Goal: Transaction & Acquisition: Book appointment/travel/reservation

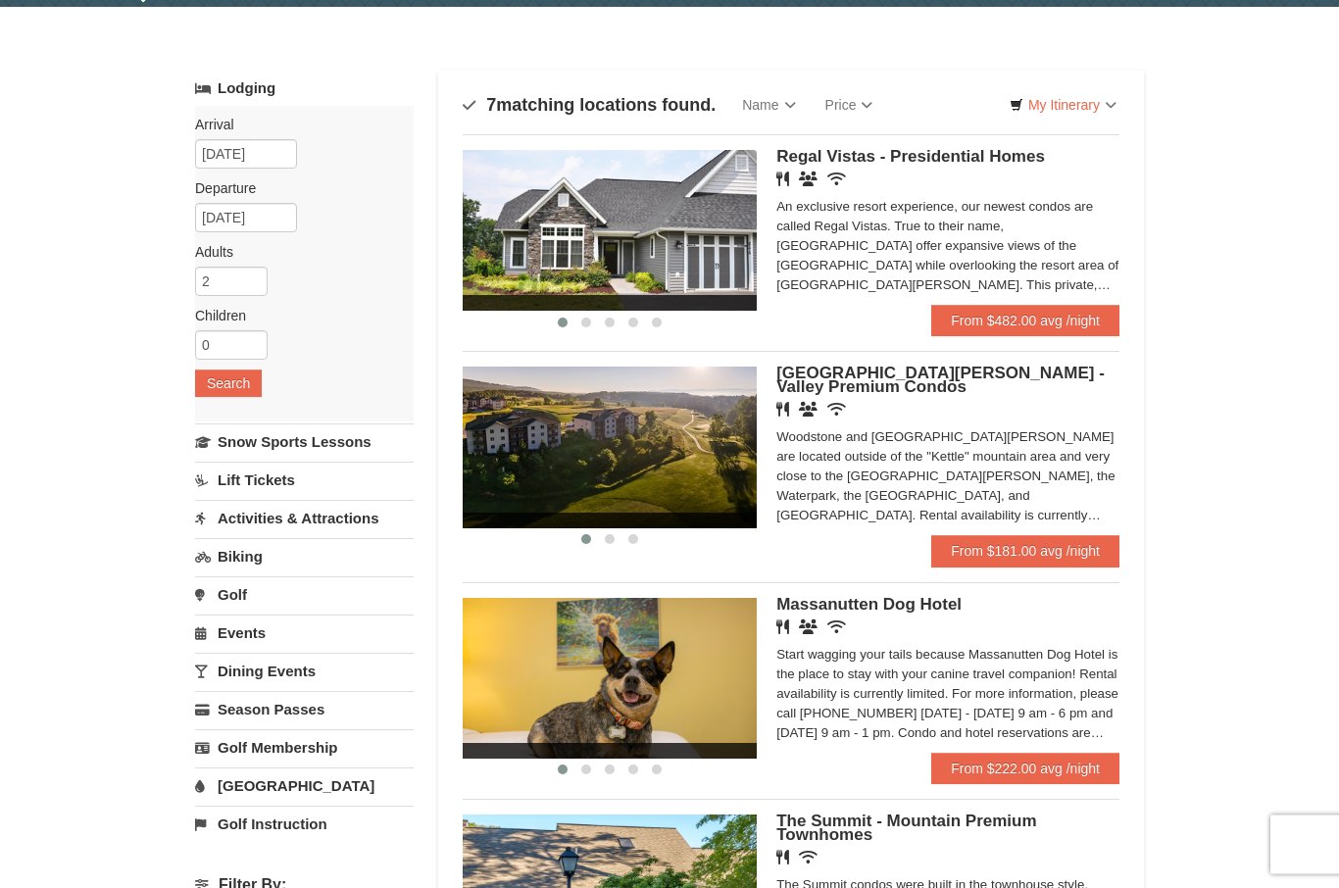
scroll to position [62, 0]
click at [1063, 566] on link "From $181.00 avg /night" at bounding box center [1025, 550] width 188 height 31
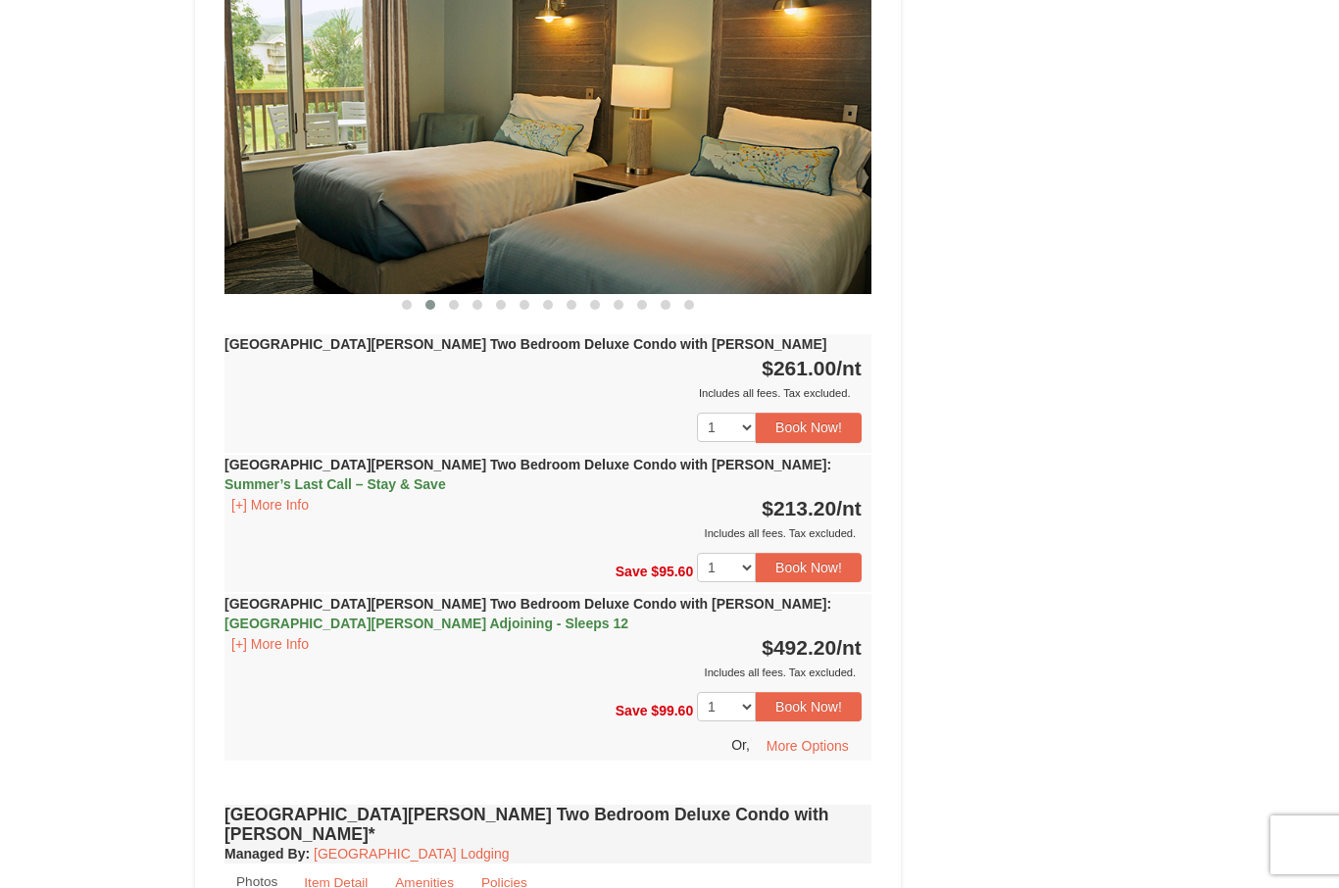
scroll to position [2619, 0]
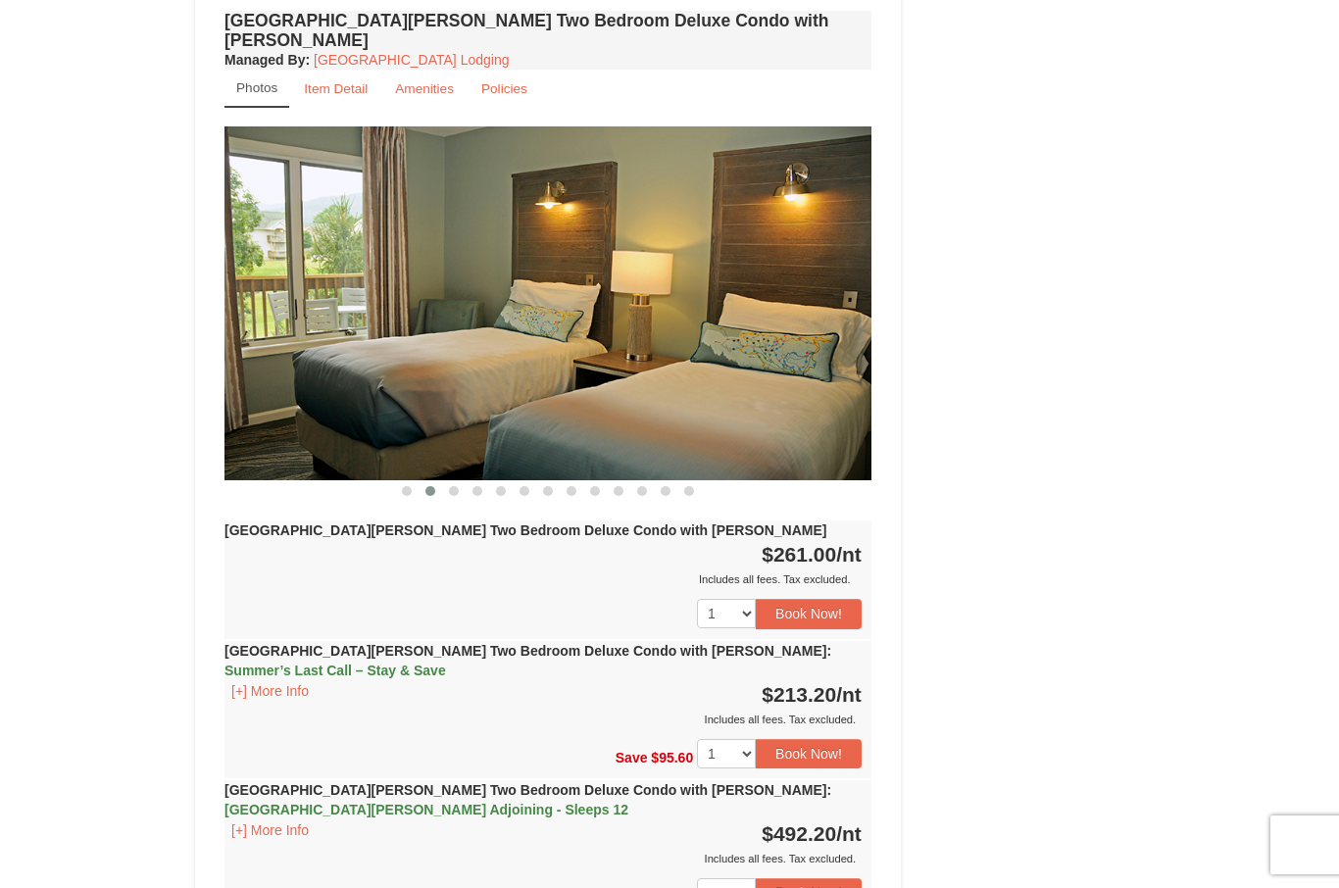
click at [810, 739] on button "Book Now!" at bounding box center [809, 753] width 106 height 29
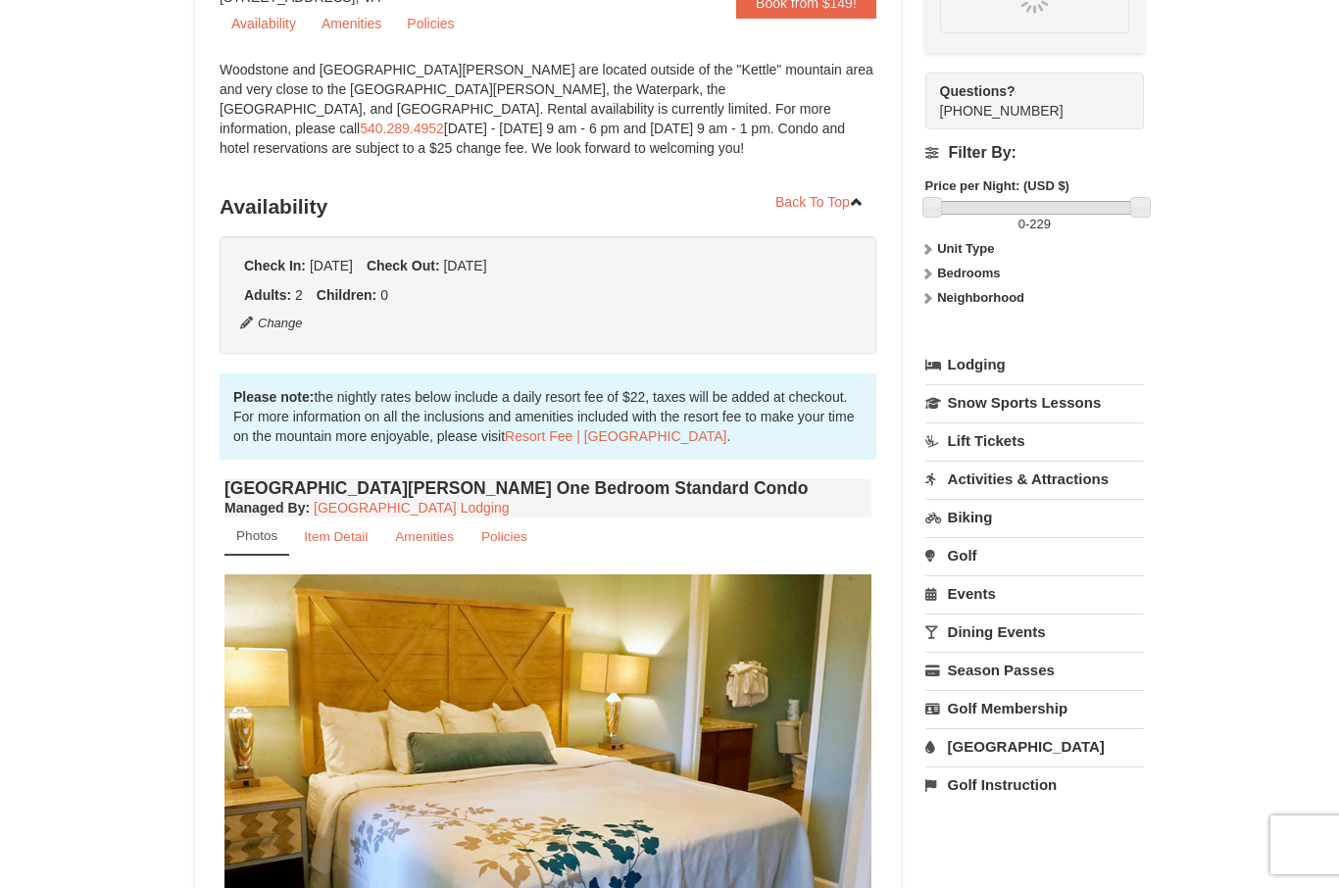
scroll to position [191, 0]
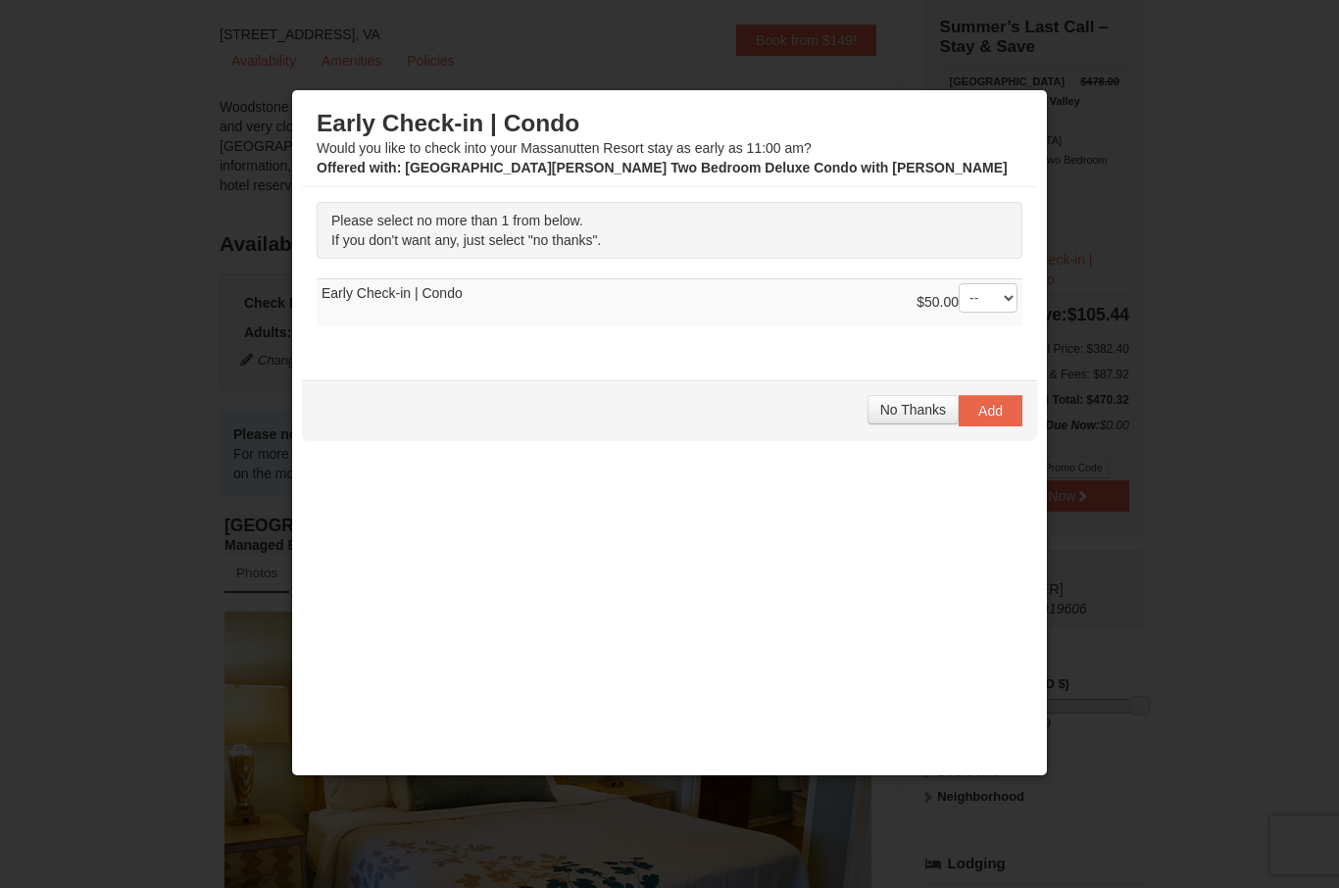
click at [920, 415] on span "No Thanks" at bounding box center [913, 410] width 66 height 16
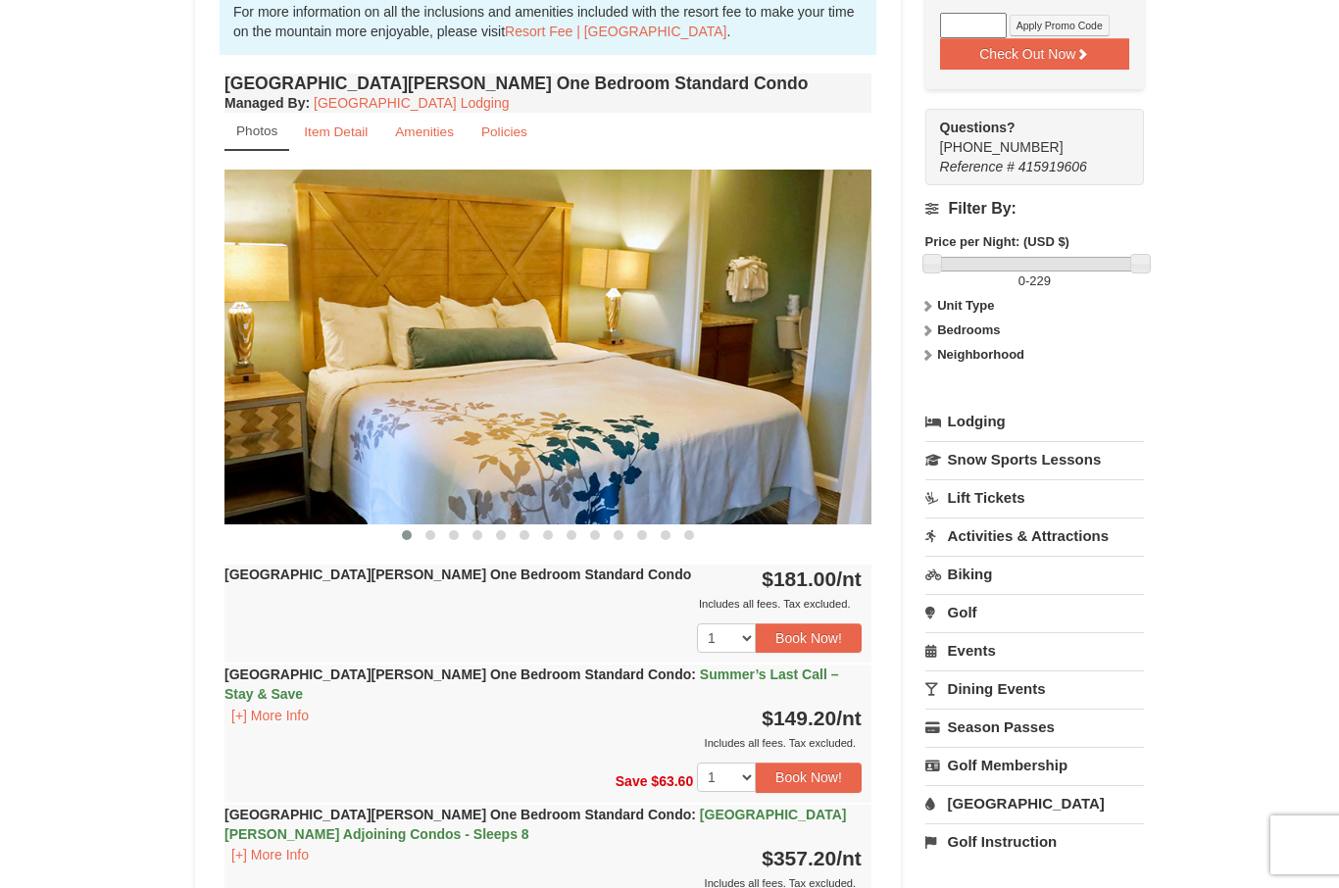
scroll to position [614, 0]
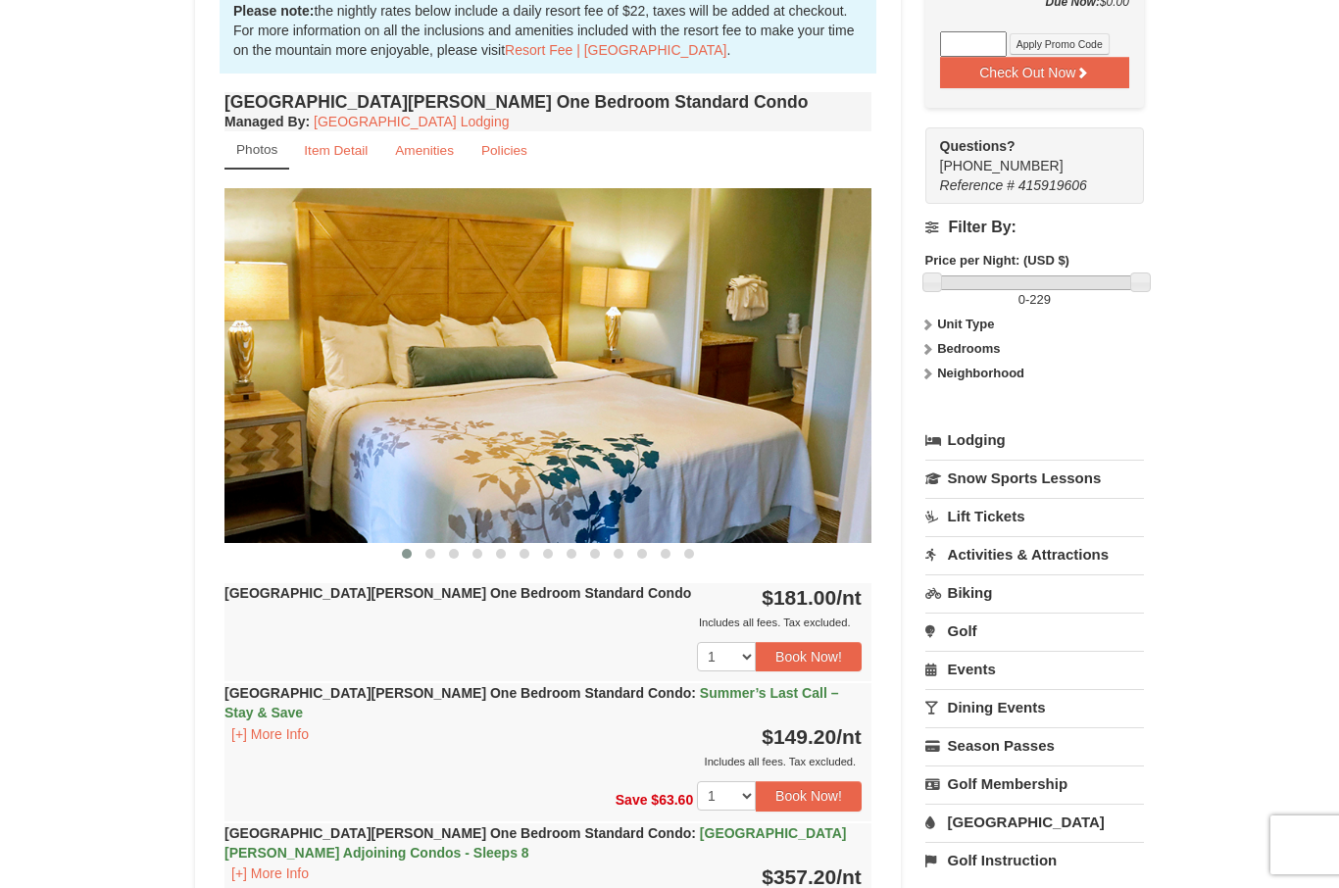
click at [1017, 536] on link "Activities & Attractions" at bounding box center [1034, 554] width 219 height 36
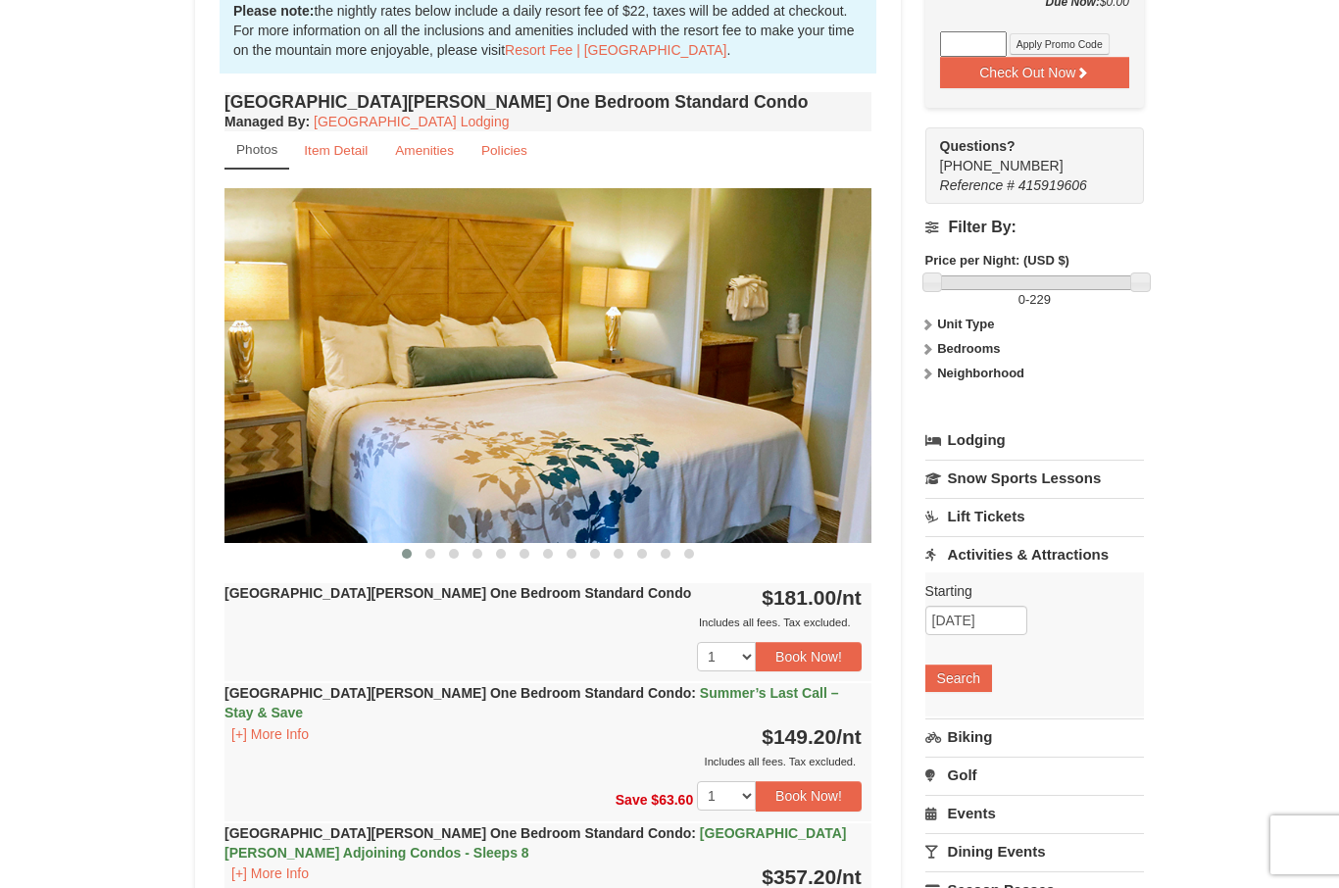
click at [970, 664] on button "Search" at bounding box center [958, 677] width 67 height 27
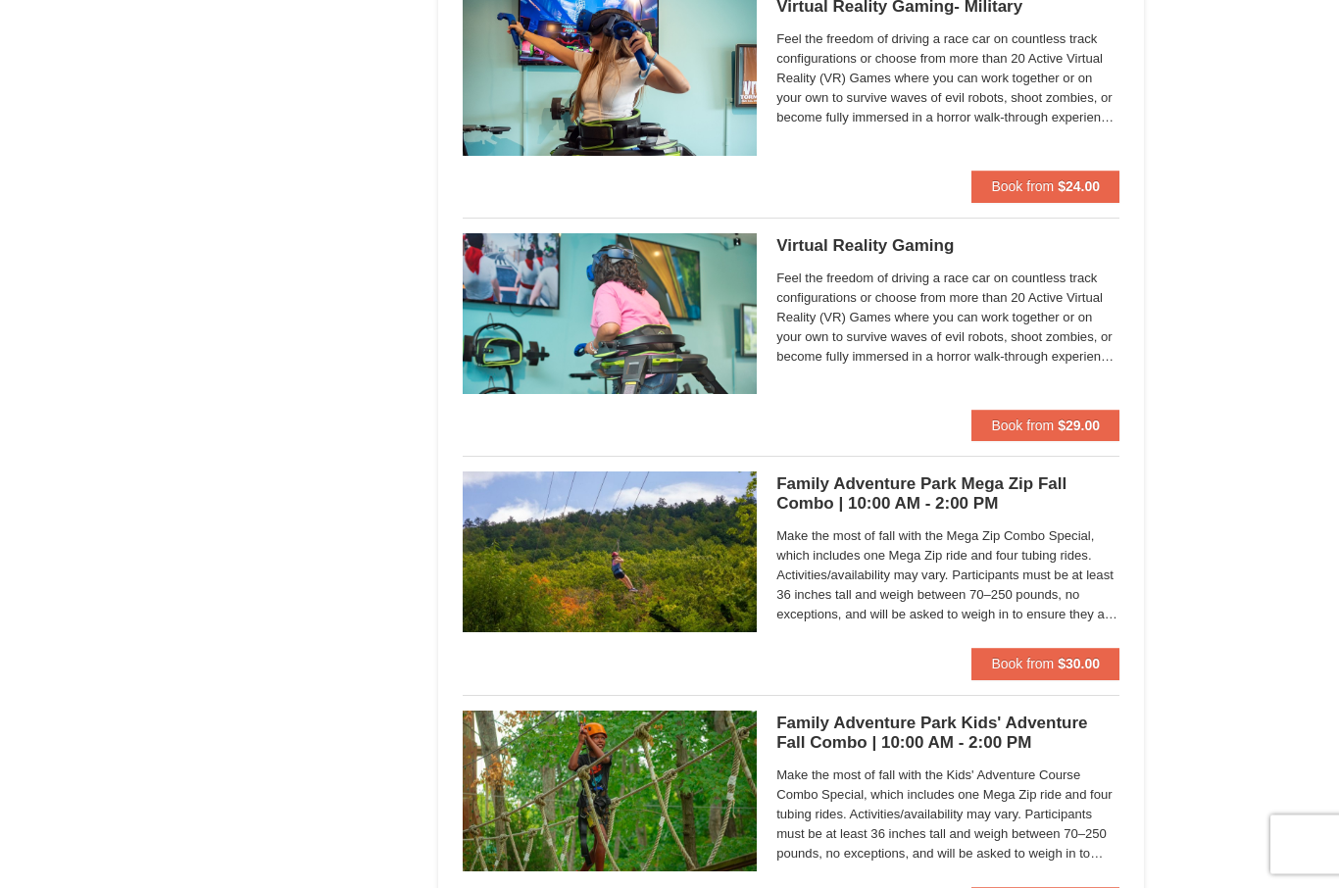
scroll to position [3319, 0]
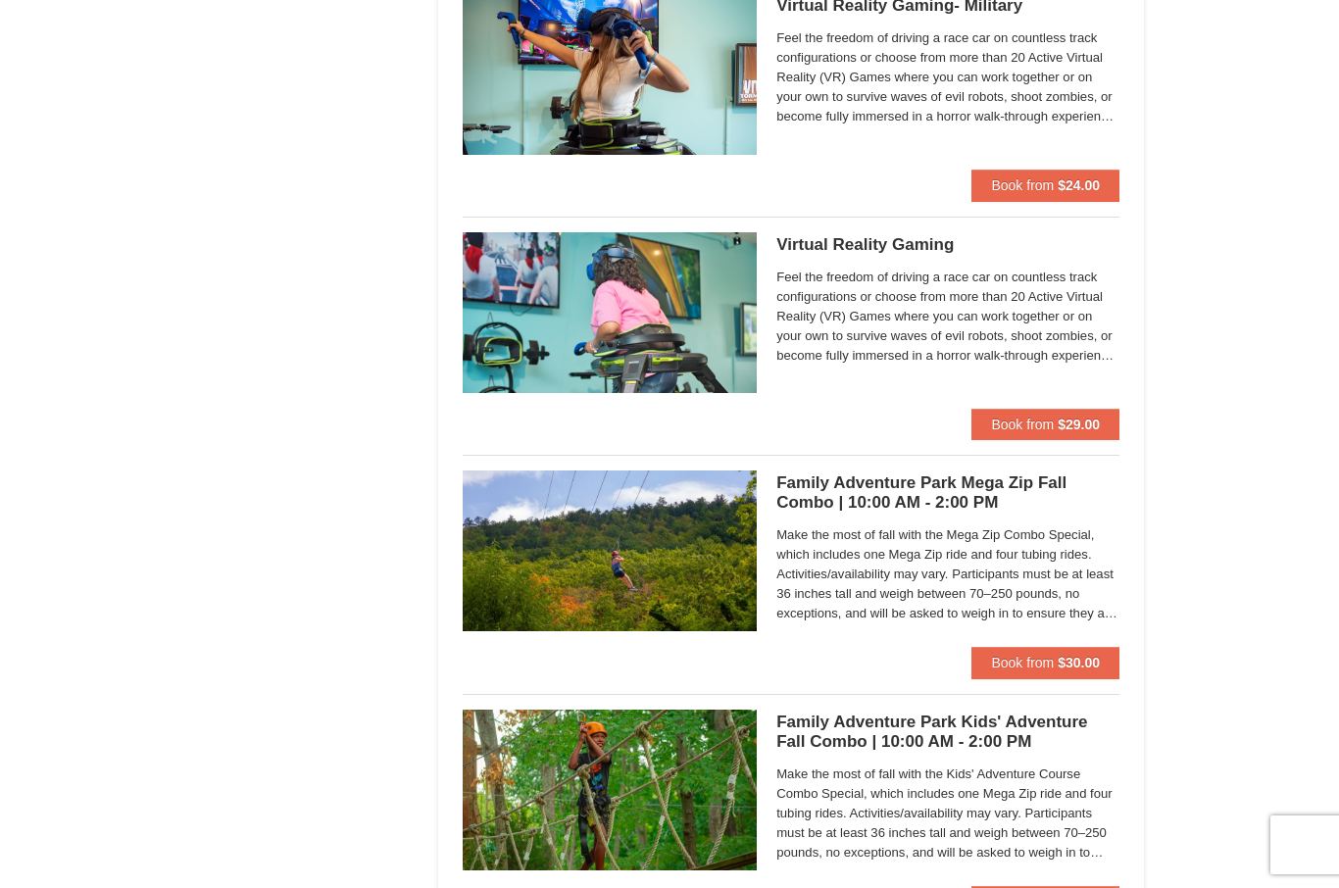
click at [1074, 664] on strong "$30.00" at bounding box center [1078, 663] width 42 height 16
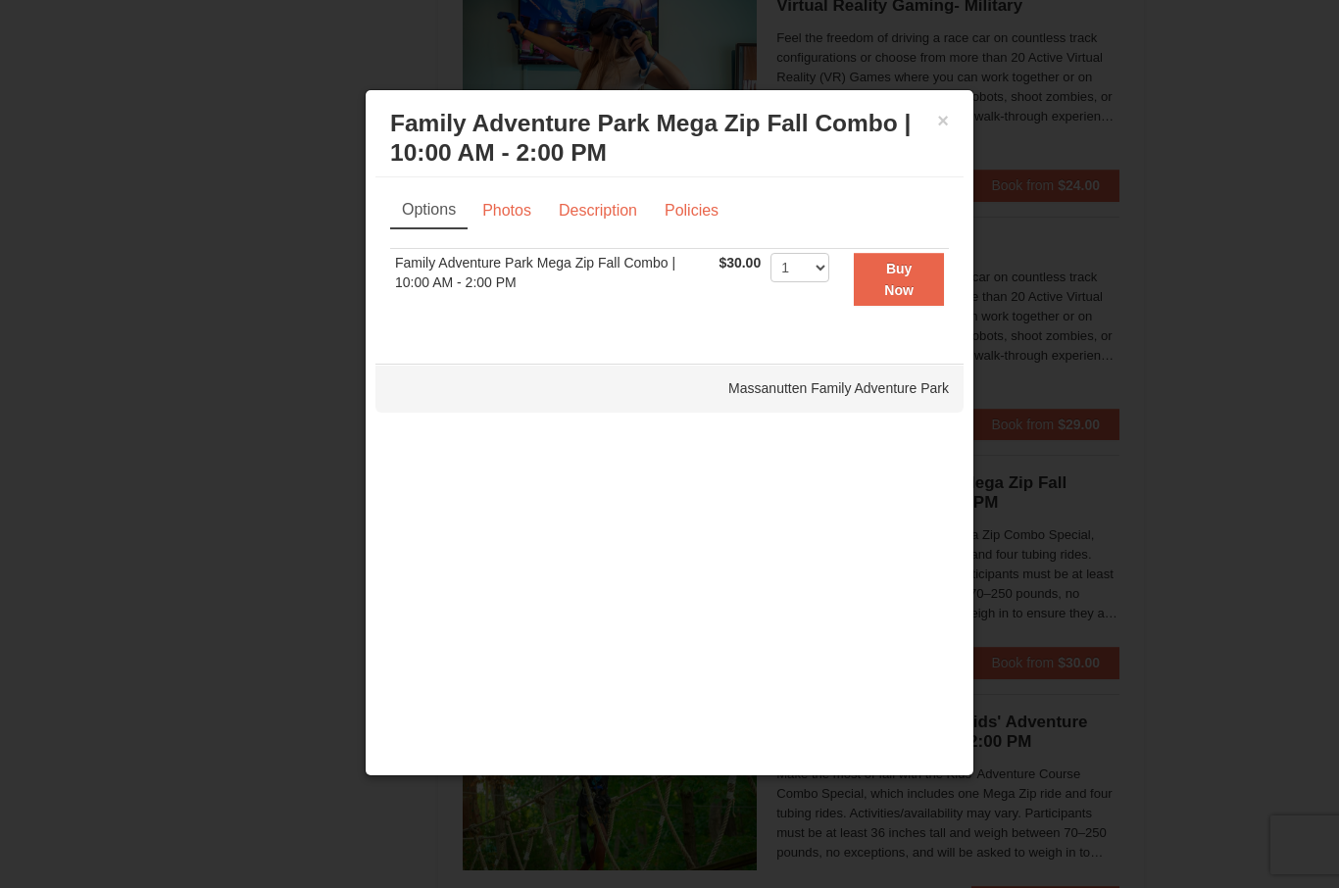
click at [864, 272] on td "Buy Now" at bounding box center [891, 279] width 115 height 62
click at [829, 269] on select "1 2 3 4 5 6 7 8 9 10 11 12 13 14 15 16 17 18 19 20 21 22 23 24 25 26 27 28 29 3…" at bounding box center [799, 267] width 59 height 29
select select "2"
click at [913, 298] on strong "Buy Now" at bounding box center [898, 279] width 29 height 37
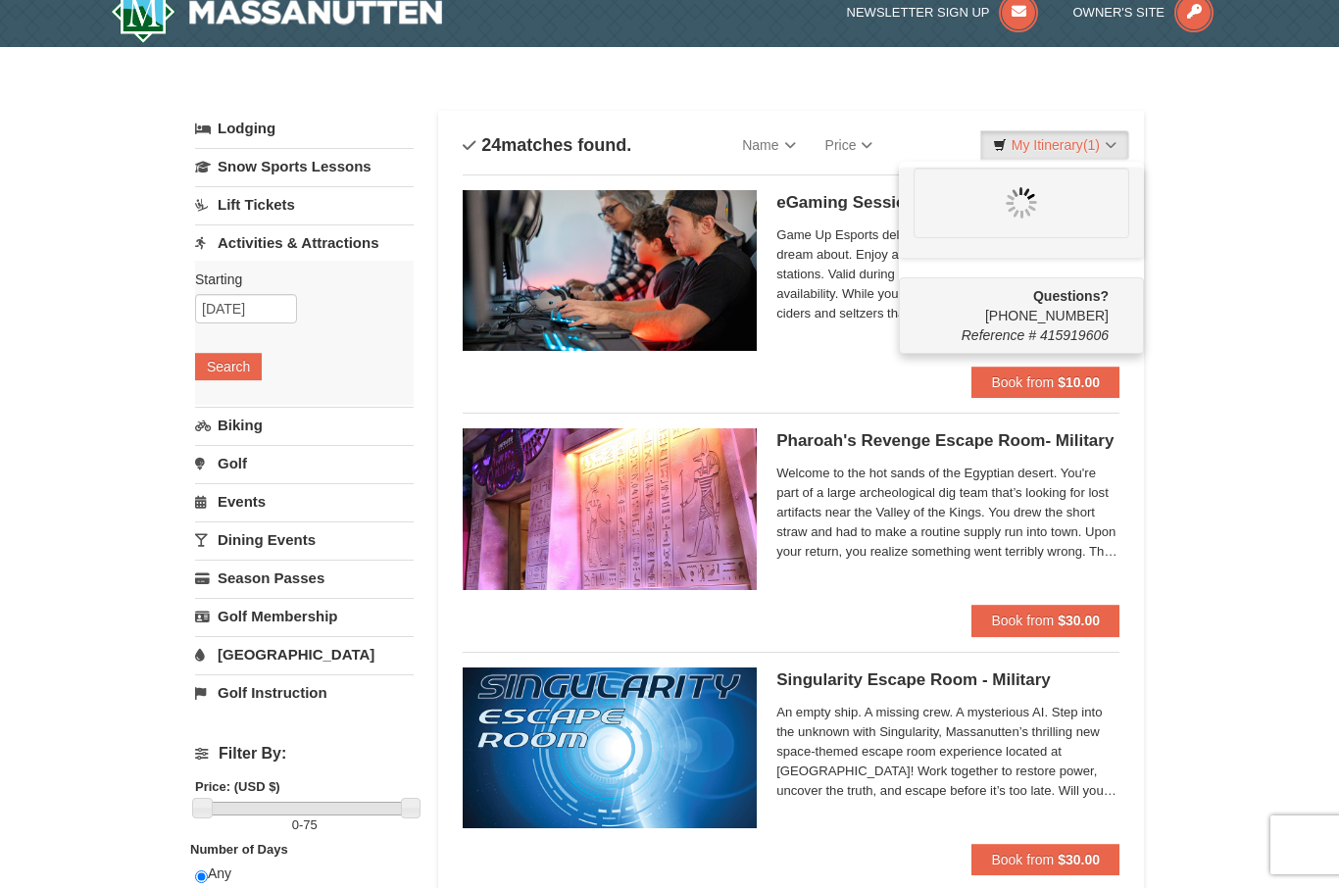
scroll to position [0, 0]
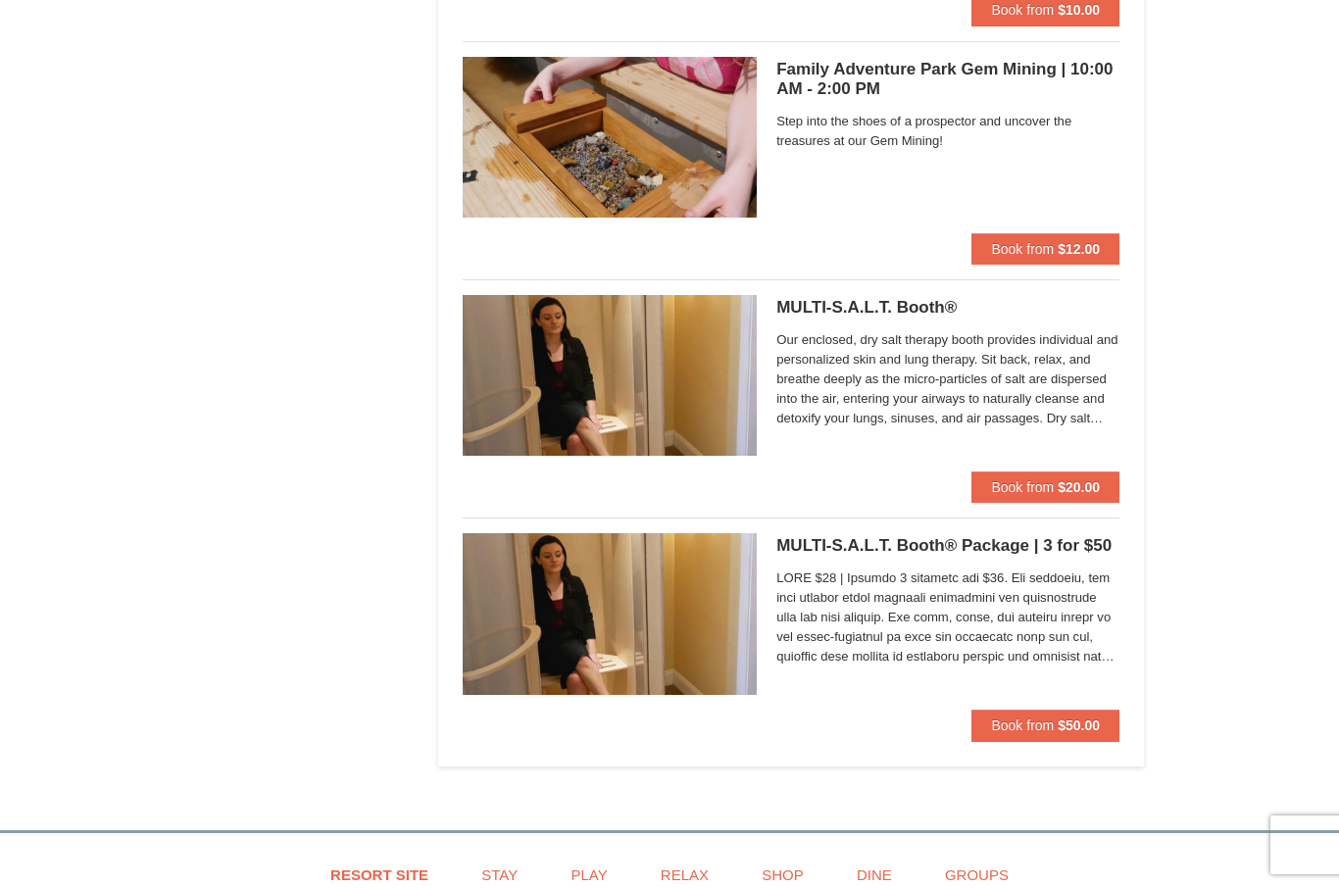
scroll to position [5155, 0]
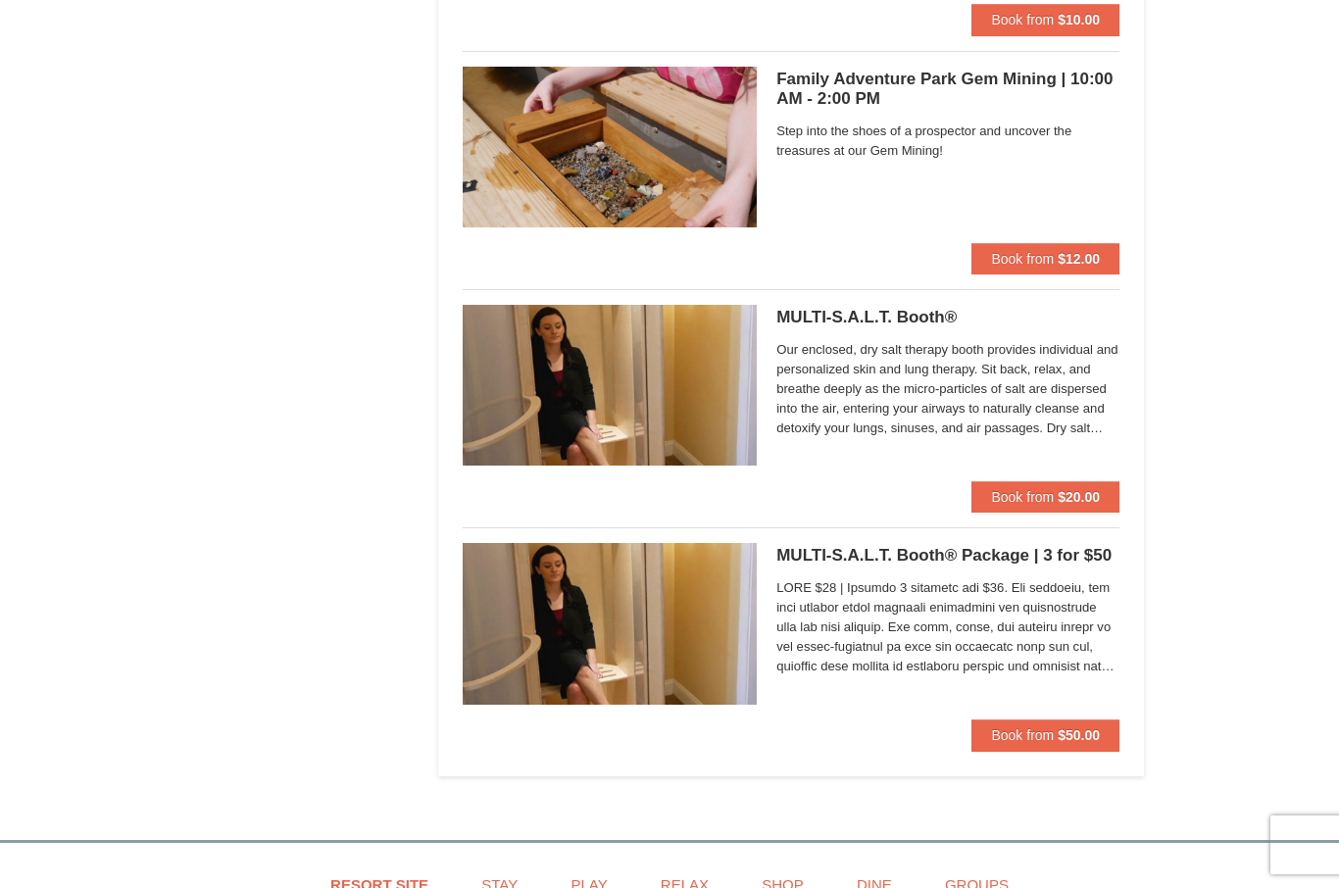
click at [1072, 499] on button "Book from $20.00" at bounding box center [1045, 496] width 148 height 31
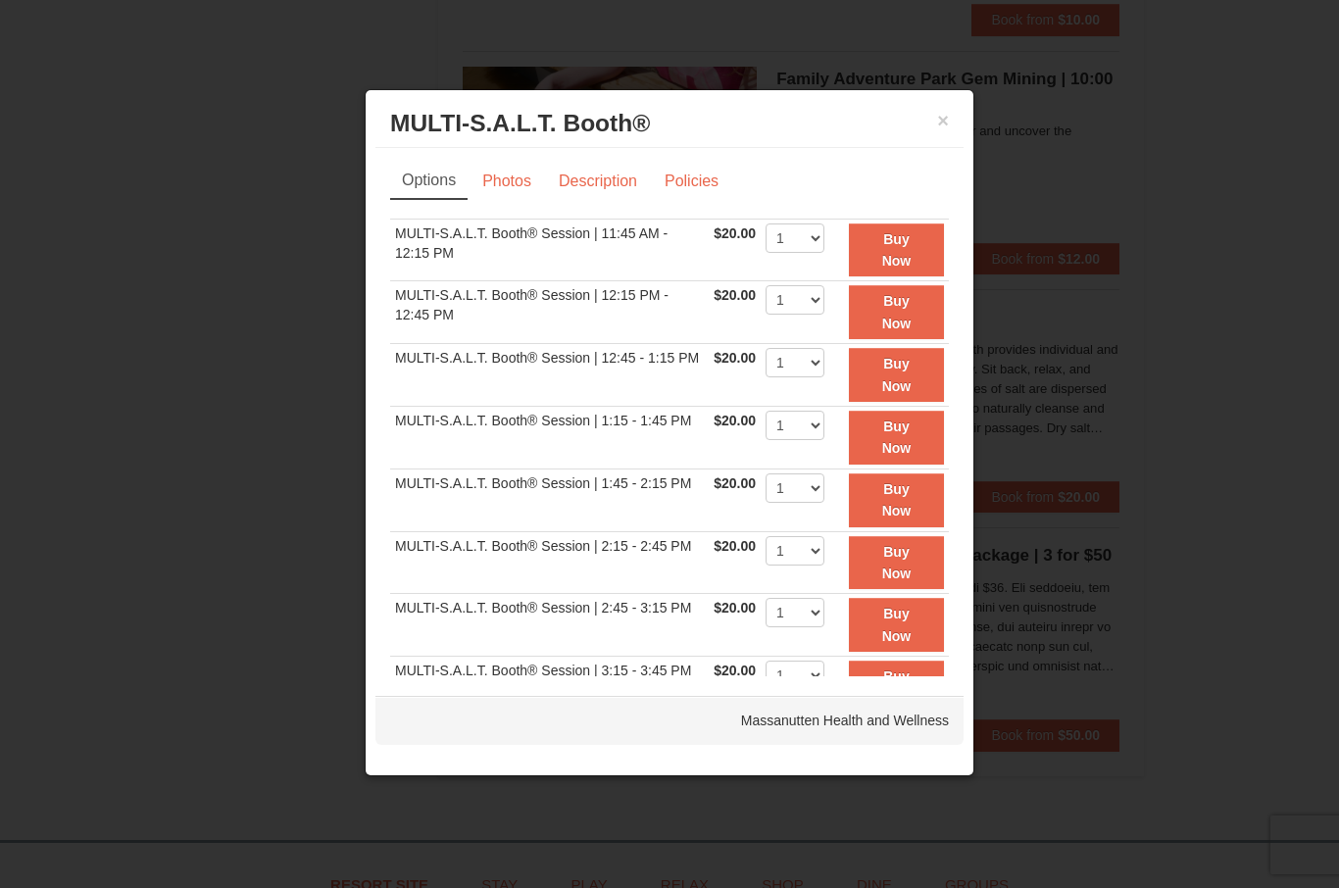
click at [1207, 517] on div at bounding box center [669, 444] width 1339 height 888
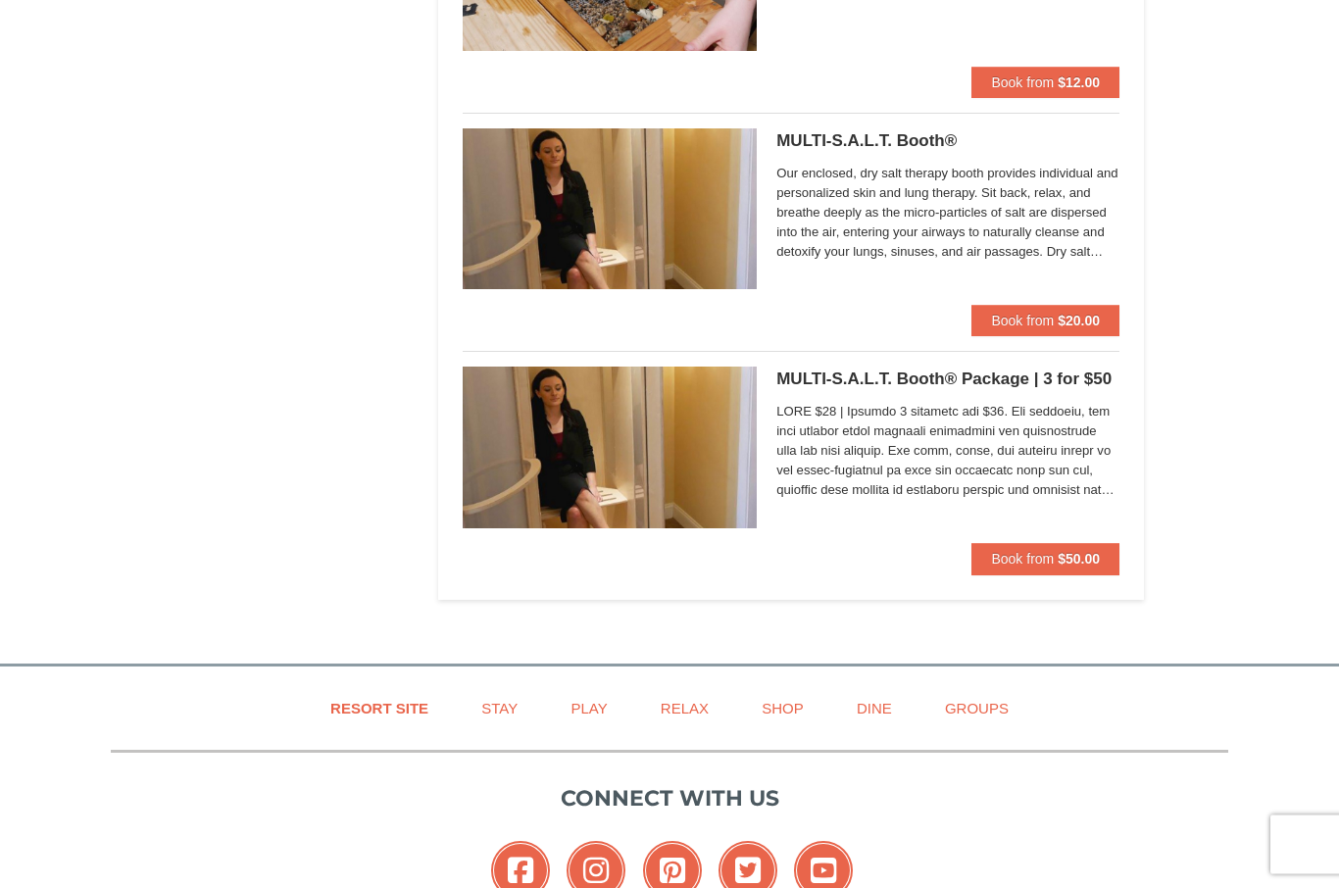
scroll to position [5329, 0]
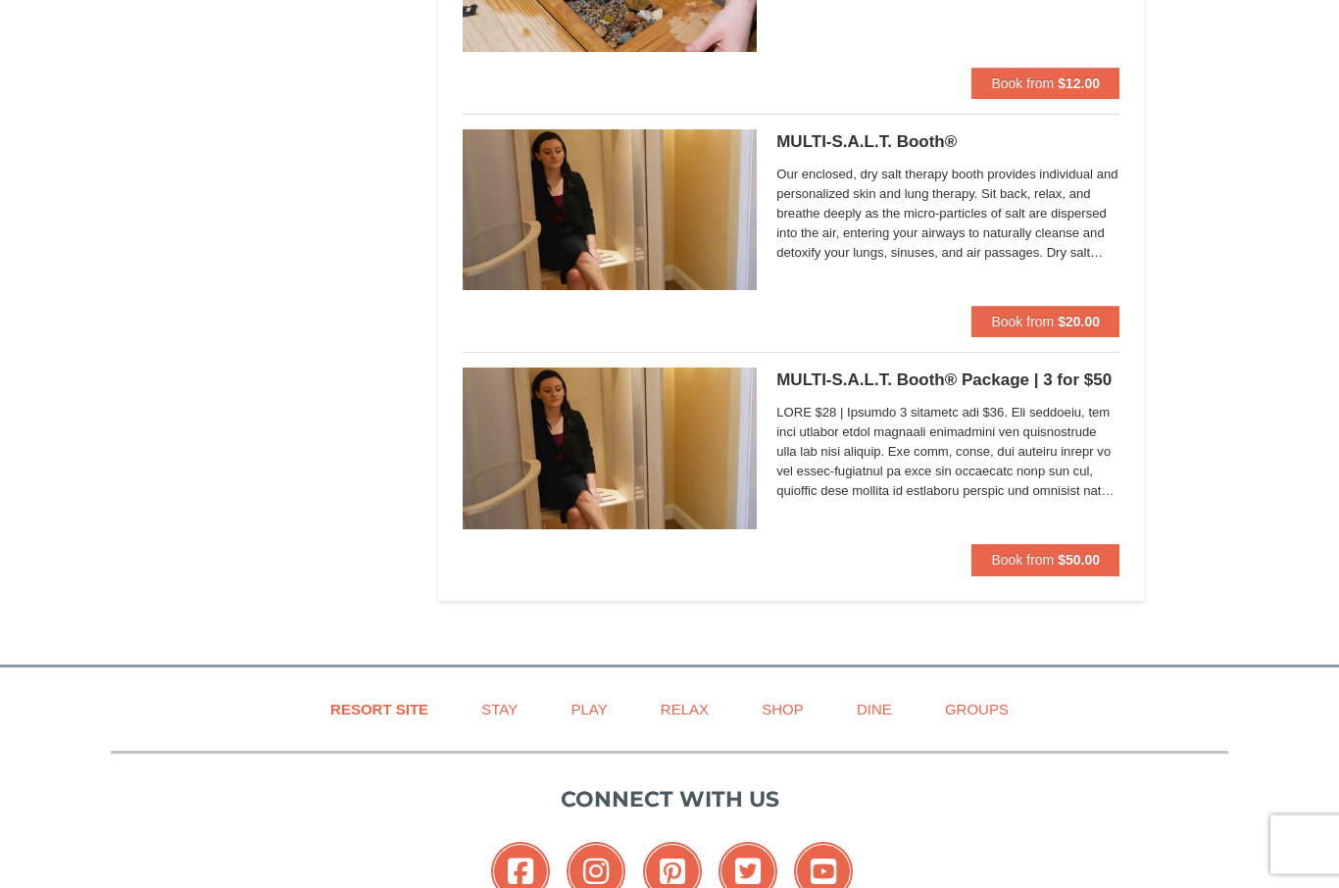
click at [1085, 327] on button "Book from $20.00" at bounding box center [1045, 322] width 148 height 31
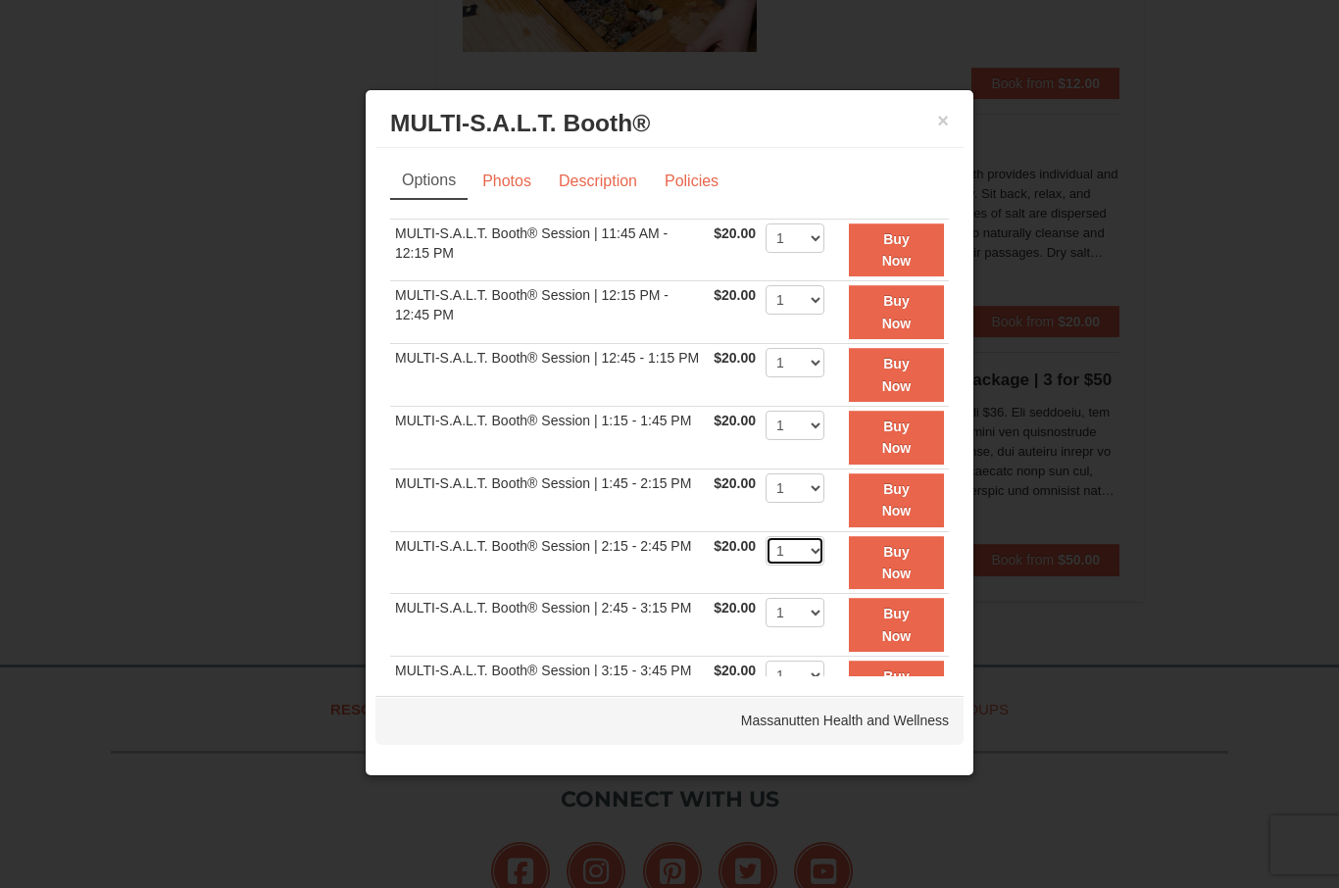
click at [824, 553] on select "1" at bounding box center [794, 550] width 59 height 29
click at [817, 560] on select "1" at bounding box center [794, 550] width 59 height 29
click at [909, 571] on strong "Buy Now" at bounding box center [896, 562] width 29 height 37
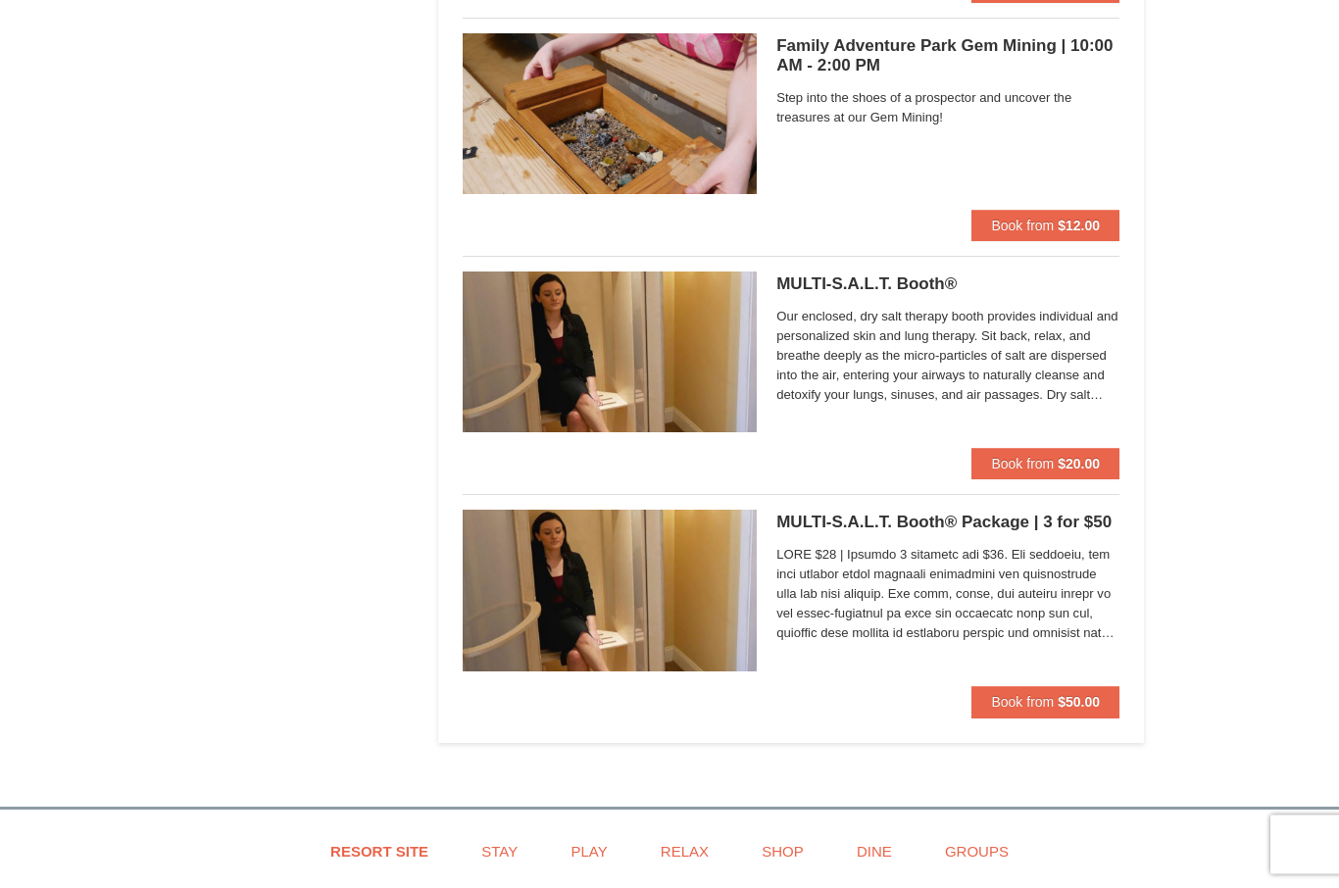
scroll to position [5183, 0]
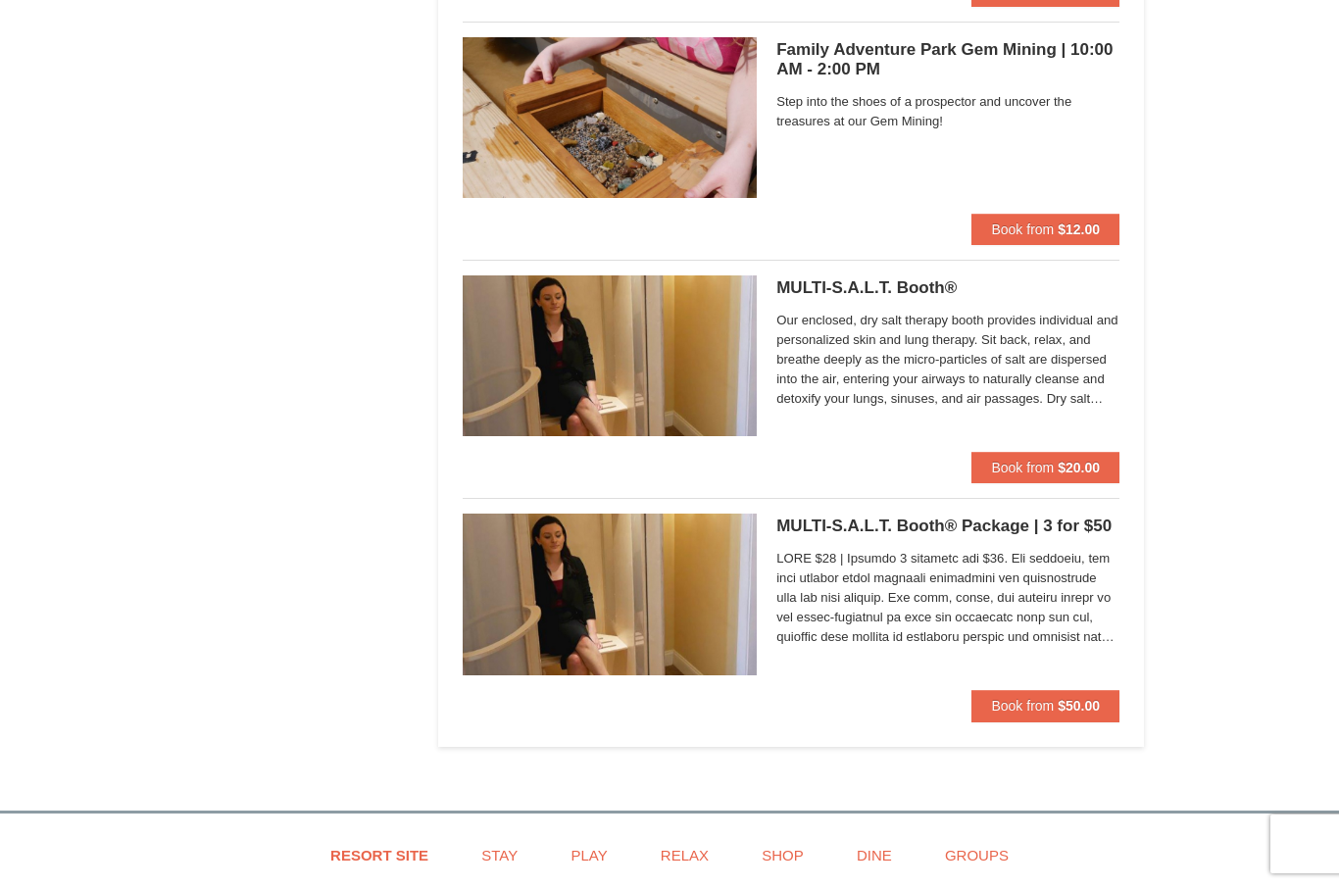
click at [1075, 466] on strong "$20.00" at bounding box center [1078, 469] width 42 height 16
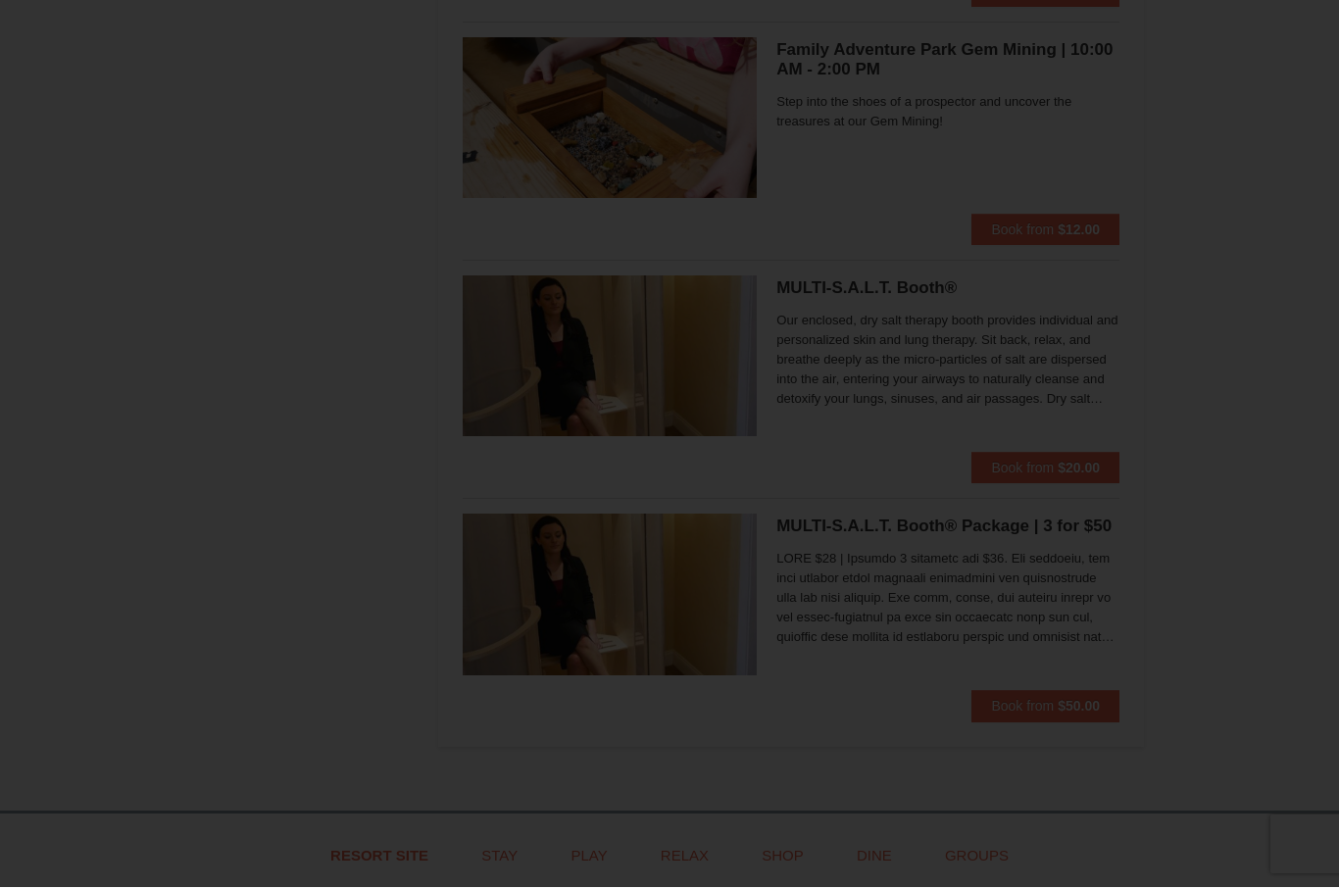
scroll to position [5184, 0]
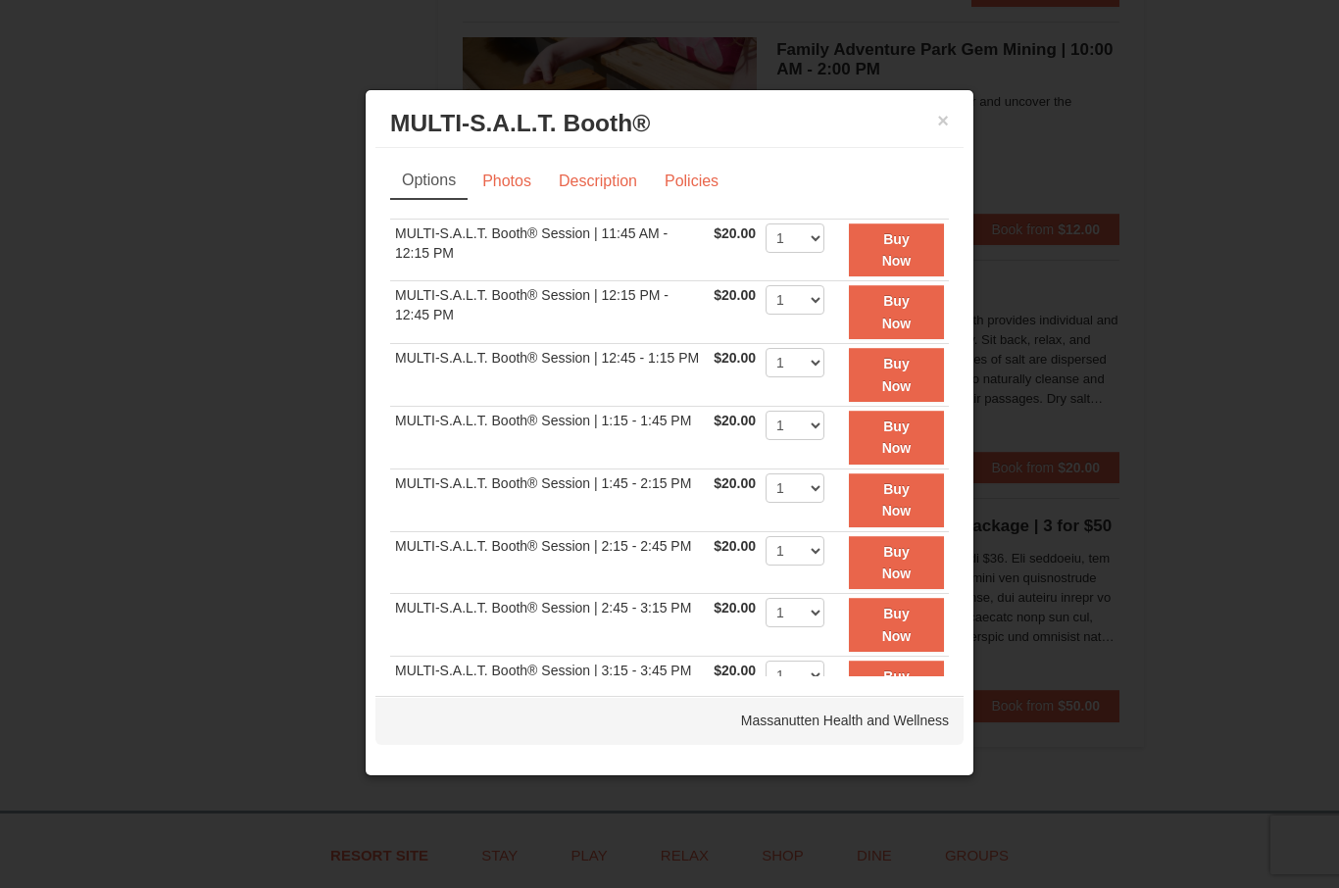
click at [911, 556] on strong "Buy Now" at bounding box center [896, 562] width 29 height 37
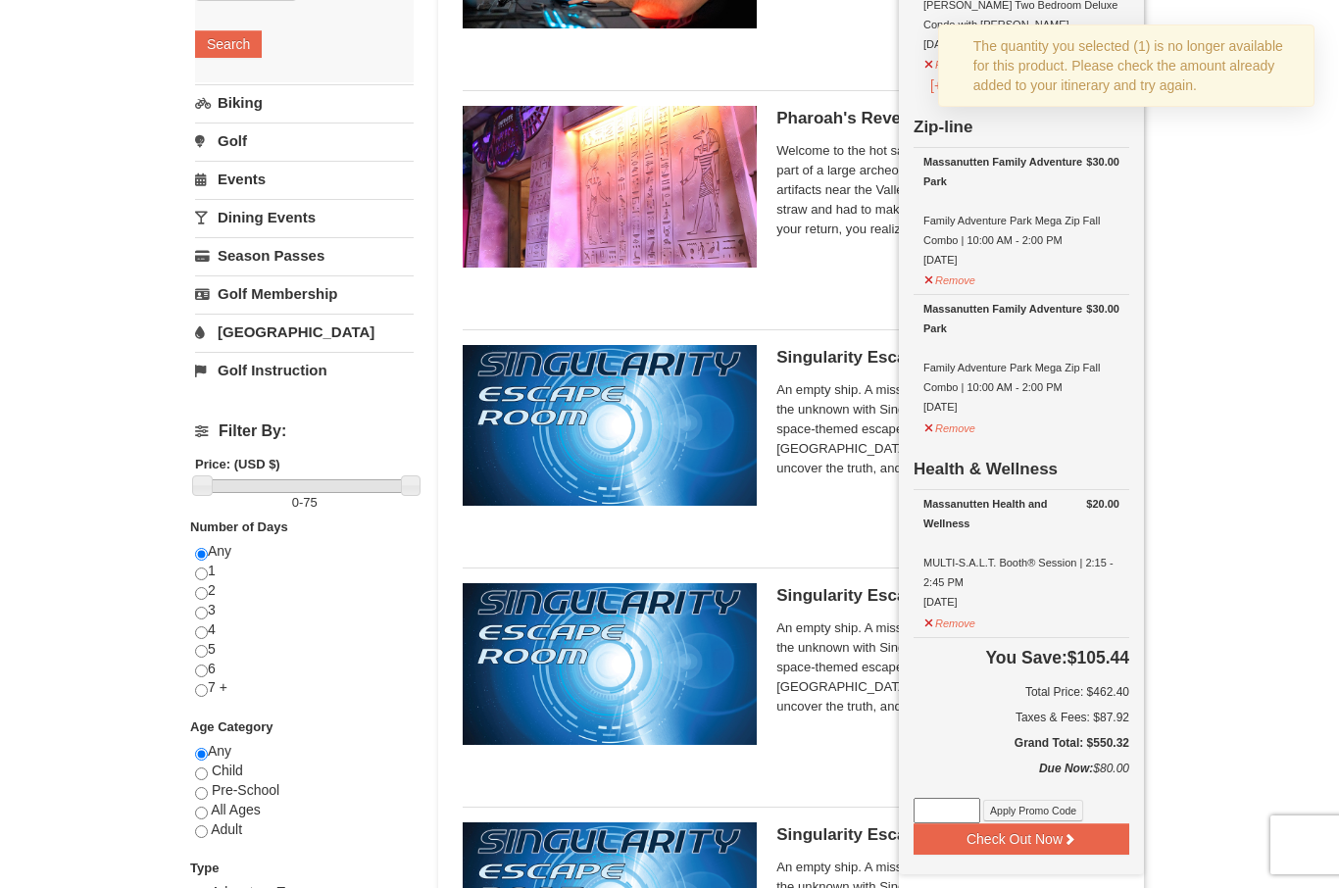
scroll to position [0, 0]
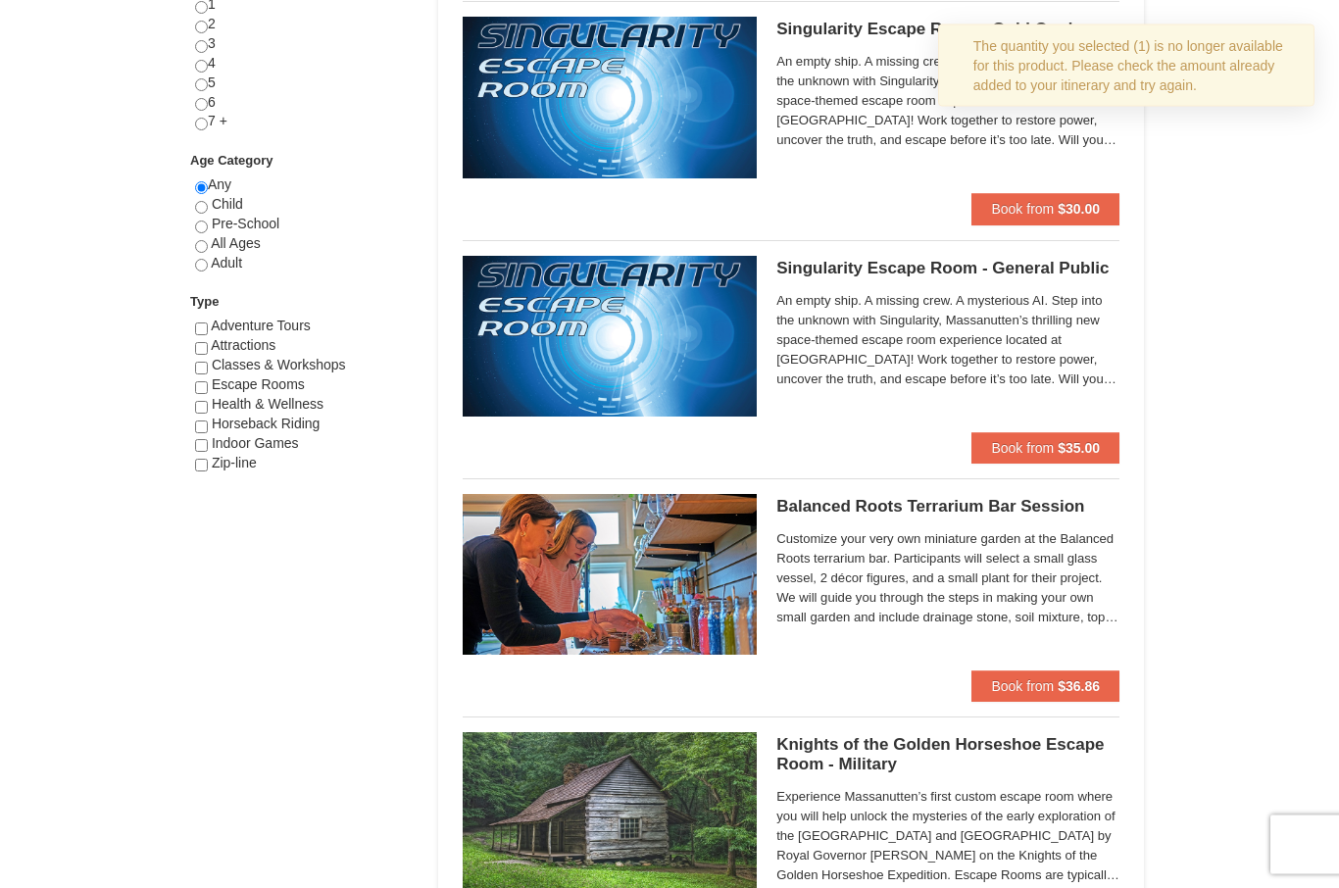
scroll to position [910, 0]
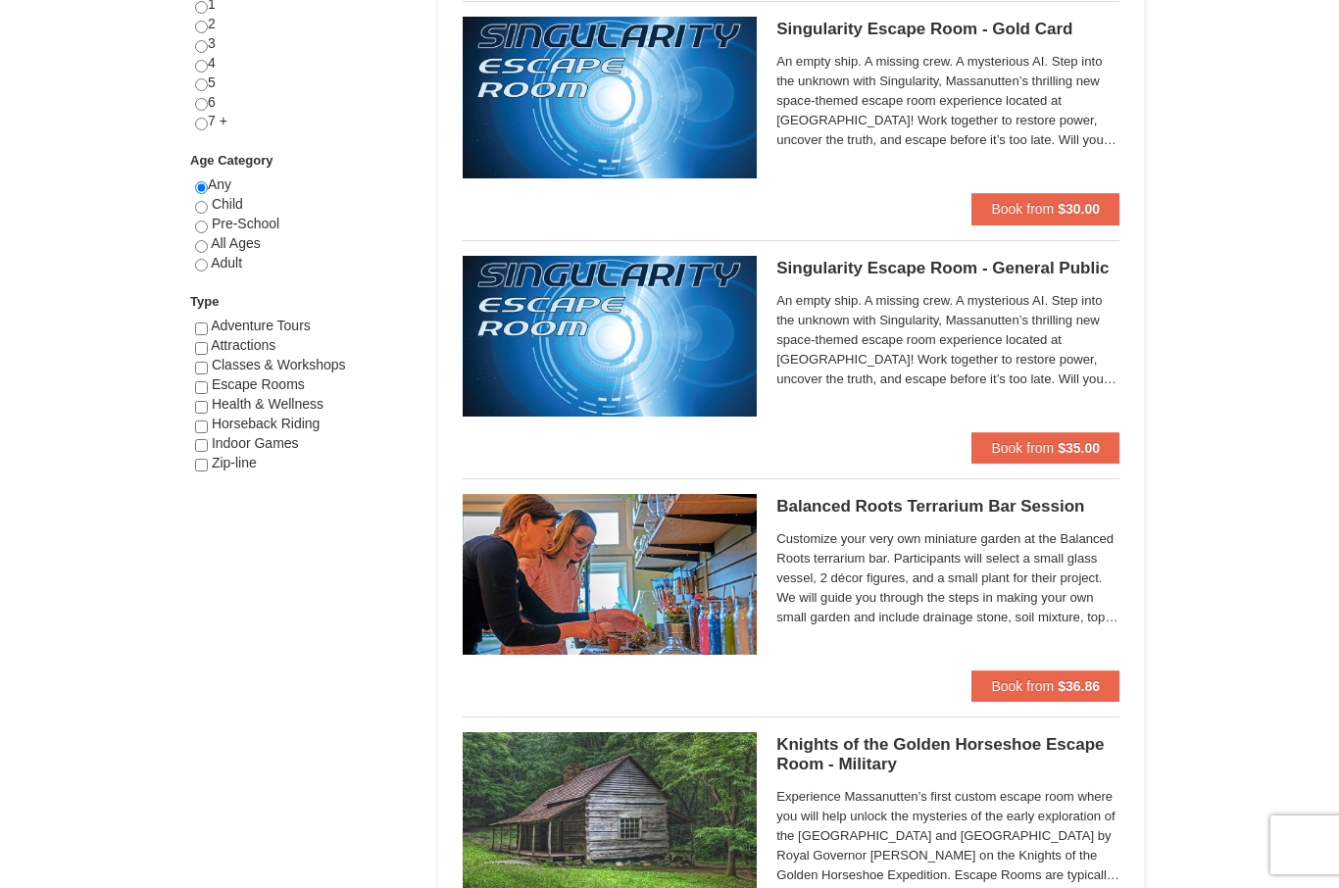
click at [316, 412] on span "Health & Wellness" at bounding box center [268, 404] width 112 height 16
click at [251, 412] on span "Health & Wellness" at bounding box center [268, 404] width 112 height 16
click at [270, 422] on span "Horseback Riding" at bounding box center [266, 424] width 109 height 16
click at [205, 414] on input "checkbox" at bounding box center [201, 407] width 13 height 13
checkbox input "true"
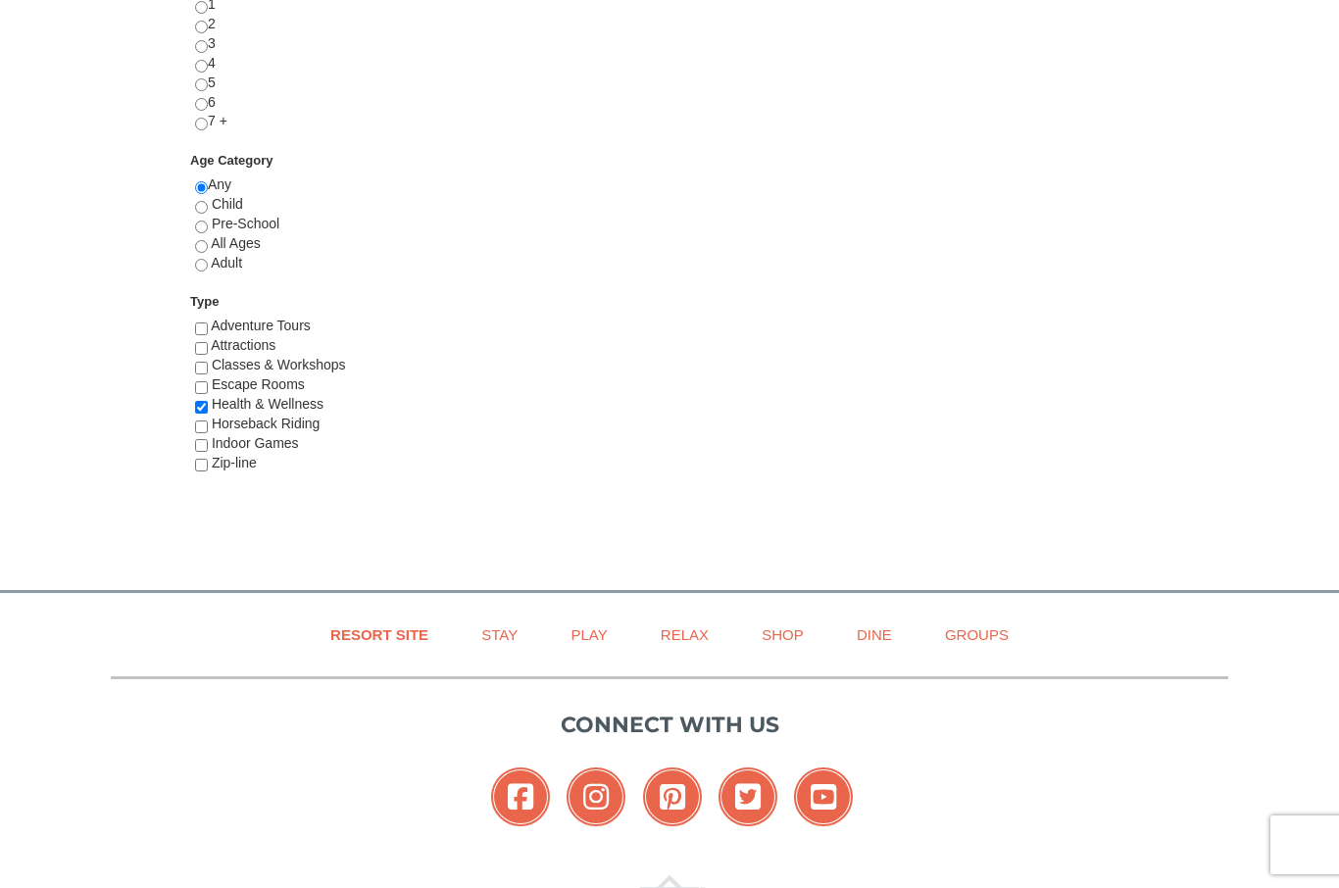
click at [203, 433] on input "checkbox" at bounding box center [201, 426] width 13 height 13
checkbox input "true"
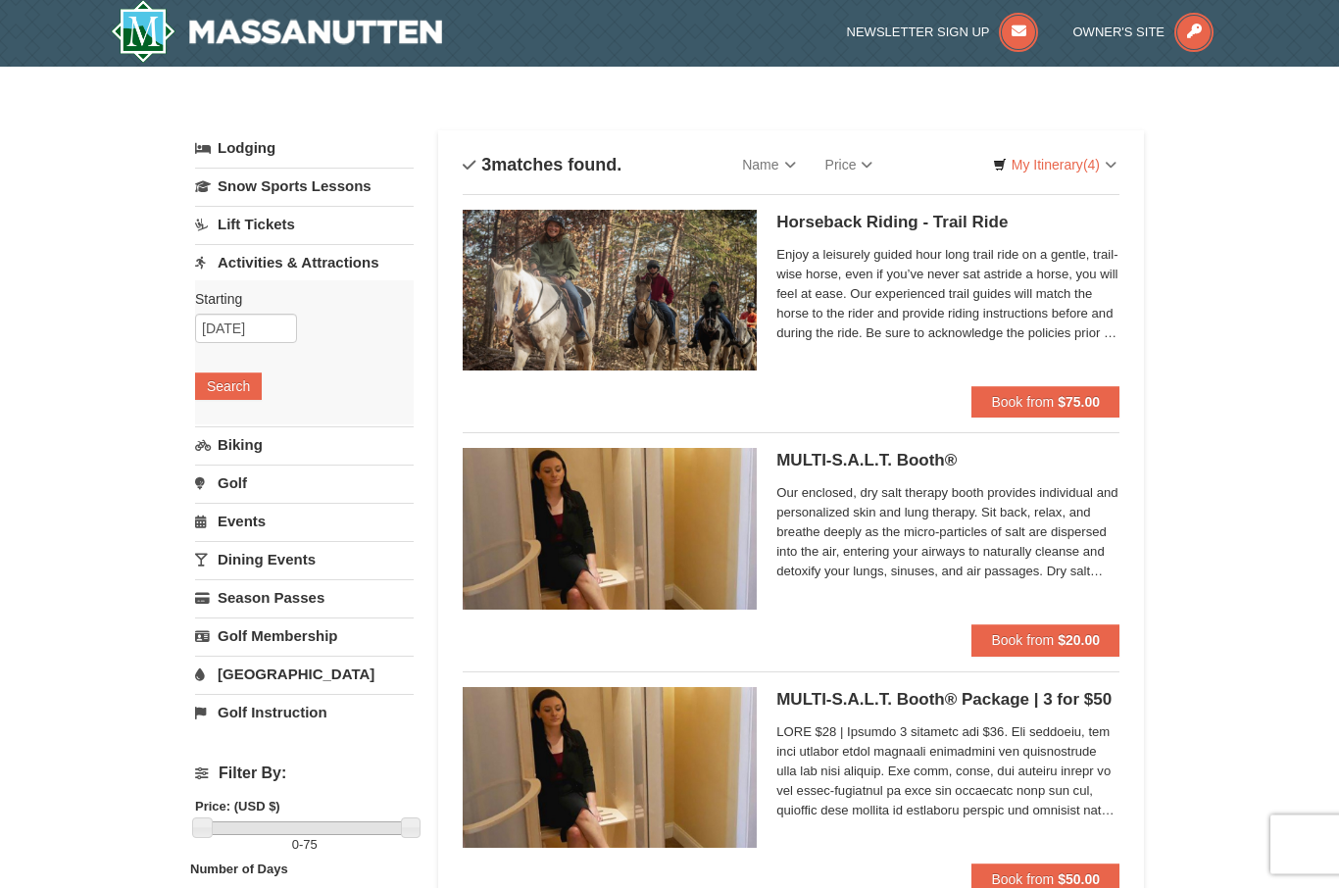
scroll to position [0, 0]
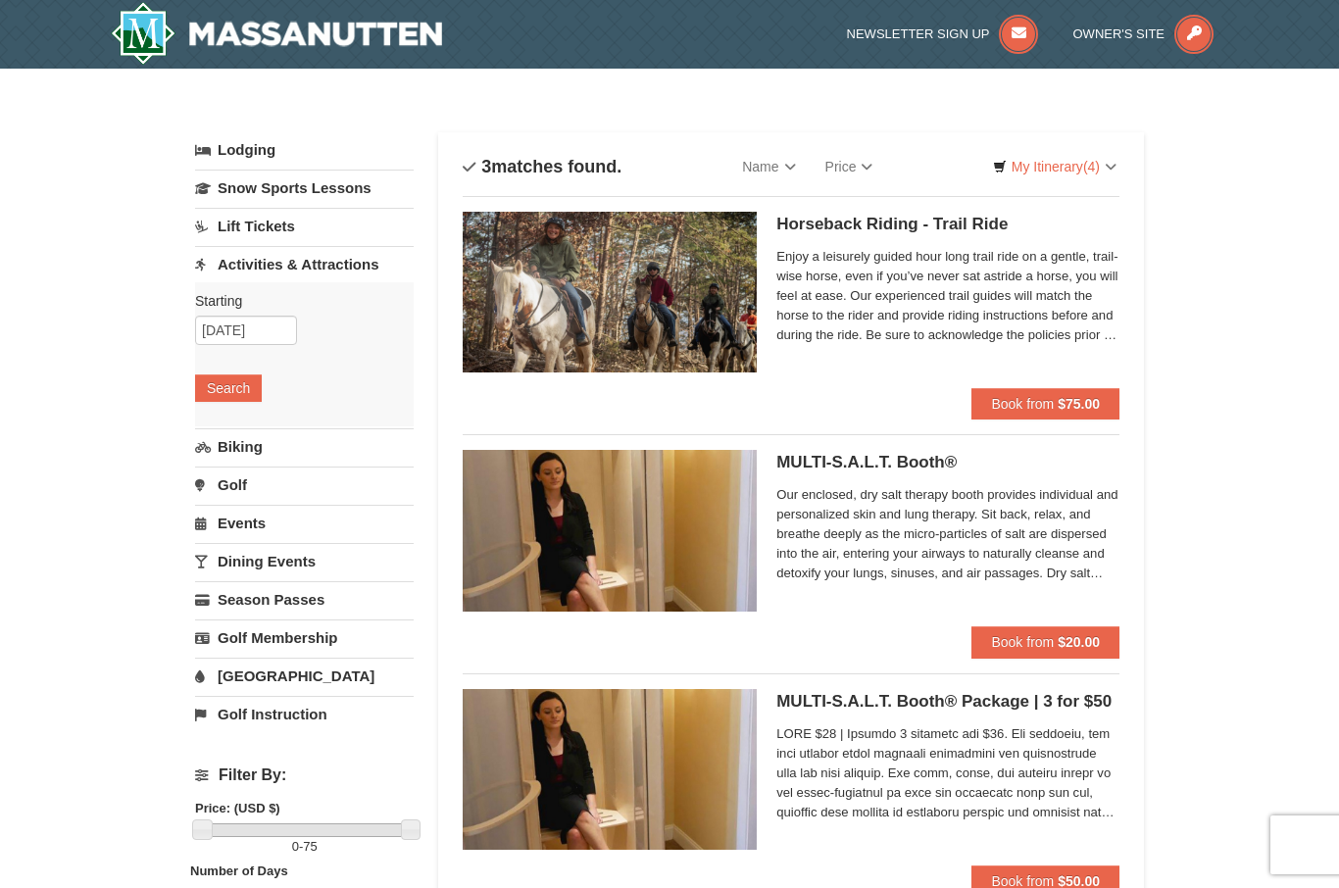
click at [1087, 334] on span "Enjoy a leisurely guided hour long trail ride on a gentle, trail-wise horse, ev…" at bounding box center [947, 296] width 343 height 98
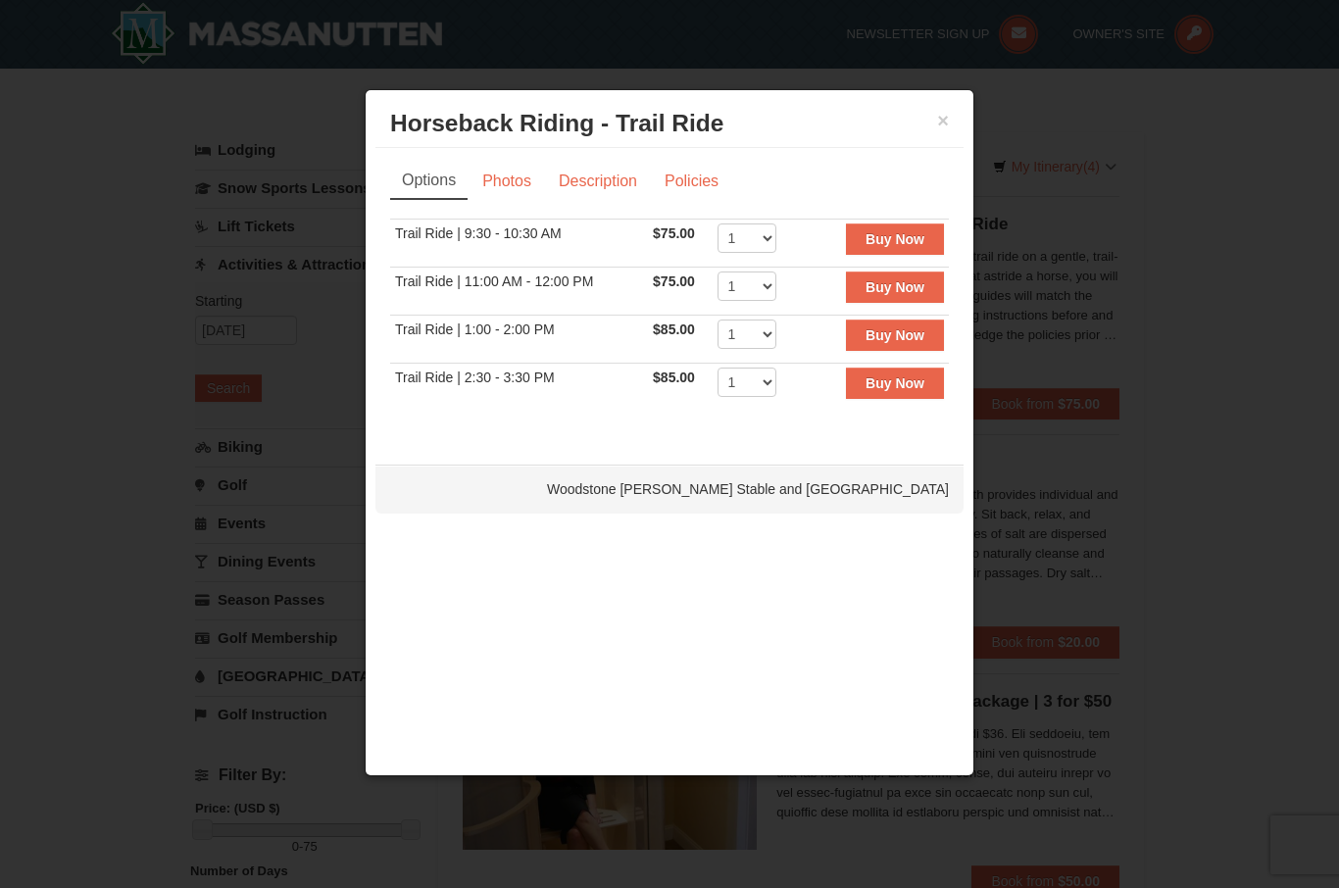
click at [957, 114] on div "× Horseback Riding - Trail Ride [GEOGRAPHIC_DATA][PERSON_NAME] Stable and Petti…" at bounding box center [669, 124] width 588 height 48
click at [946, 121] on button "×" at bounding box center [943, 121] width 12 height 20
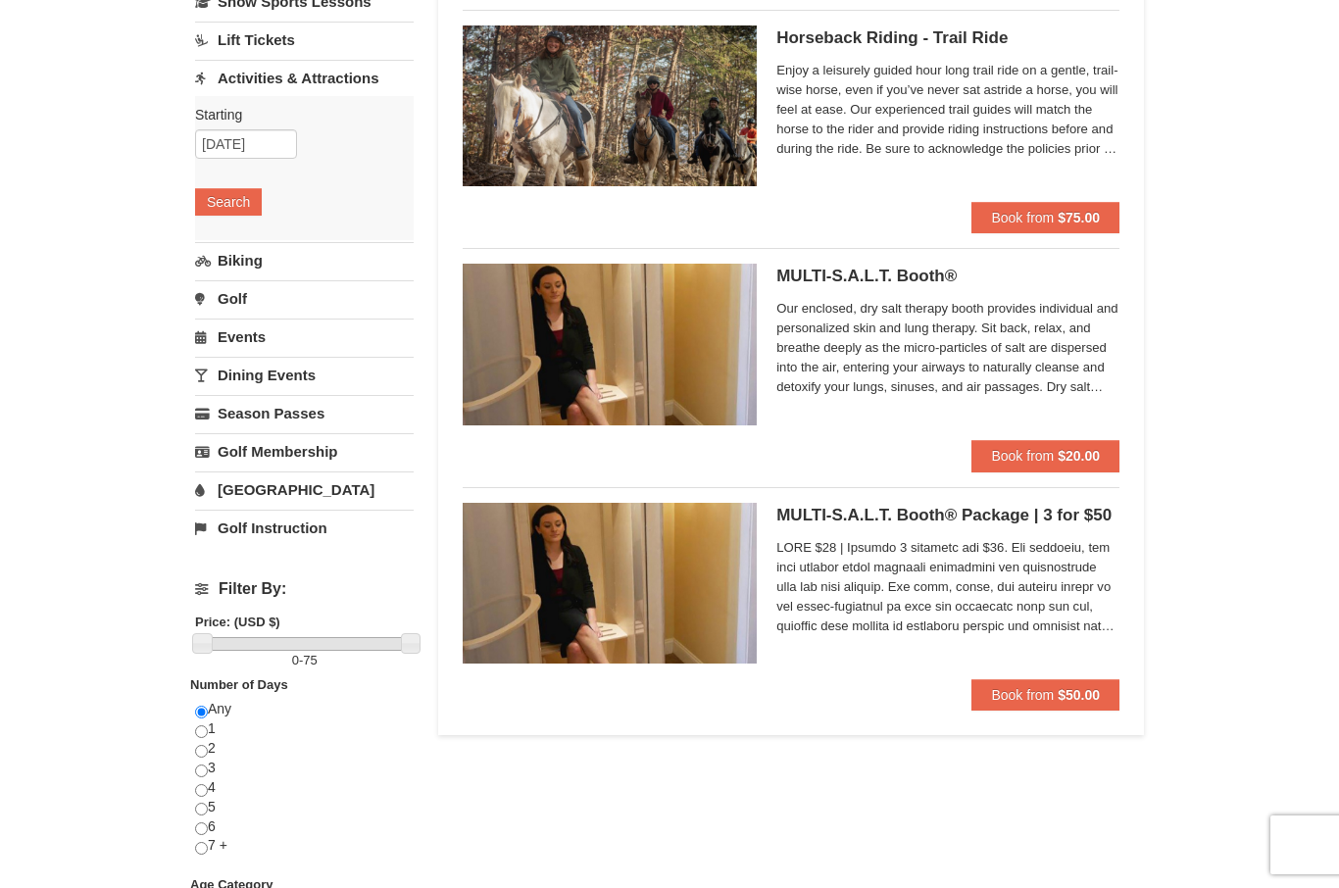
click at [1238, 660] on div "× Categories List Filter My Itinerary (4) Check Out Now Summer’s Last Call – St…" at bounding box center [669, 588] width 1339 height 1412
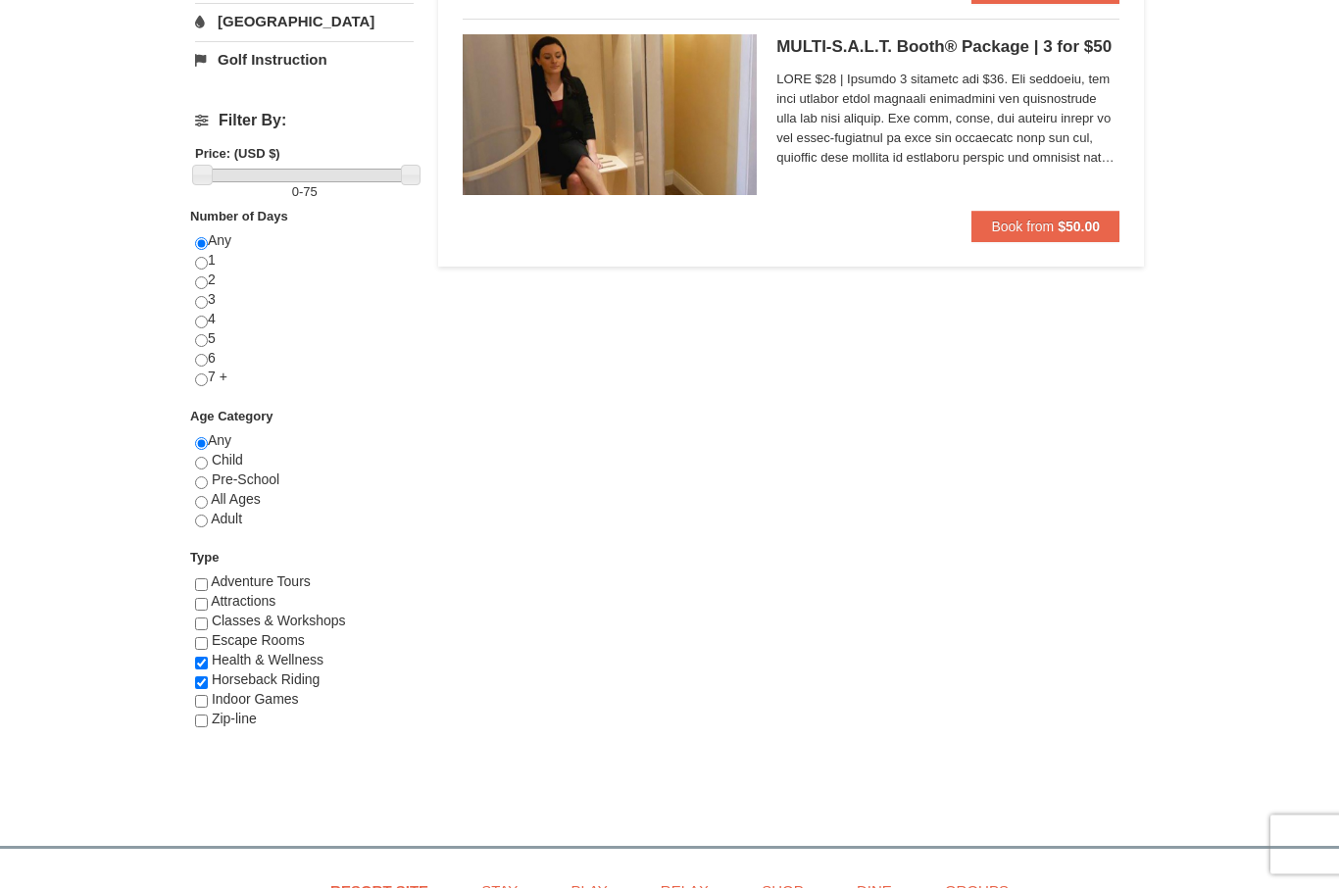
scroll to position [655, 0]
click at [206, 527] on input "radio" at bounding box center [201, 521] width 13 height 13
radio input "true"
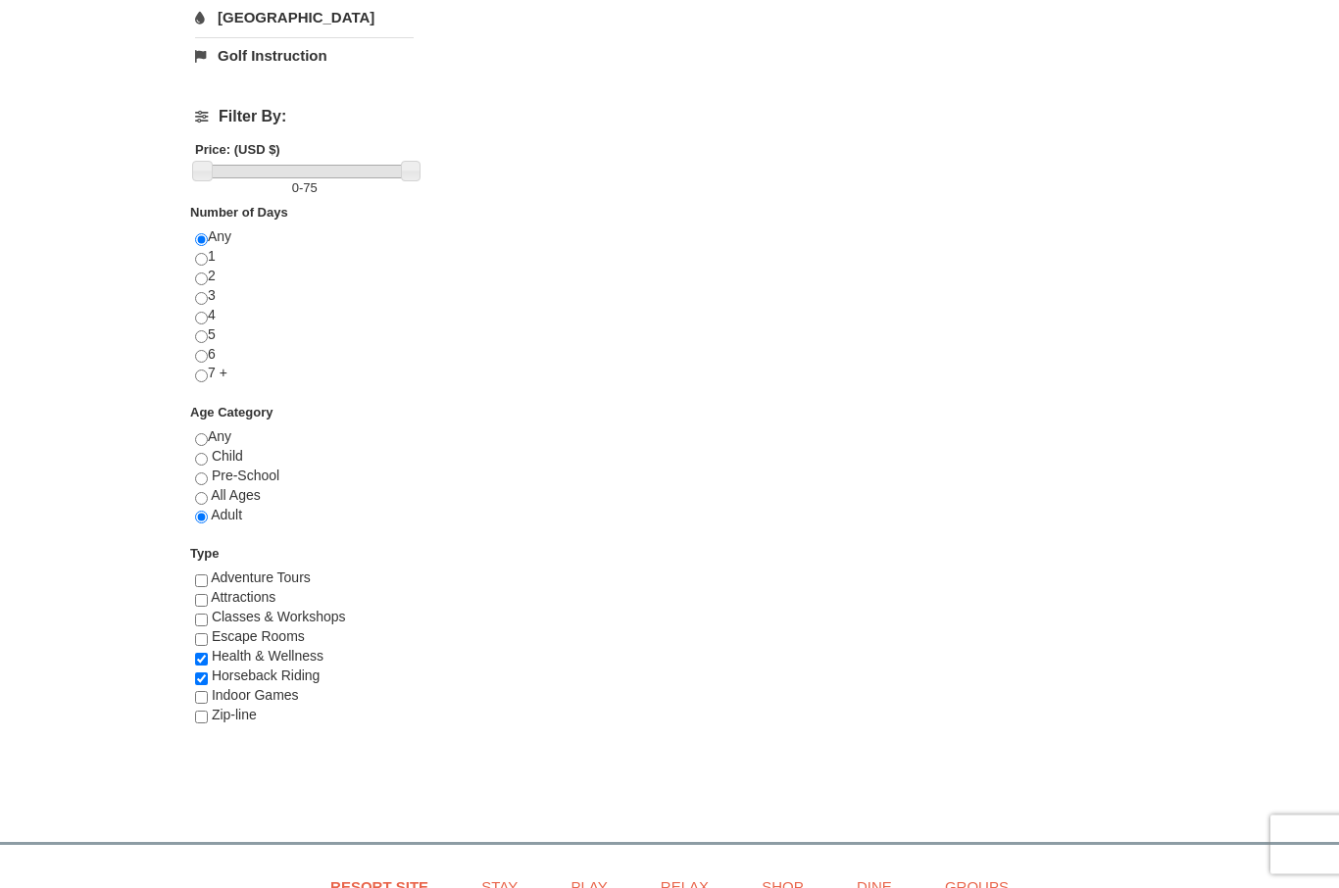
click at [201, 266] on input "radio" at bounding box center [201, 260] width 13 height 13
radio input "true"
click at [201, 278] on input "radio" at bounding box center [201, 278] width 13 height 13
radio input "true"
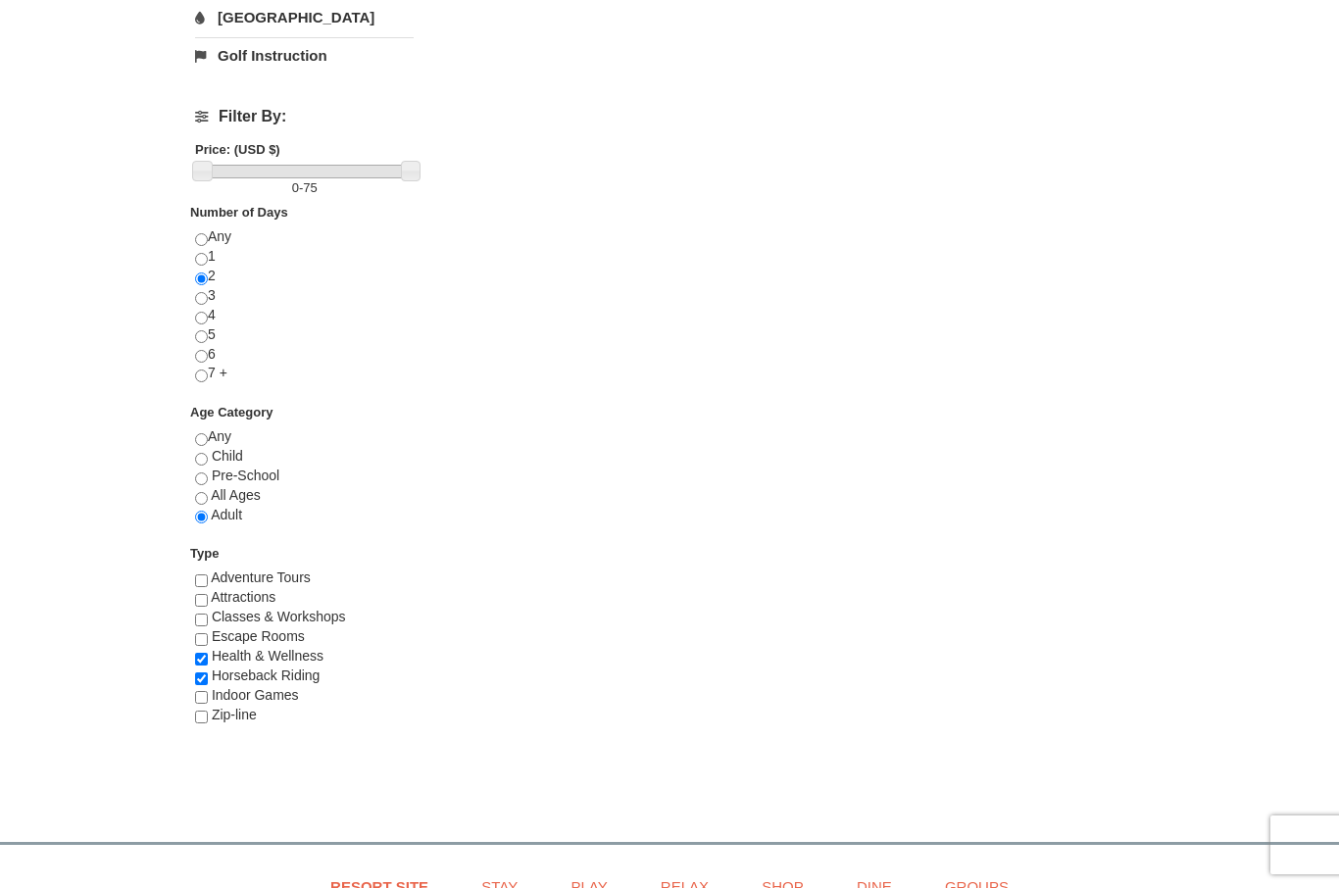
click at [206, 722] on input "checkbox" at bounding box center [201, 717] width 13 height 13
checkbox input "true"
click at [307, 588] on div "Adventure Tours" at bounding box center [304, 578] width 219 height 20
click at [232, 585] on span "Adventure Tours" at bounding box center [261, 577] width 100 height 16
click at [205, 600] on input "checkbox" at bounding box center [201, 600] width 13 height 13
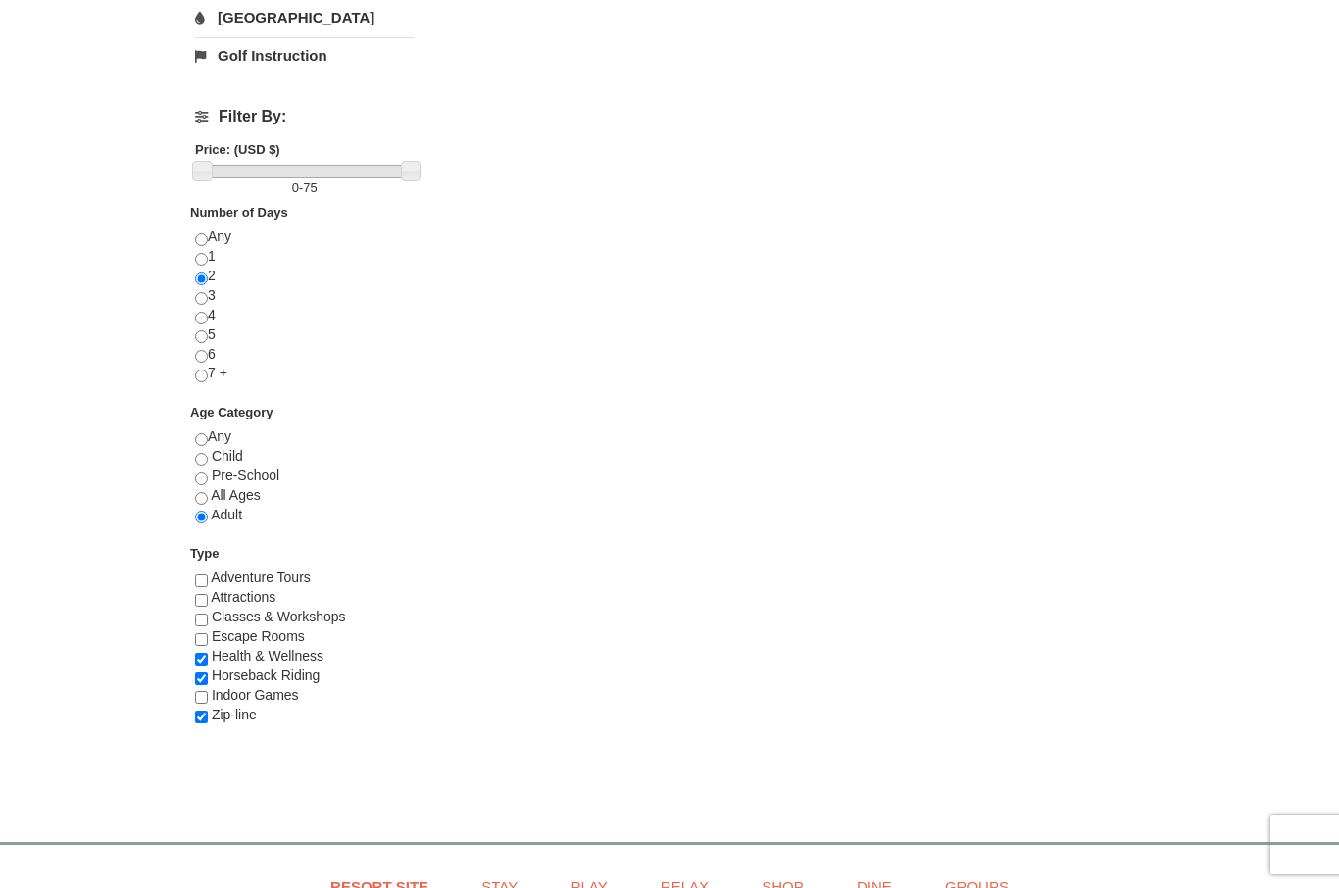
checkbox input "true"
click at [202, 587] on input "checkbox" at bounding box center [201, 580] width 13 height 13
checkbox input "true"
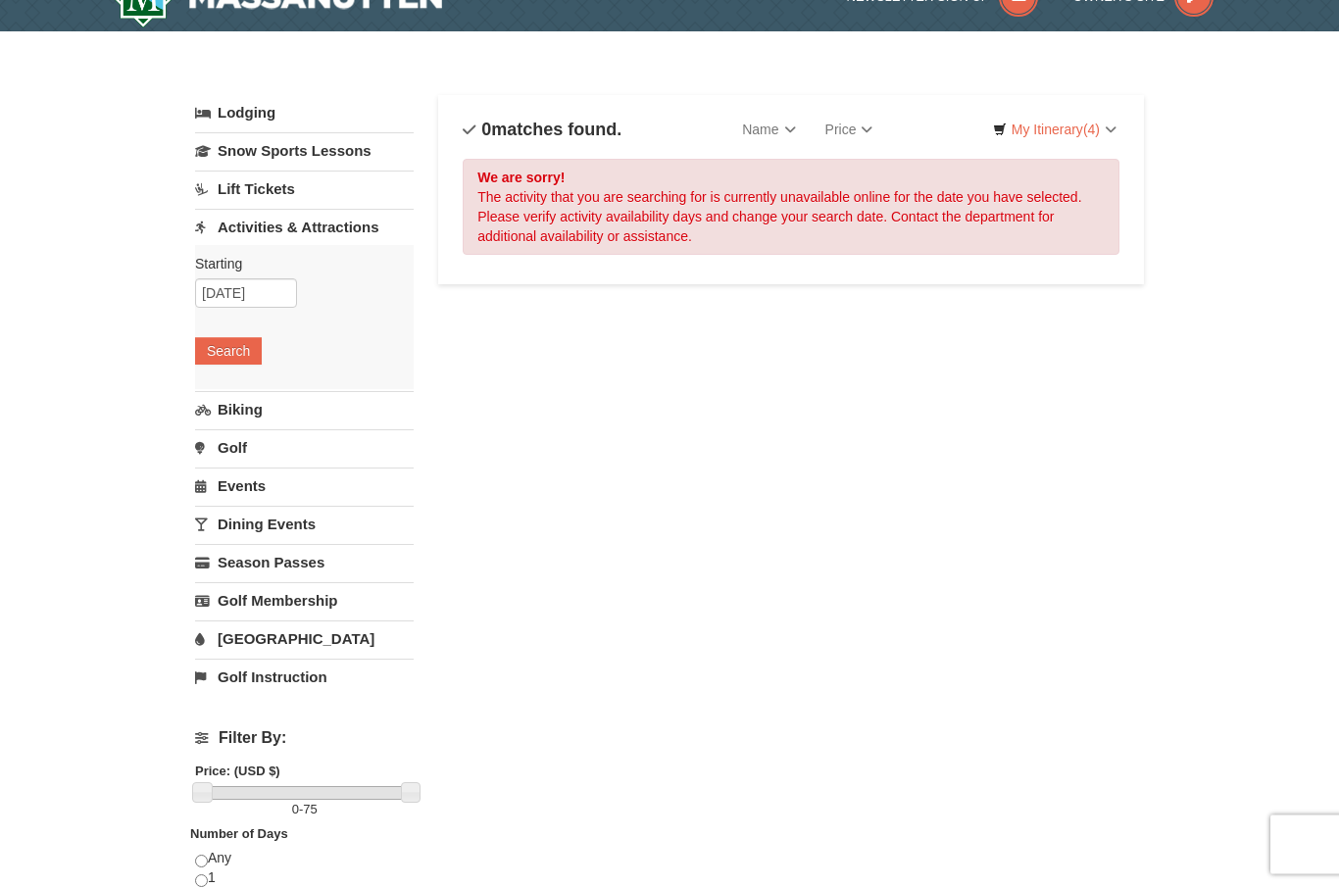
scroll to position [0, 0]
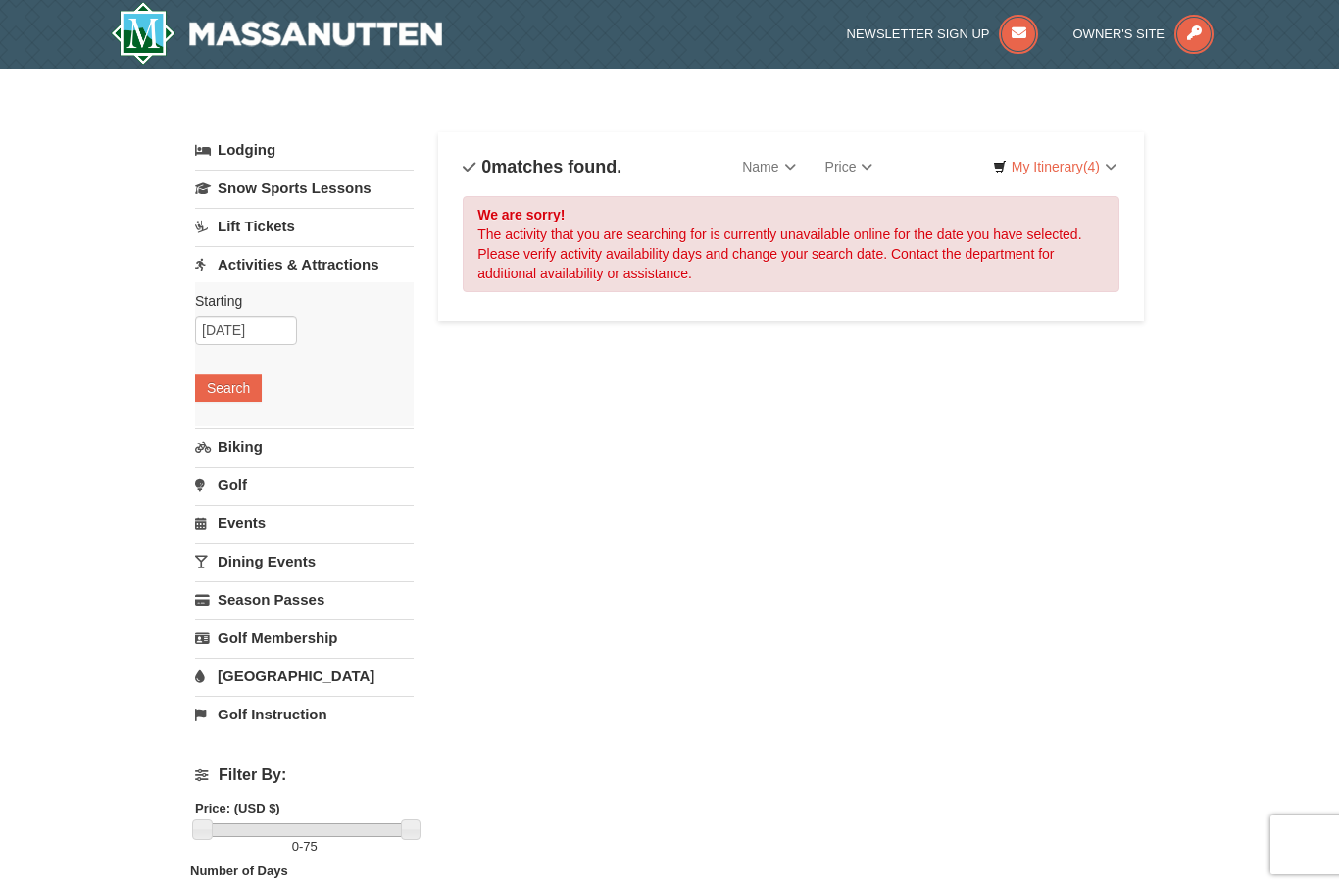
click at [1060, 176] on link "My Itinerary (4)" at bounding box center [1054, 166] width 149 height 29
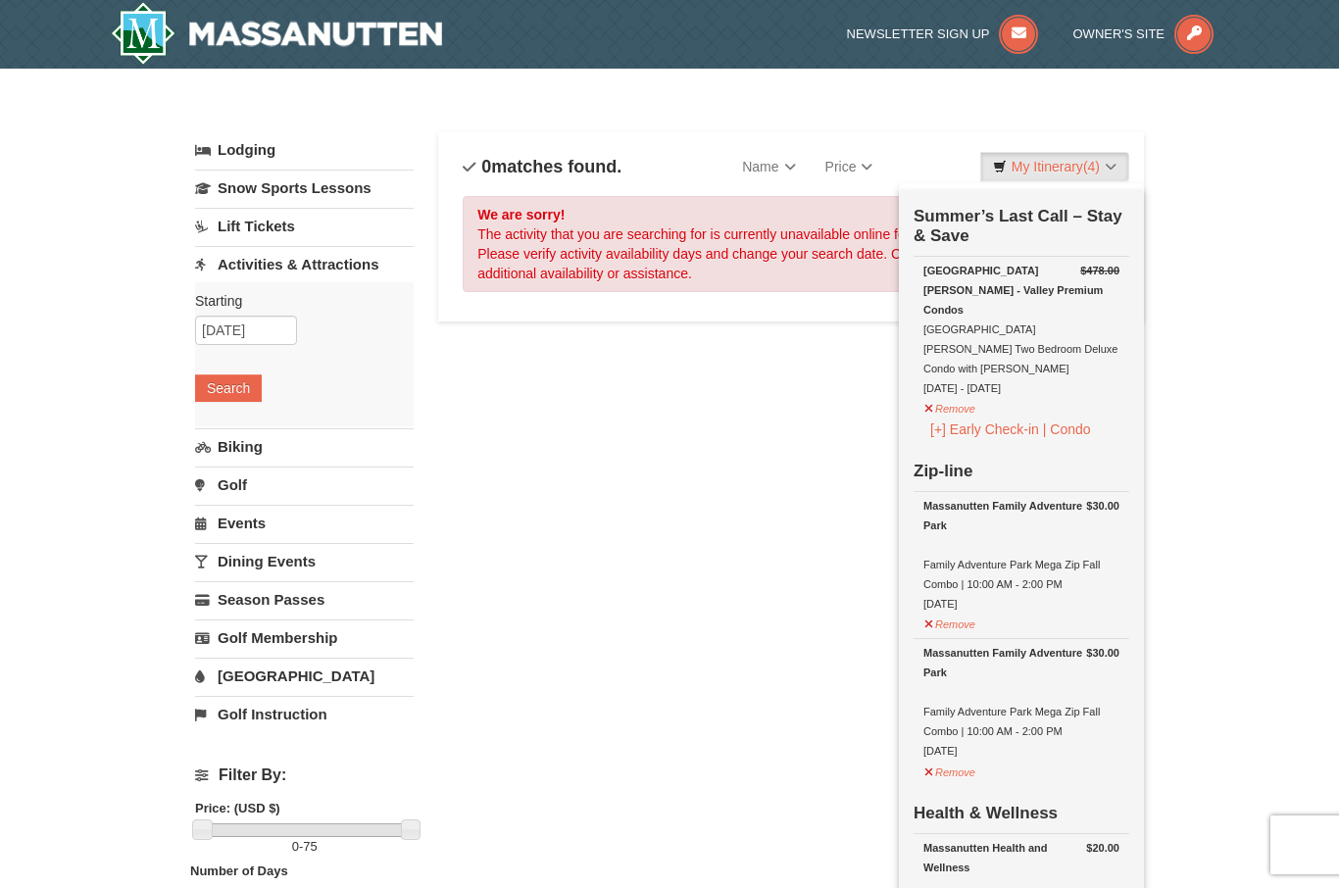
click at [344, 275] on div at bounding box center [669, 444] width 1339 height 888
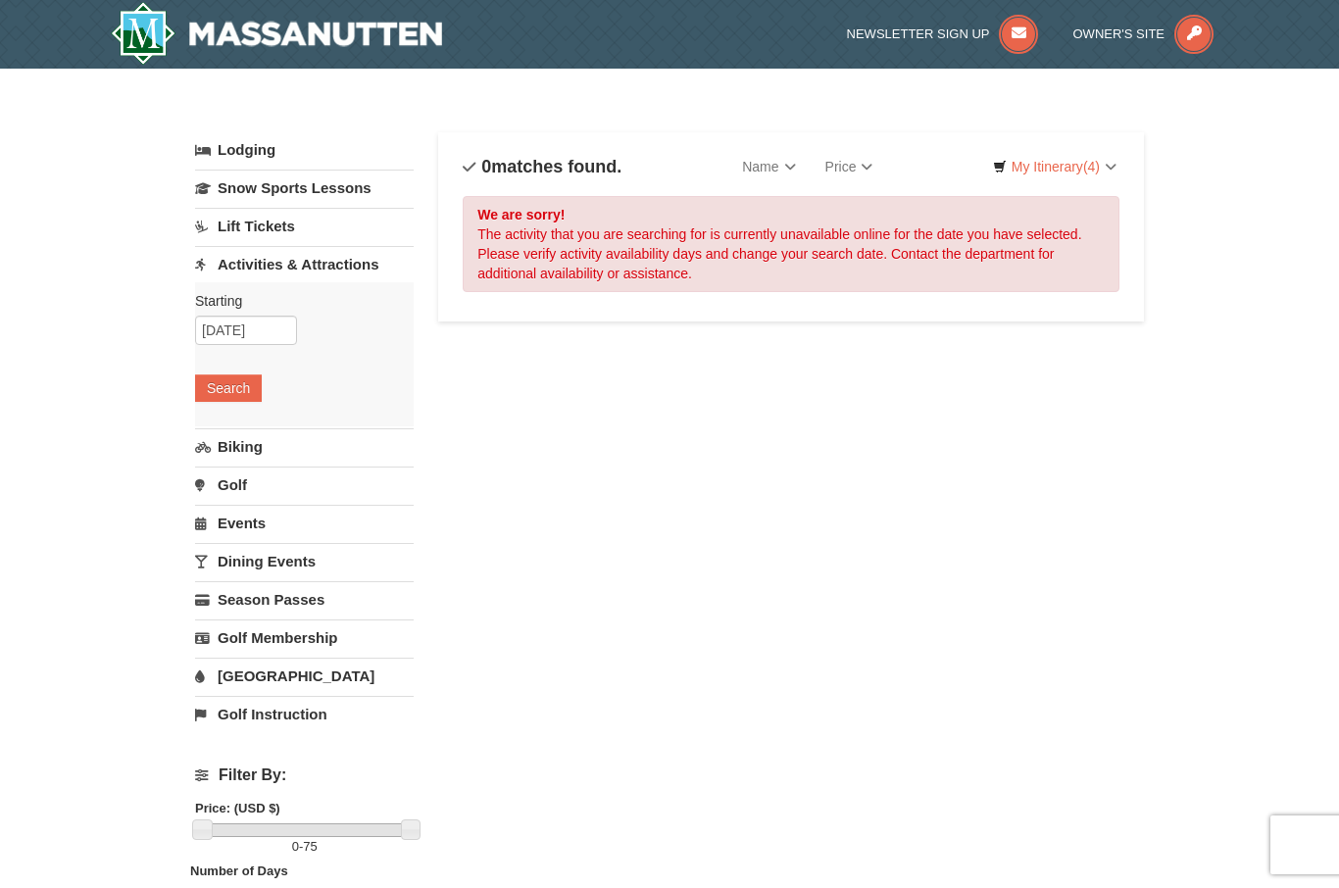
click at [261, 153] on link "Lodging" at bounding box center [304, 149] width 219 height 35
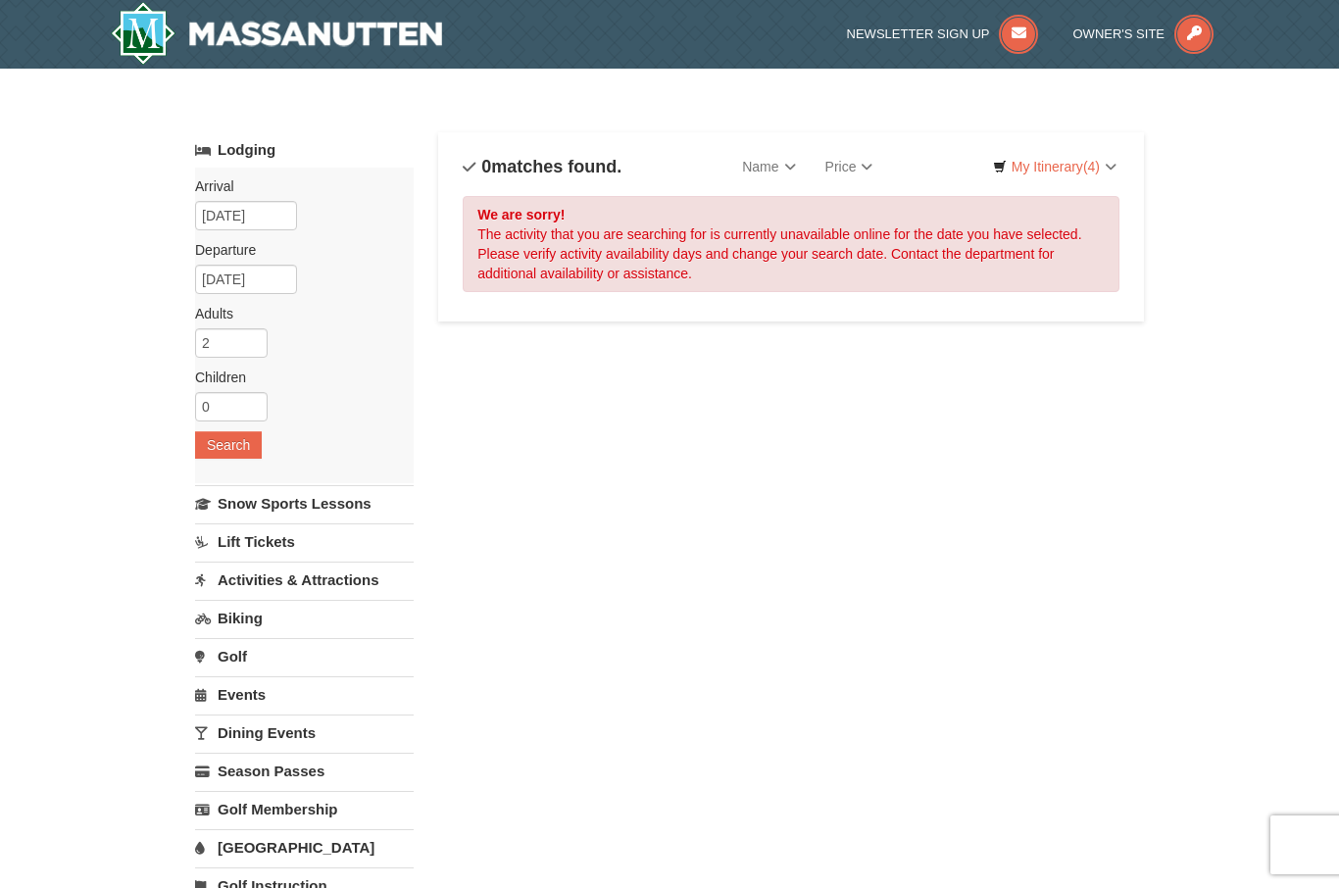
click at [1062, 175] on link "My Itinerary (4)" at bounding box center [1054, 166] width 149 height 29
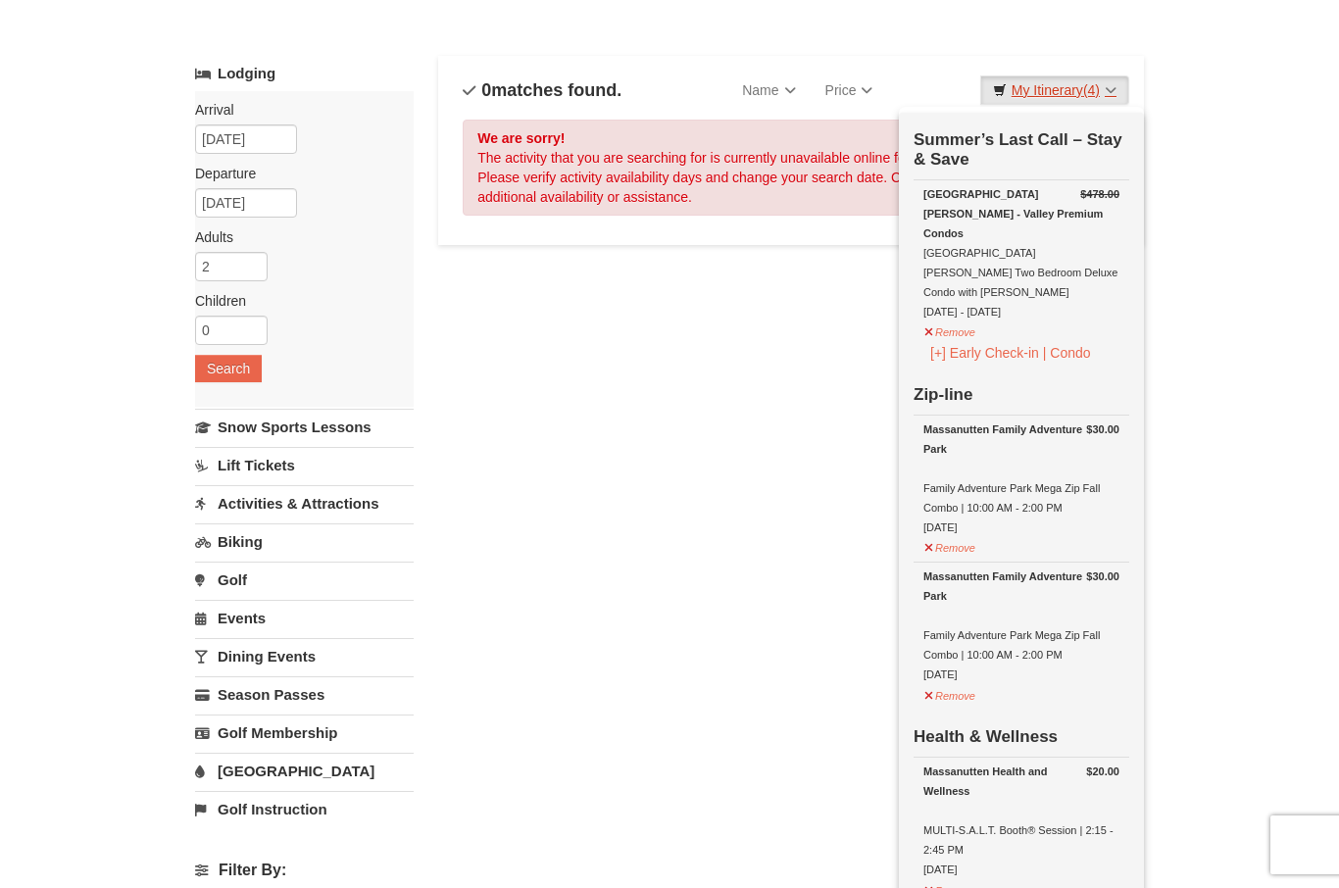
scroll to position [77, 0]
click at [272, 779] on div at bounding box center [669, 444] width 1339 height 888
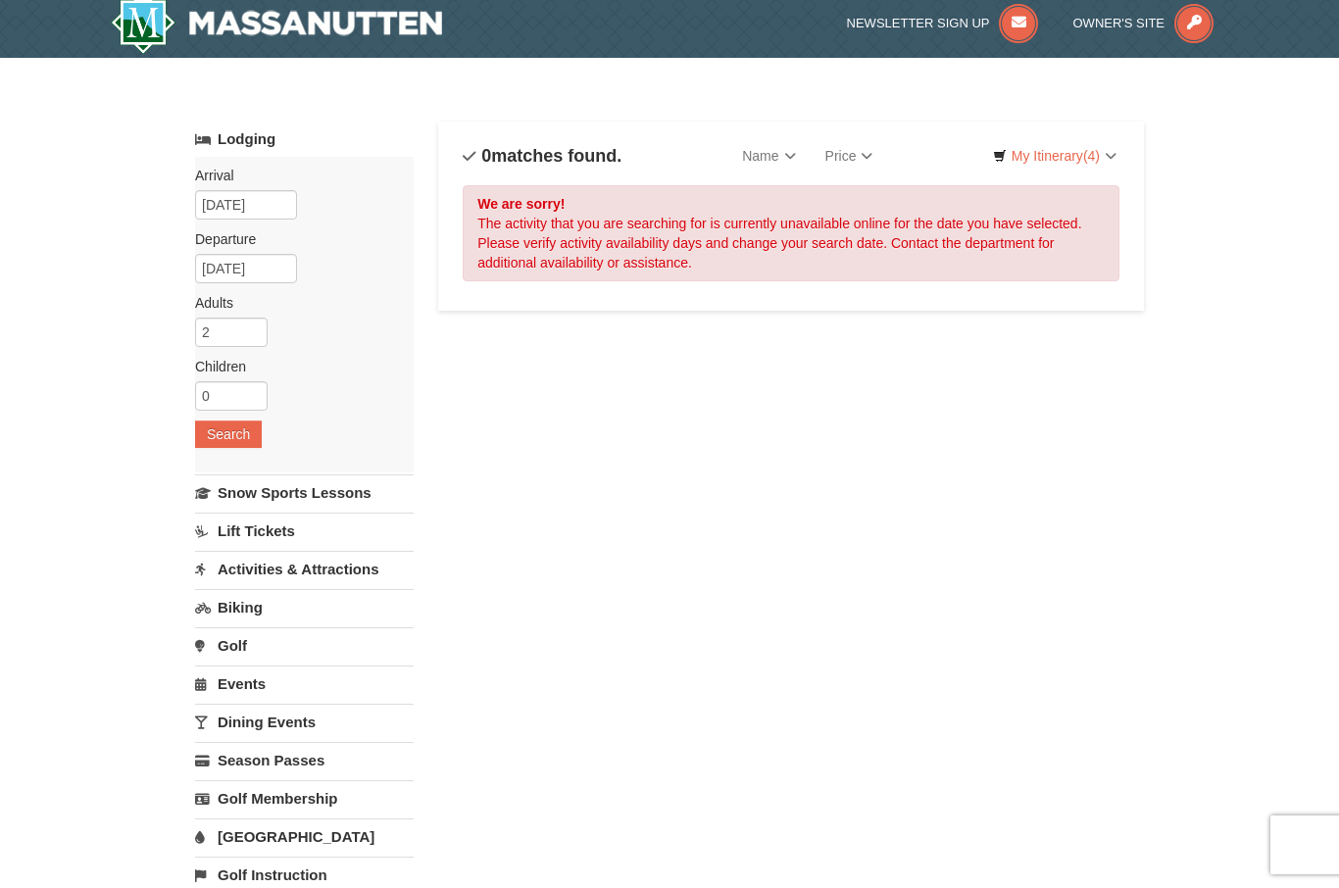
scroll to position [0, 0]
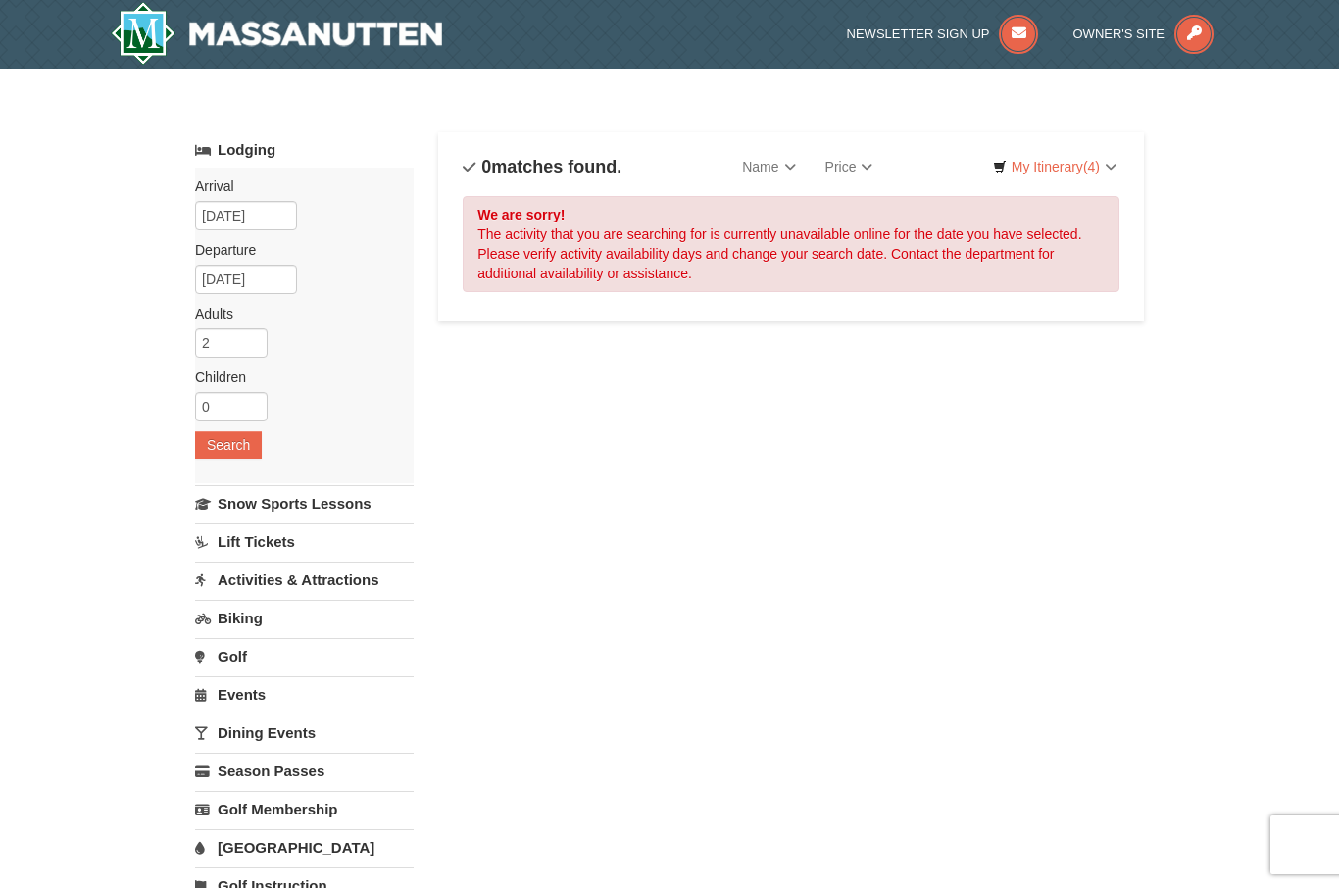
click at [1064, 172] on link "My Itinerary (4)" at bounding box center [1054, 166] width 149 height 29
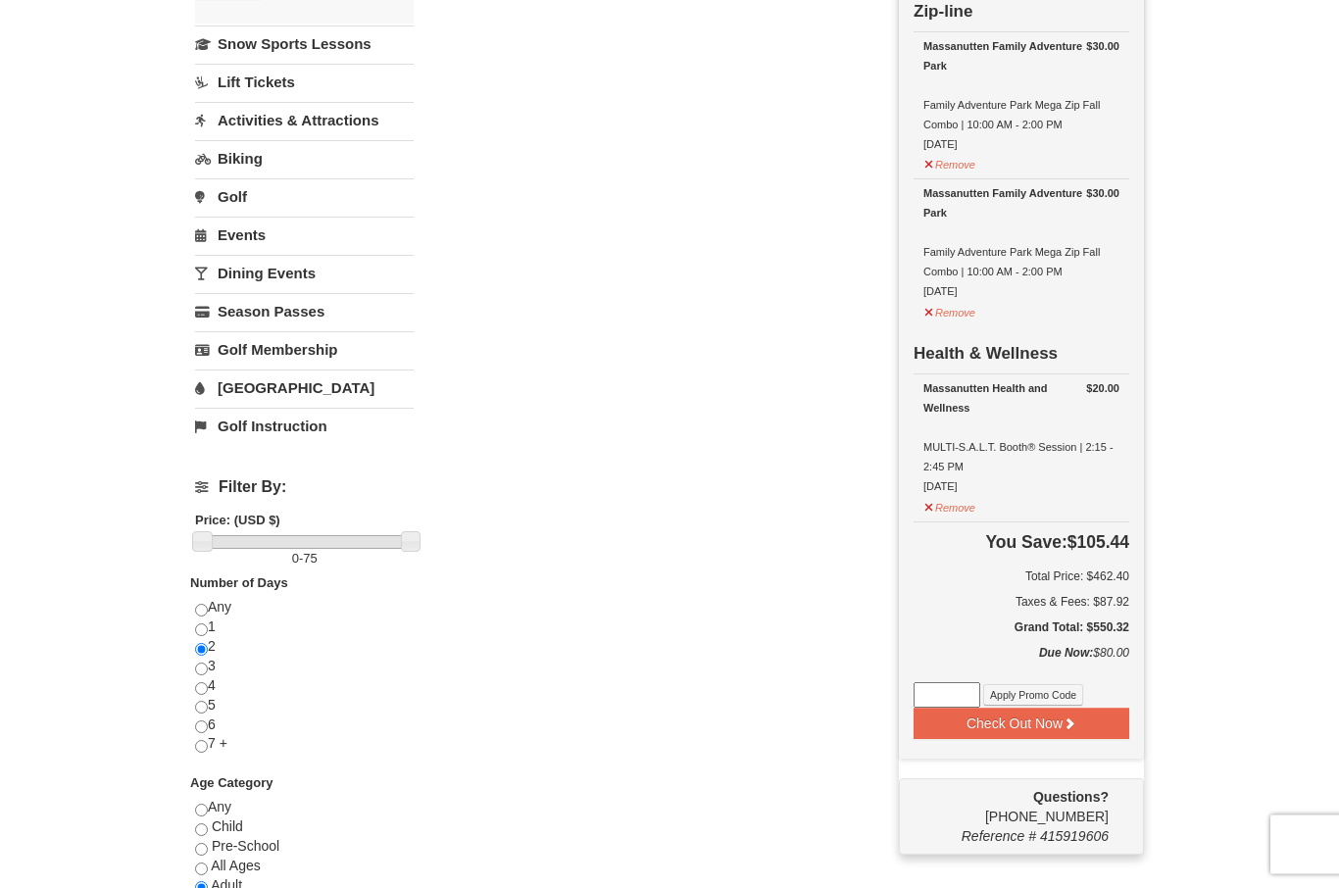
scroll to position [460, 0]
click at [1070, 708] on button "Check Out Now" at bounding box center [1021, 723] width 216 height 31
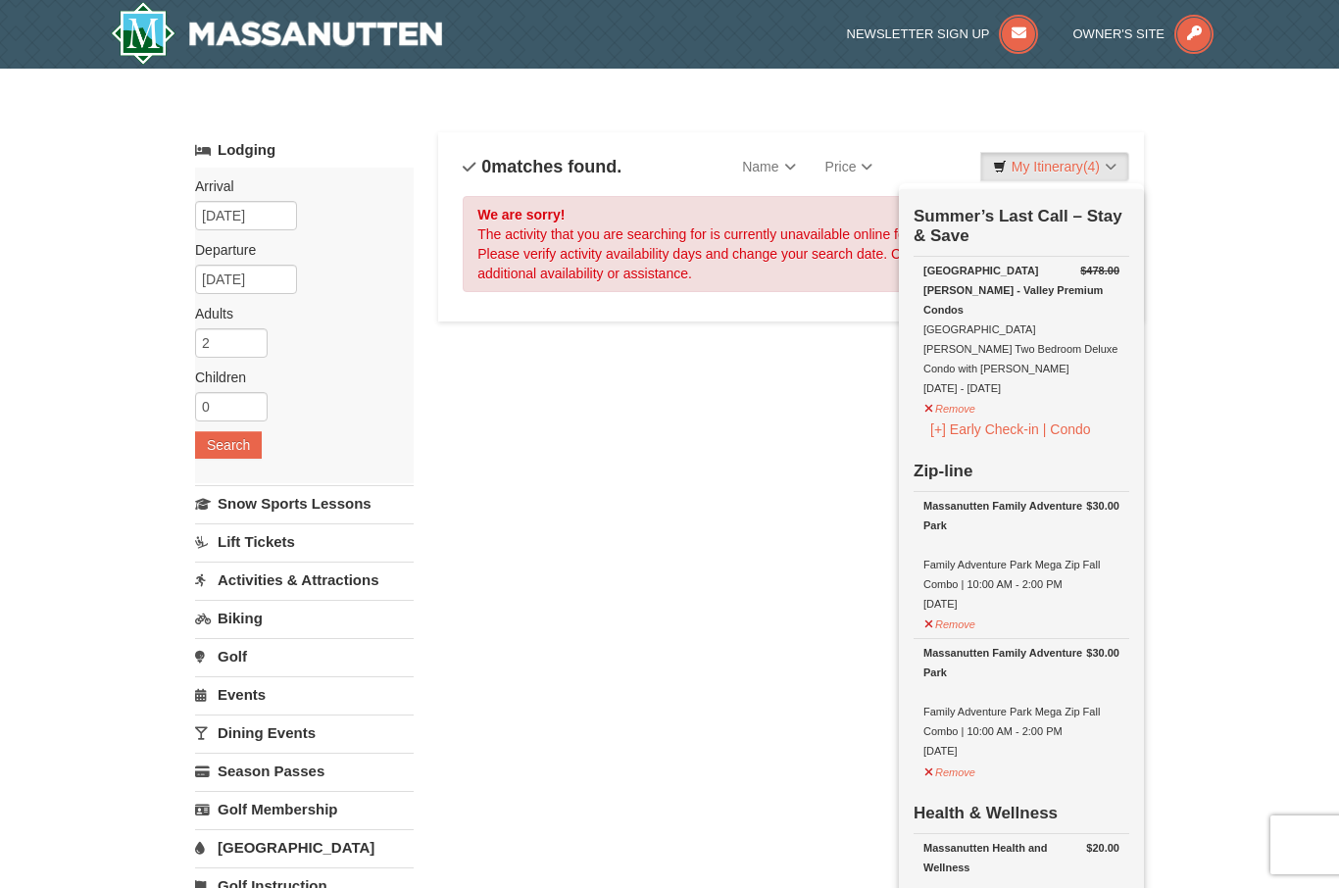
scroll to position [527, 0]
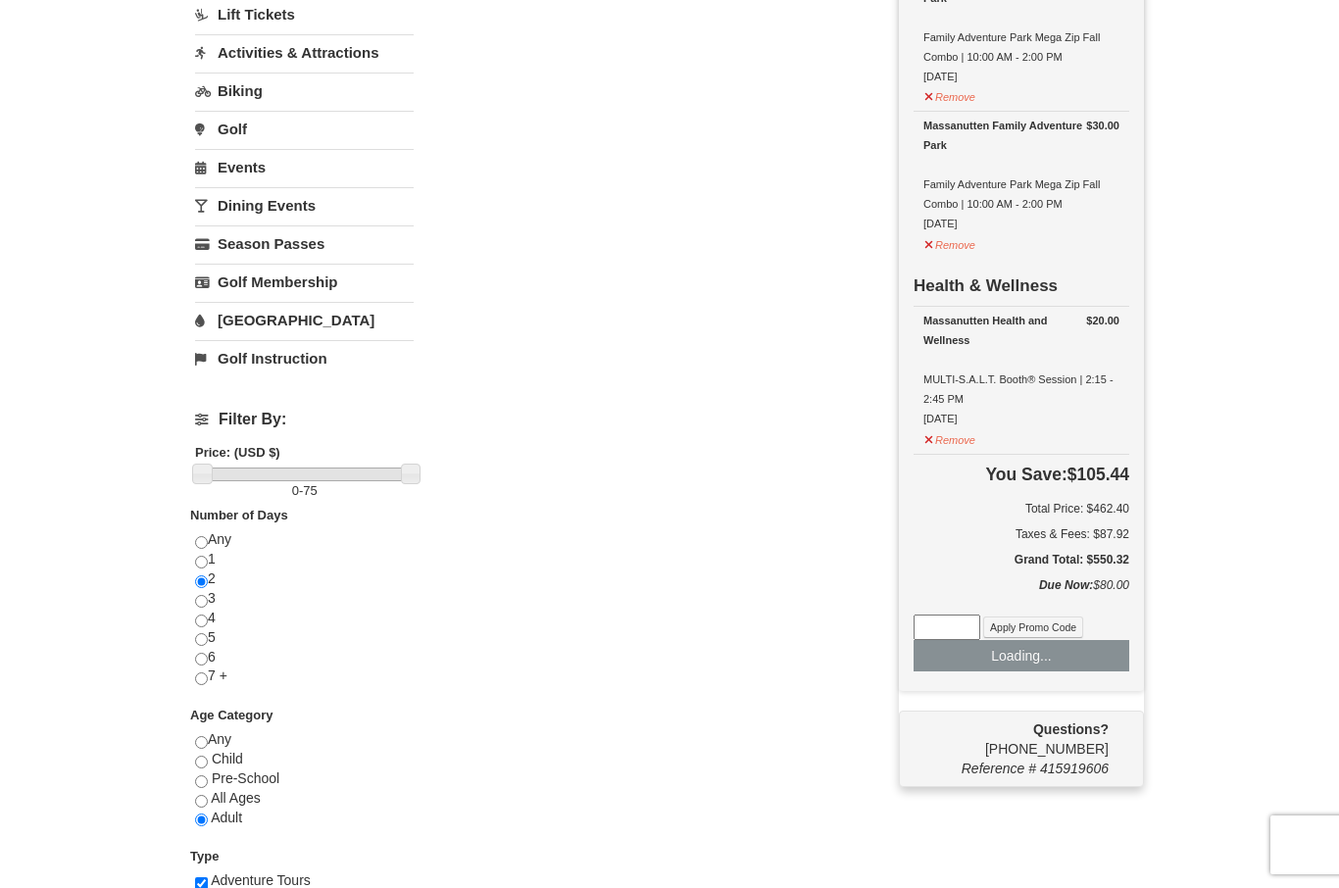
click at [214, 544] on div at bounding box center [669, 444] width 1339 height 888
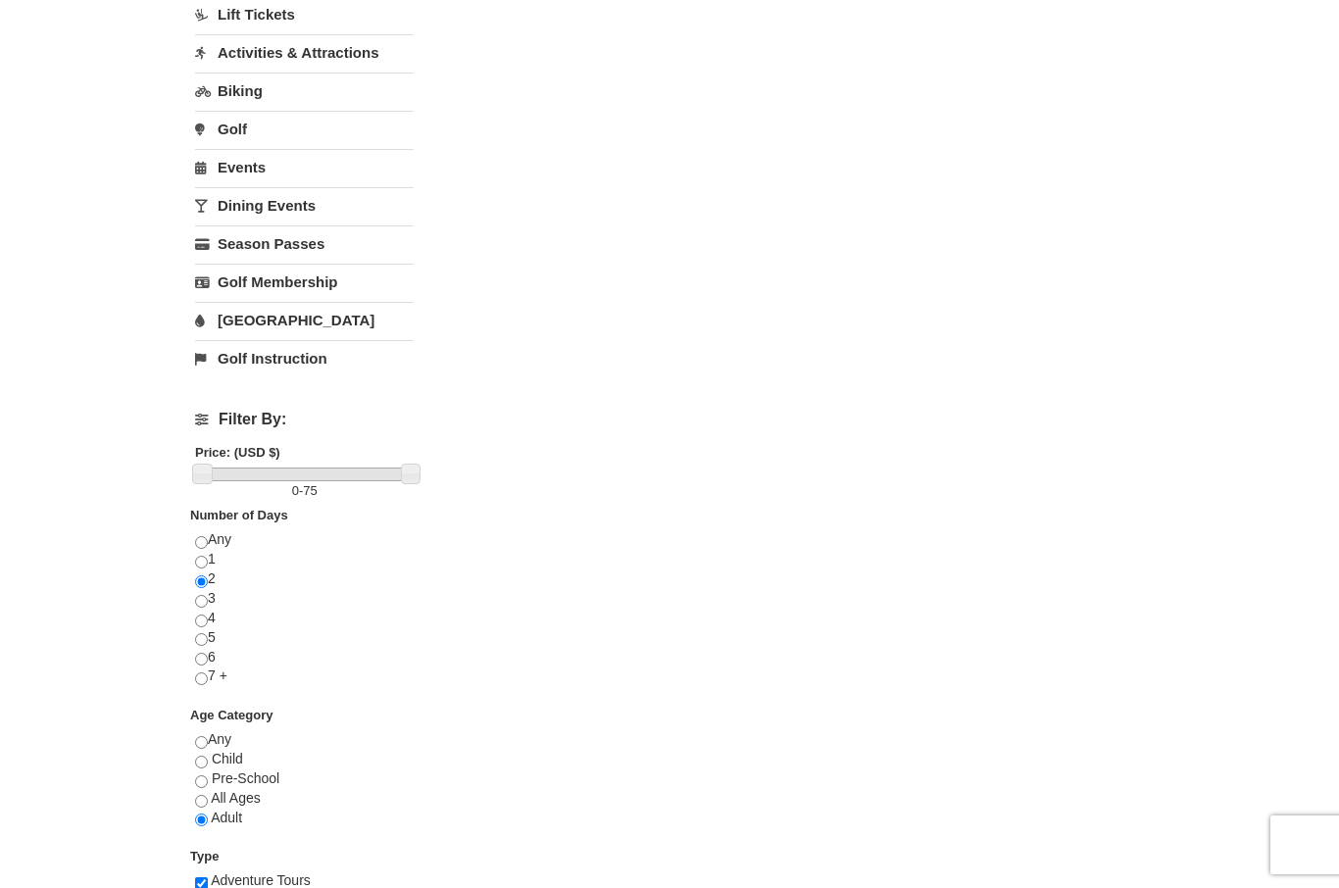
click at [207, 541] on input "radio" at bounding box center [201, 542] width 13 height 13
radio input "true"
click at [204, 749] on input "radio" at bounding box center [201, 742] width 13 height 13
radio input "true"
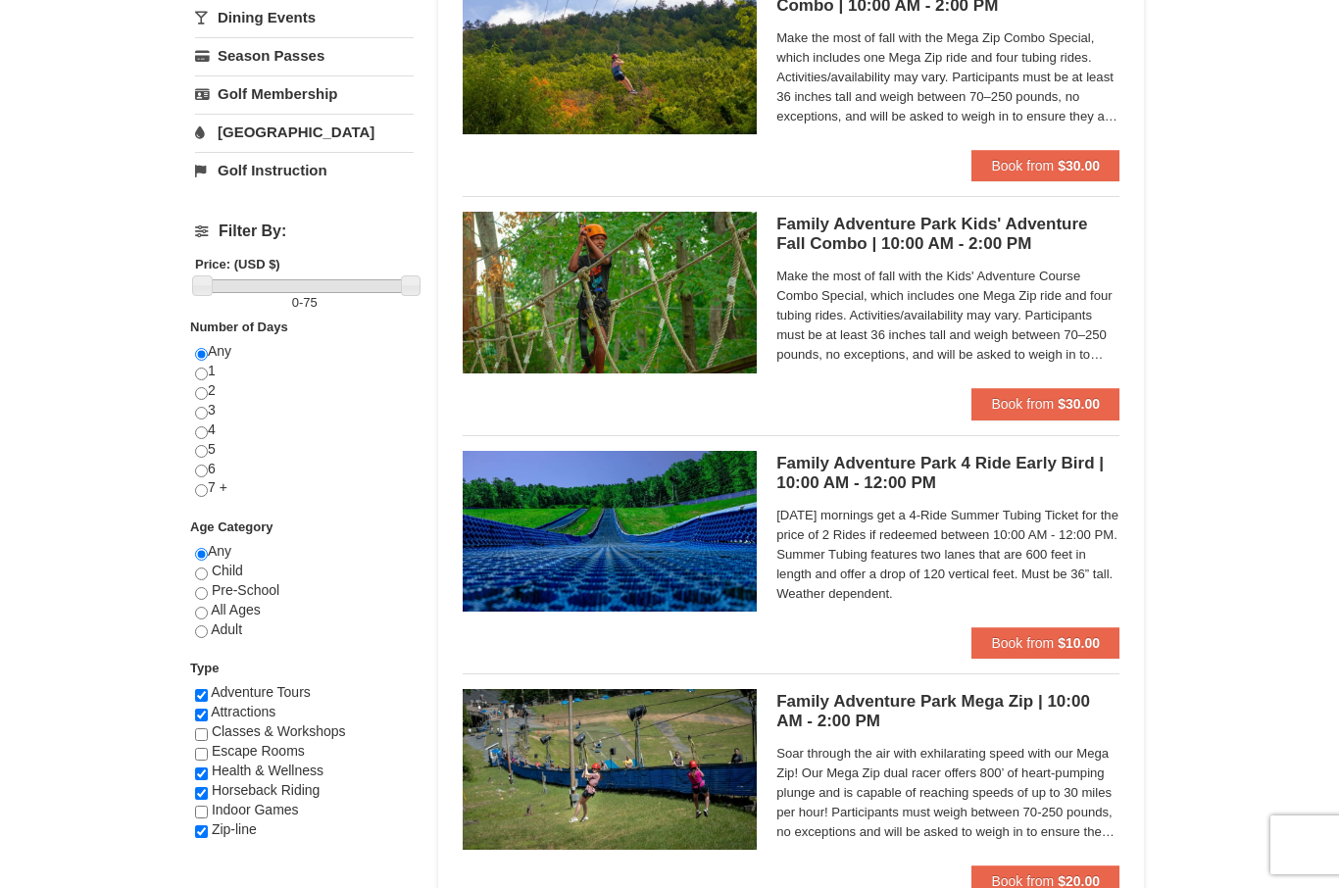
scroll to position [718, 0]
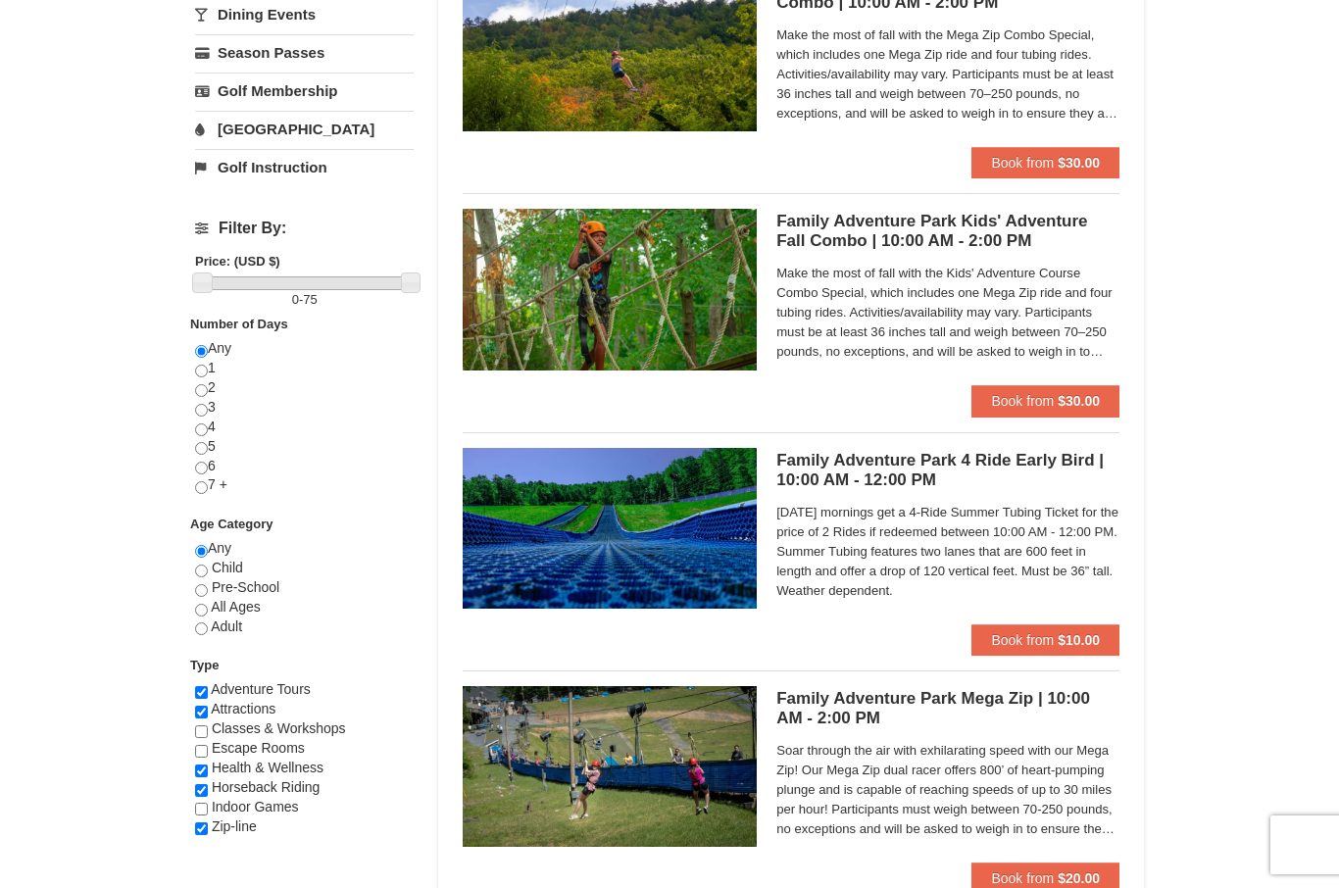
click at [208, 812] on input "checkbox" at bounding box center [201, 809] width 13 height 13
checkbox input "true"
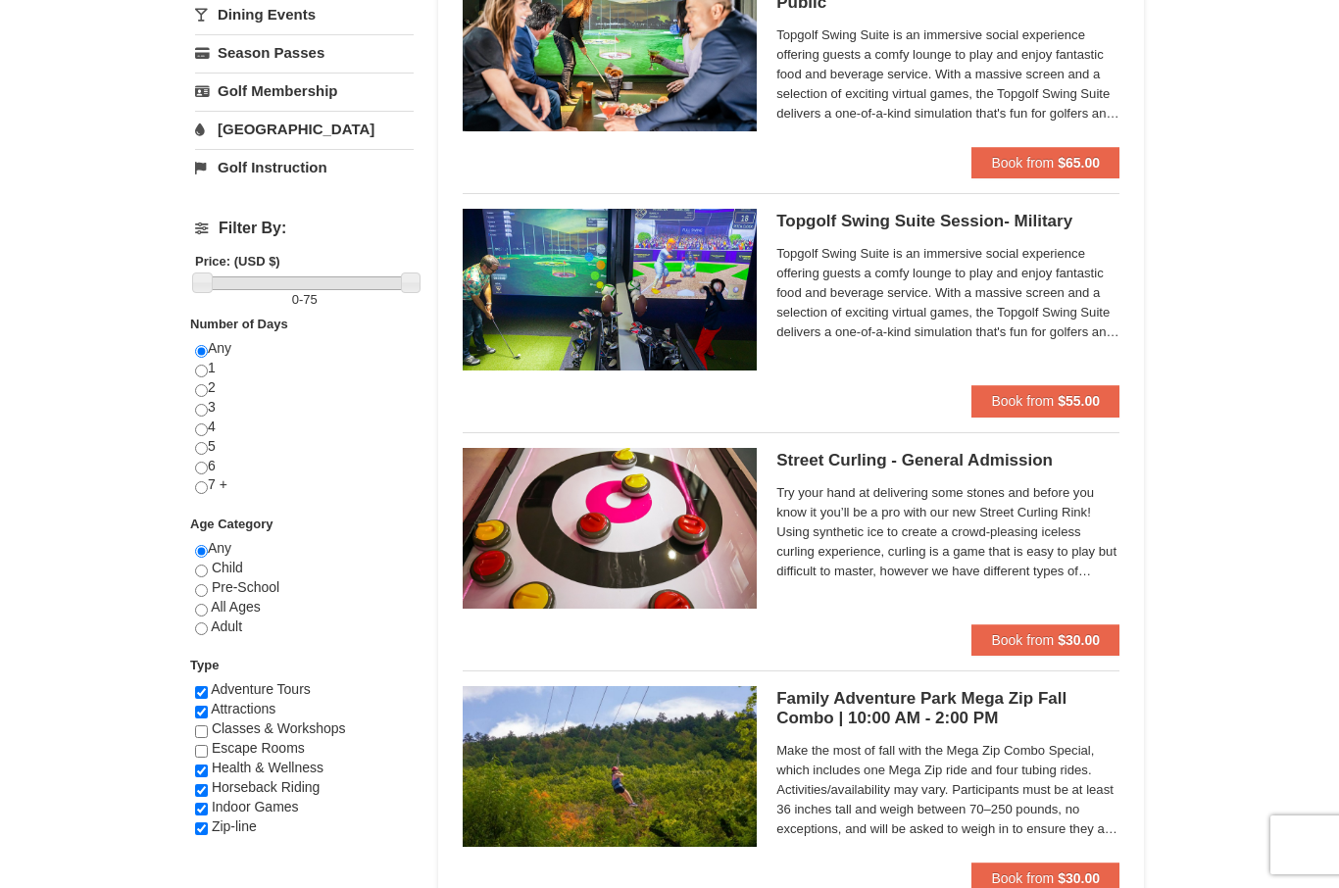
click at [205, 835] on input "checkbox" at bounding box center [201, 828] width 13 height 13
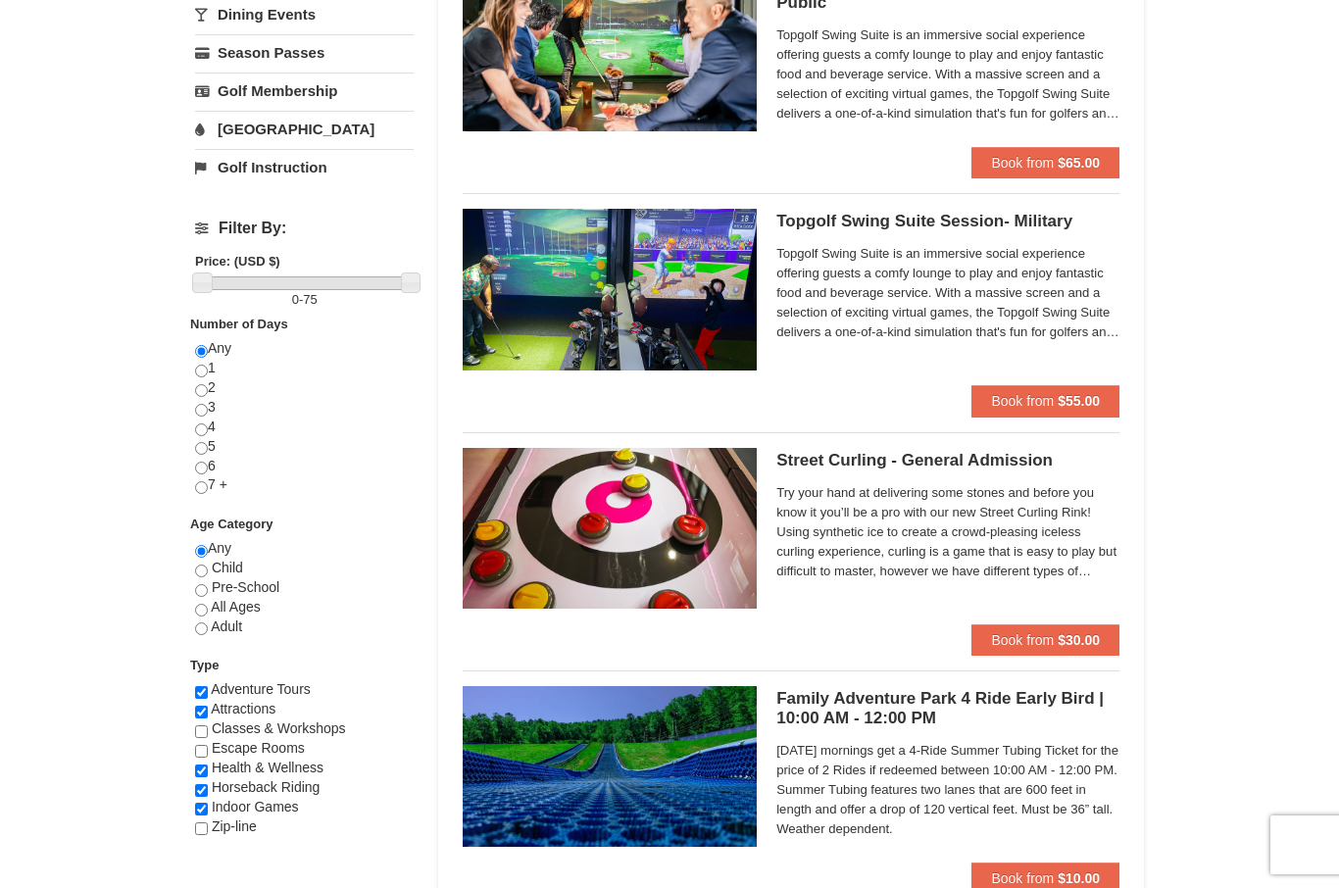
click at [207, 829] on input "checkbox" at bounding box center [201, 828] width 13 height 13
checkbox input "true"
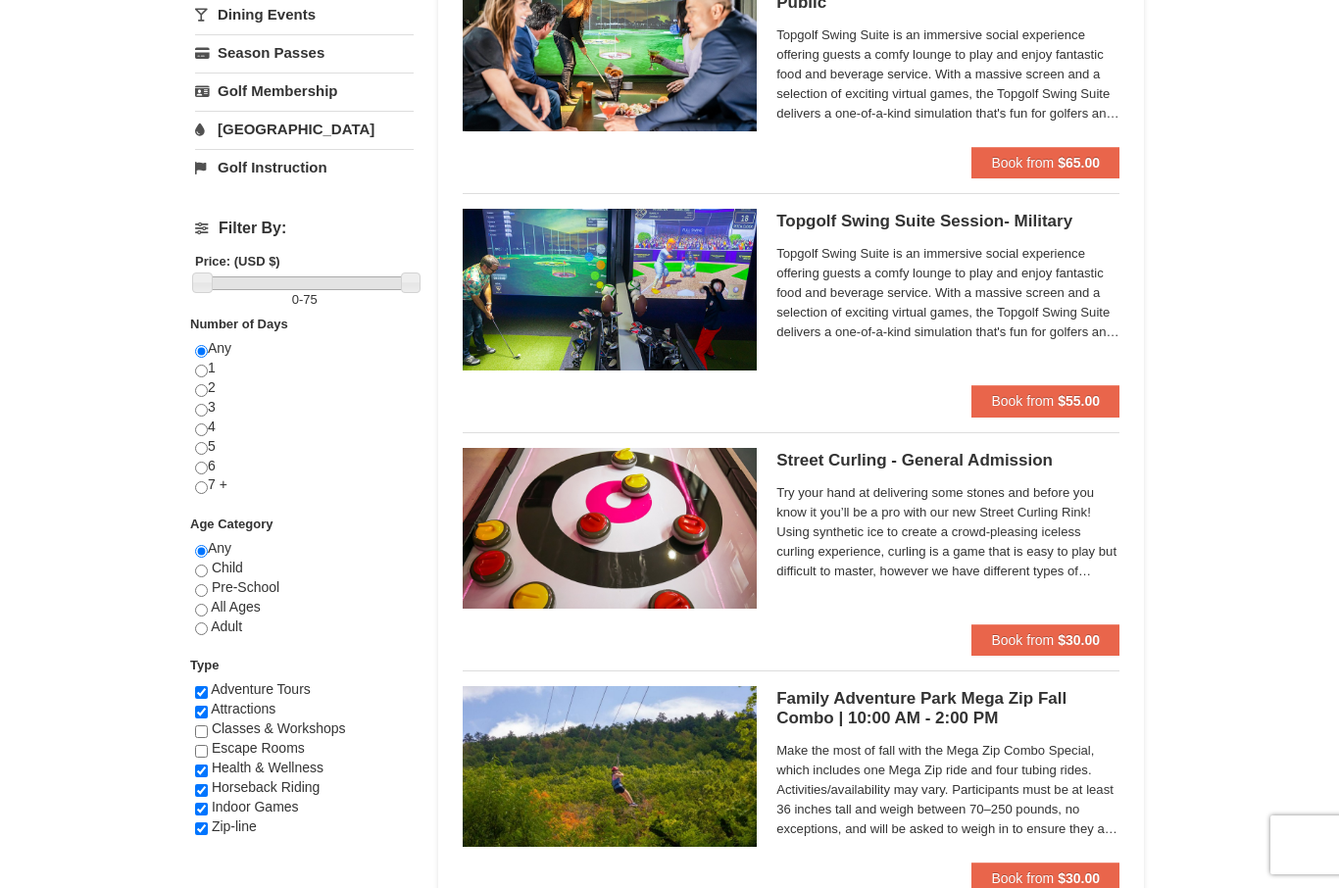
click at [199, 815] on input "checkbox" at bounding box center [201, 809] width 13 height 13
checkbox input "false"
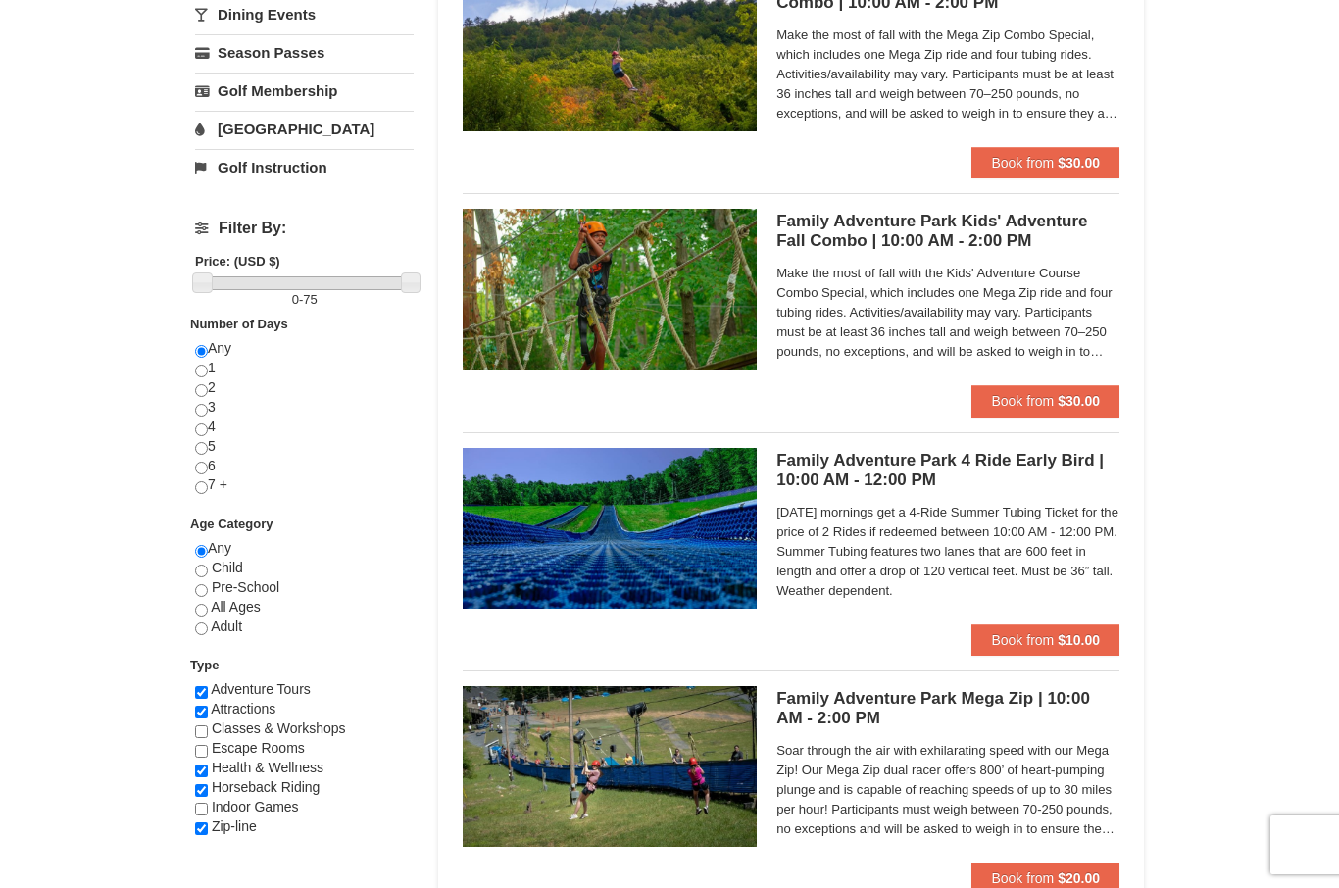
click at [201, 848] on div "4WD Tours Adventure Tours Archery Attractions Camps Classes & Workshops Escape …" at bounding box center [304, 767] width 219 height 175
click at [202, 835] on input "checkbox" at bounding box center [201, 828] width 13 height 13
checkbox input "false"
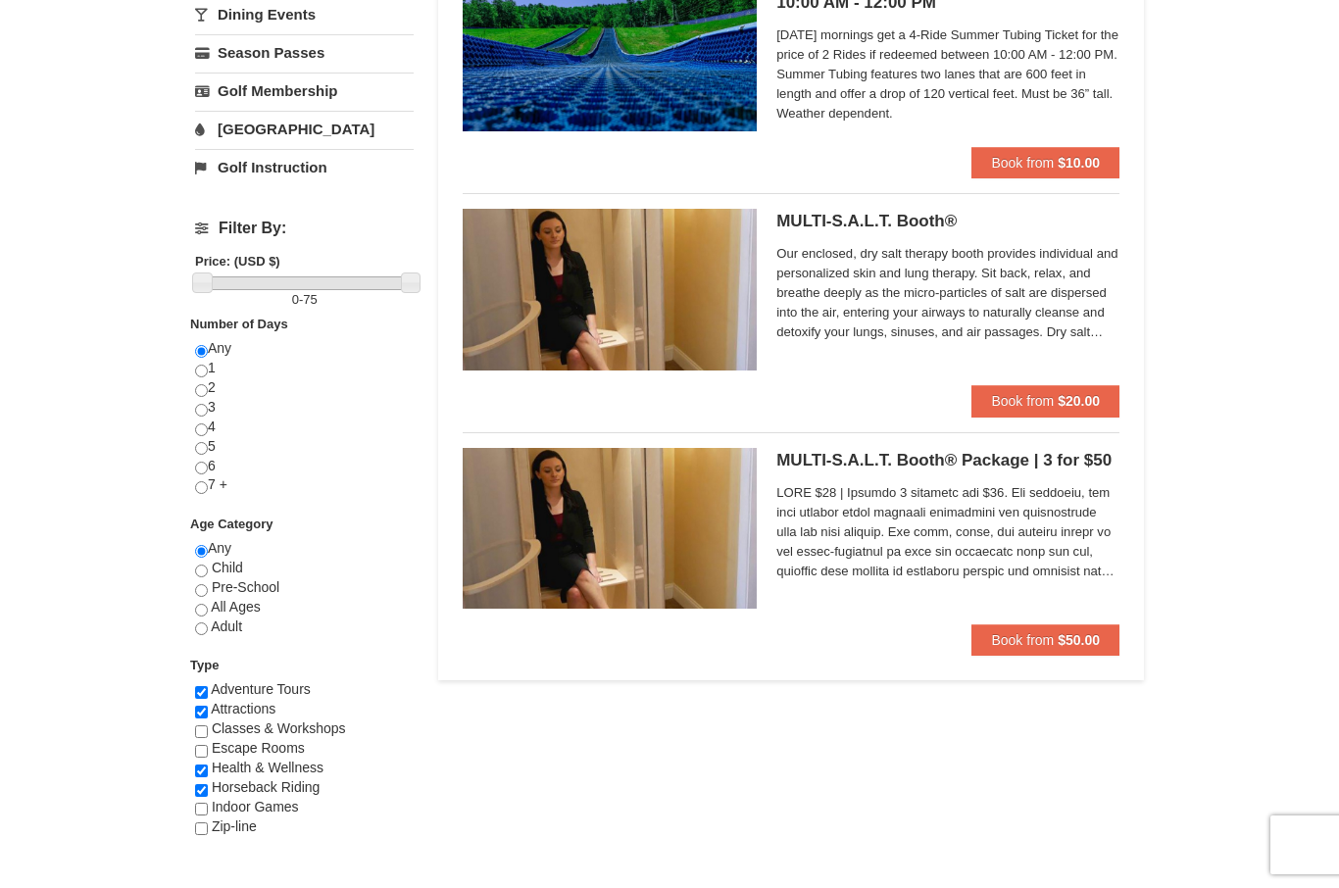
click at [204, 797] on input "checkbox" at bounding box center [201, 790] width 13 height 13
checkbox input "false"
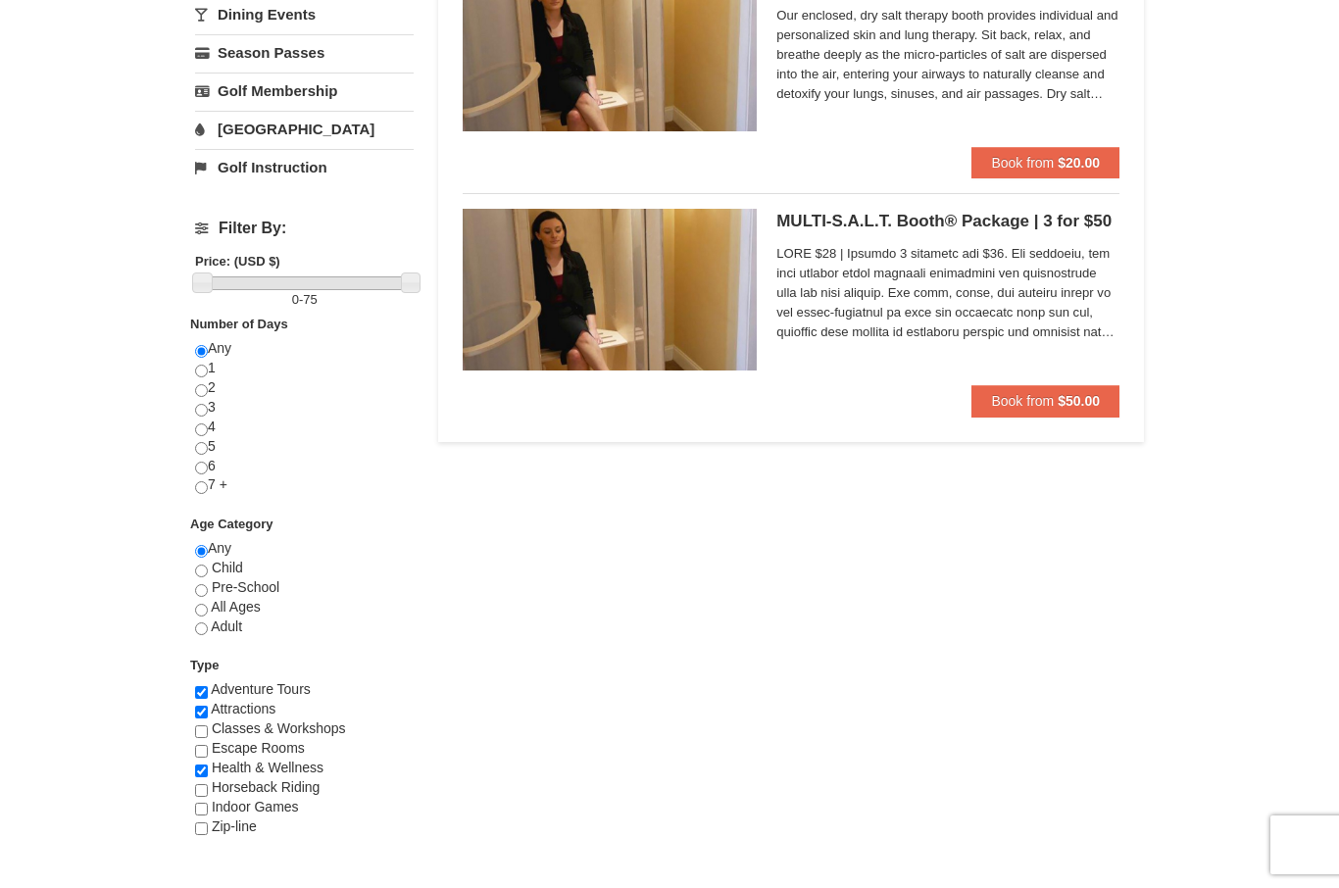
click at [206, 718] on input "checkbox" at bounding box center [201, 712] width 13 height 13
checkbox input "false"
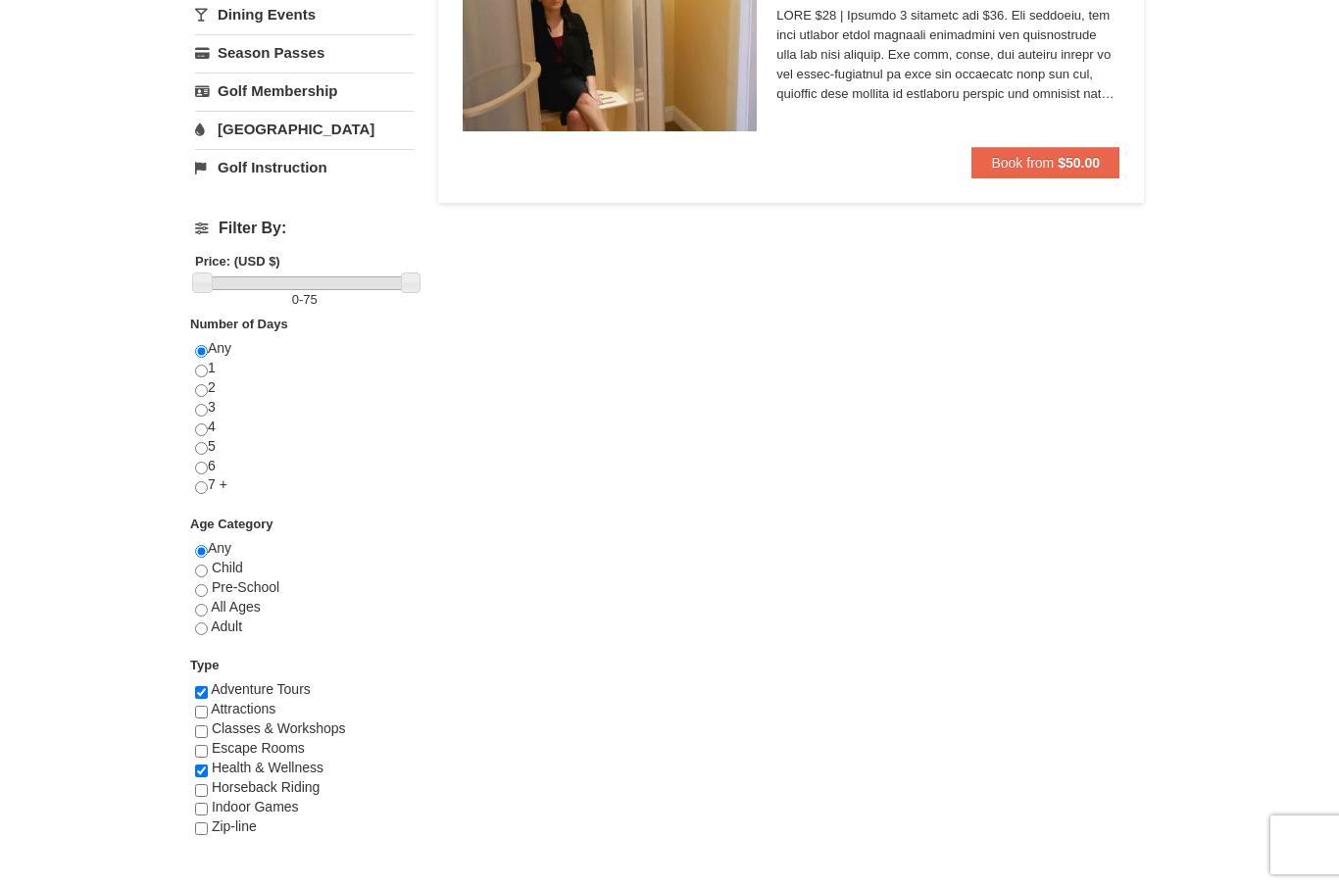
click at [197, 699] on input "checkbox" at bounding box center [201, 692] width 13 height 13
checkbox input "false"
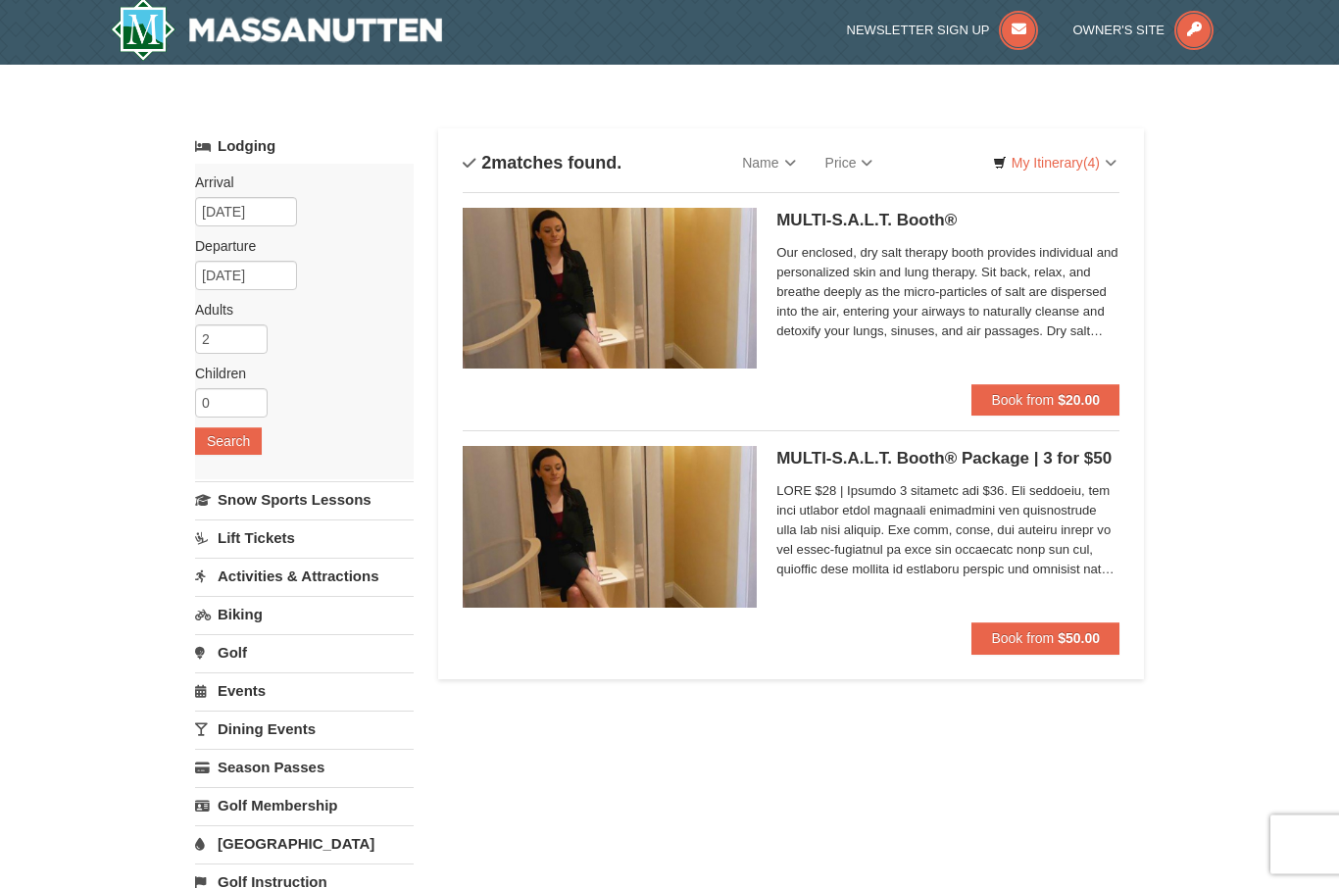
scroll to position [0, 0]
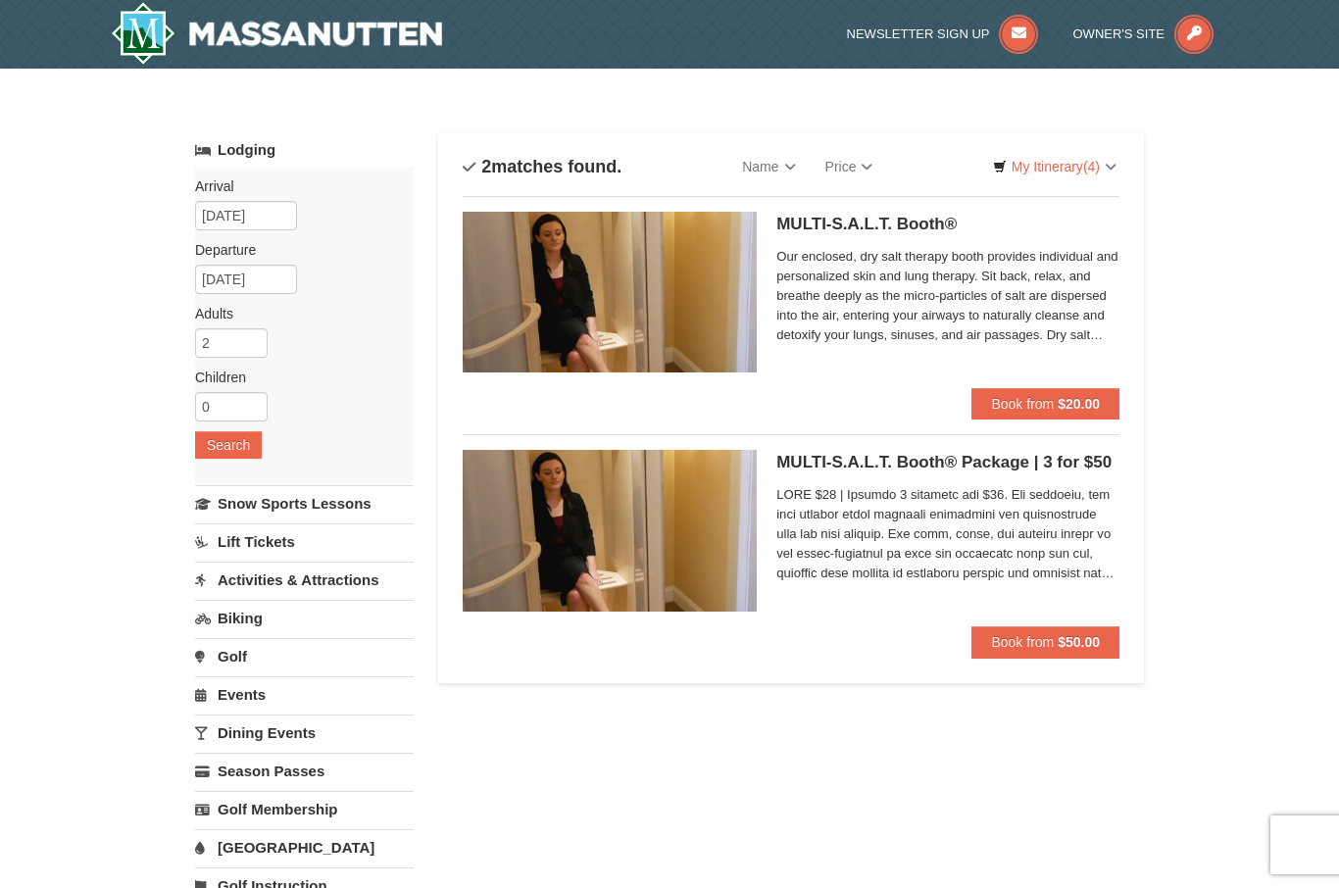
click at [1036, 414] on button "Book from $20.00" at bounding box center [1045, 403] width 148 height 31
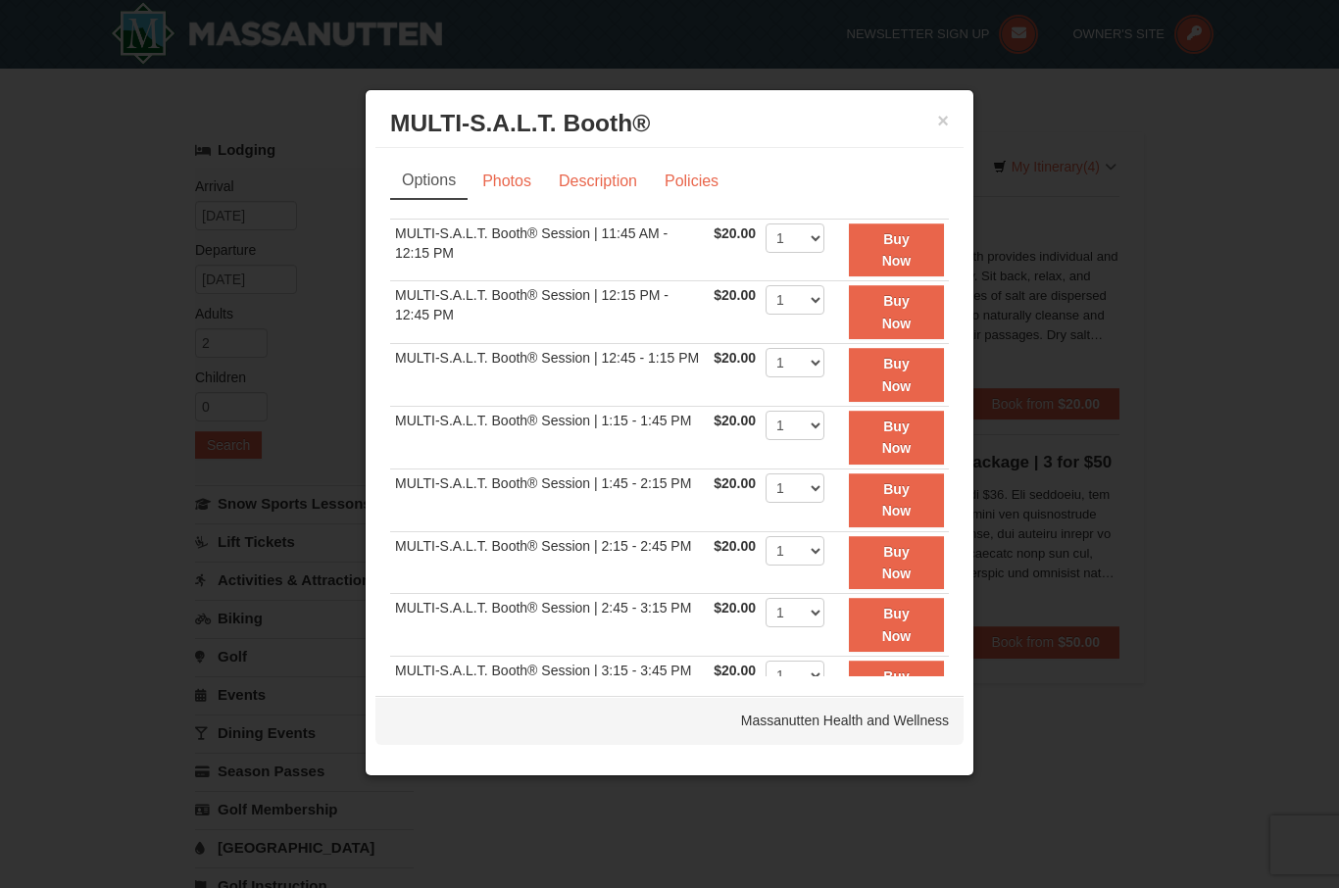
click at [909, 564] on strong "Buy Now" at bounding box center [896, 562] width 29 height 37
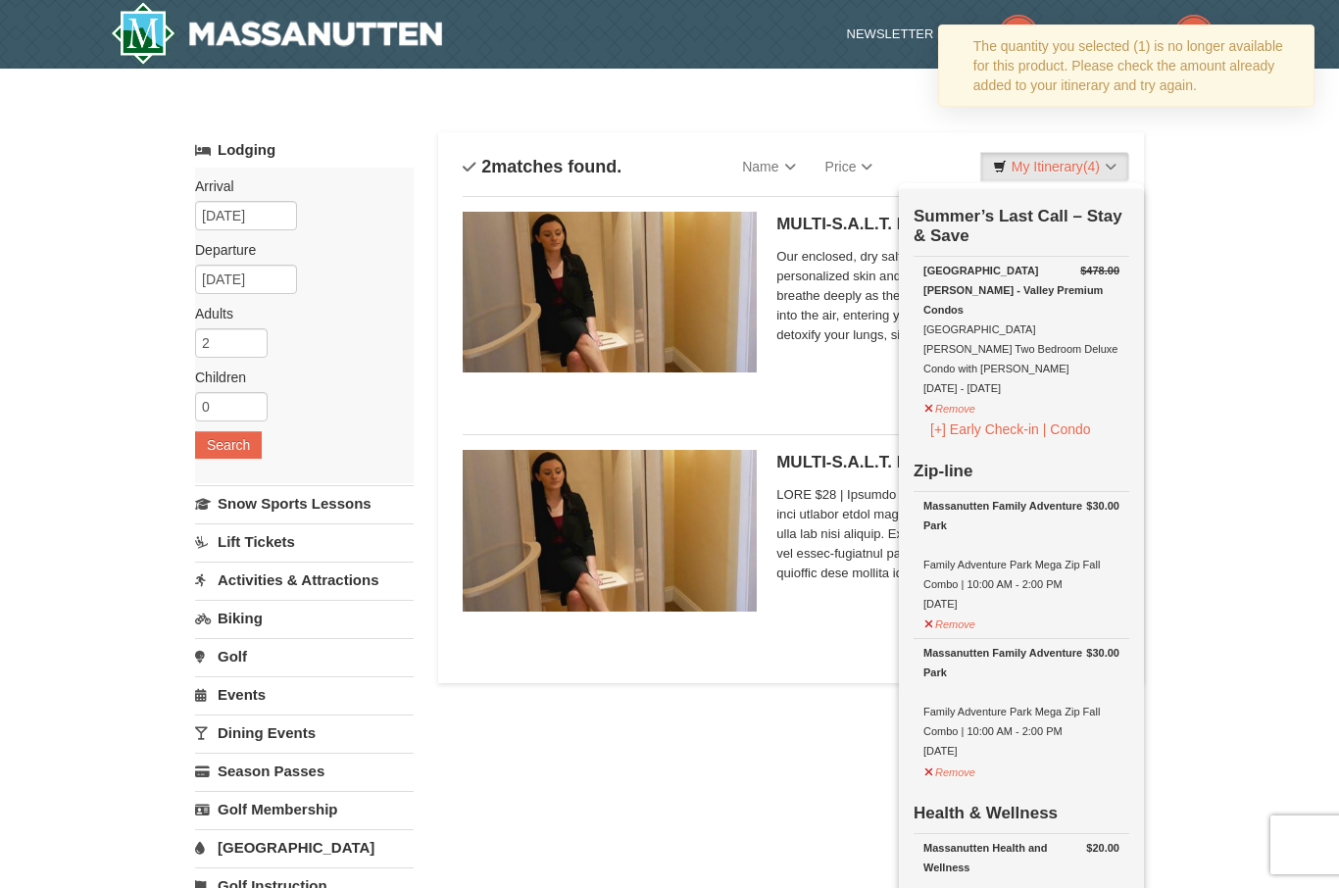
type input "[DATE]"
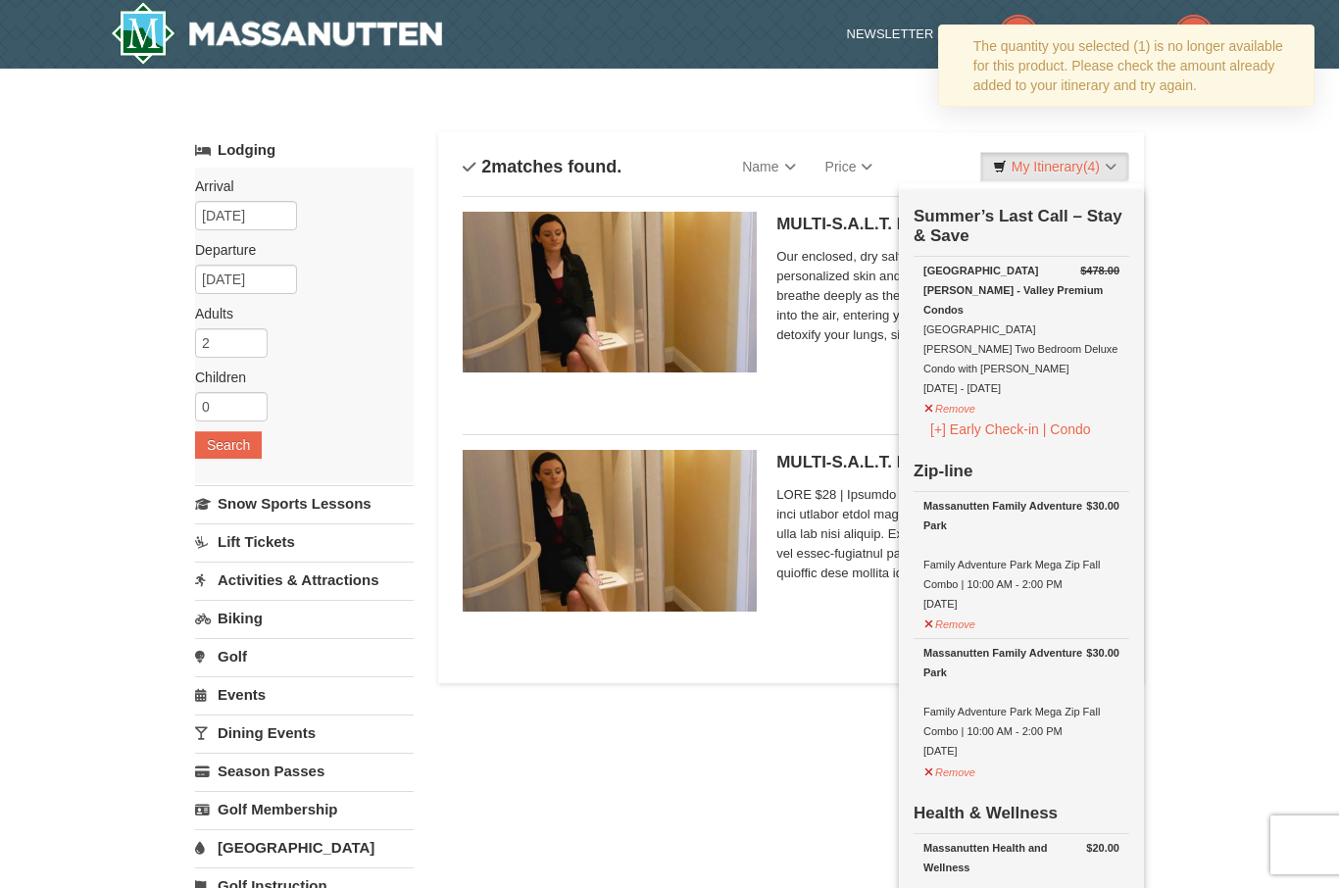
type input "[DATE]"
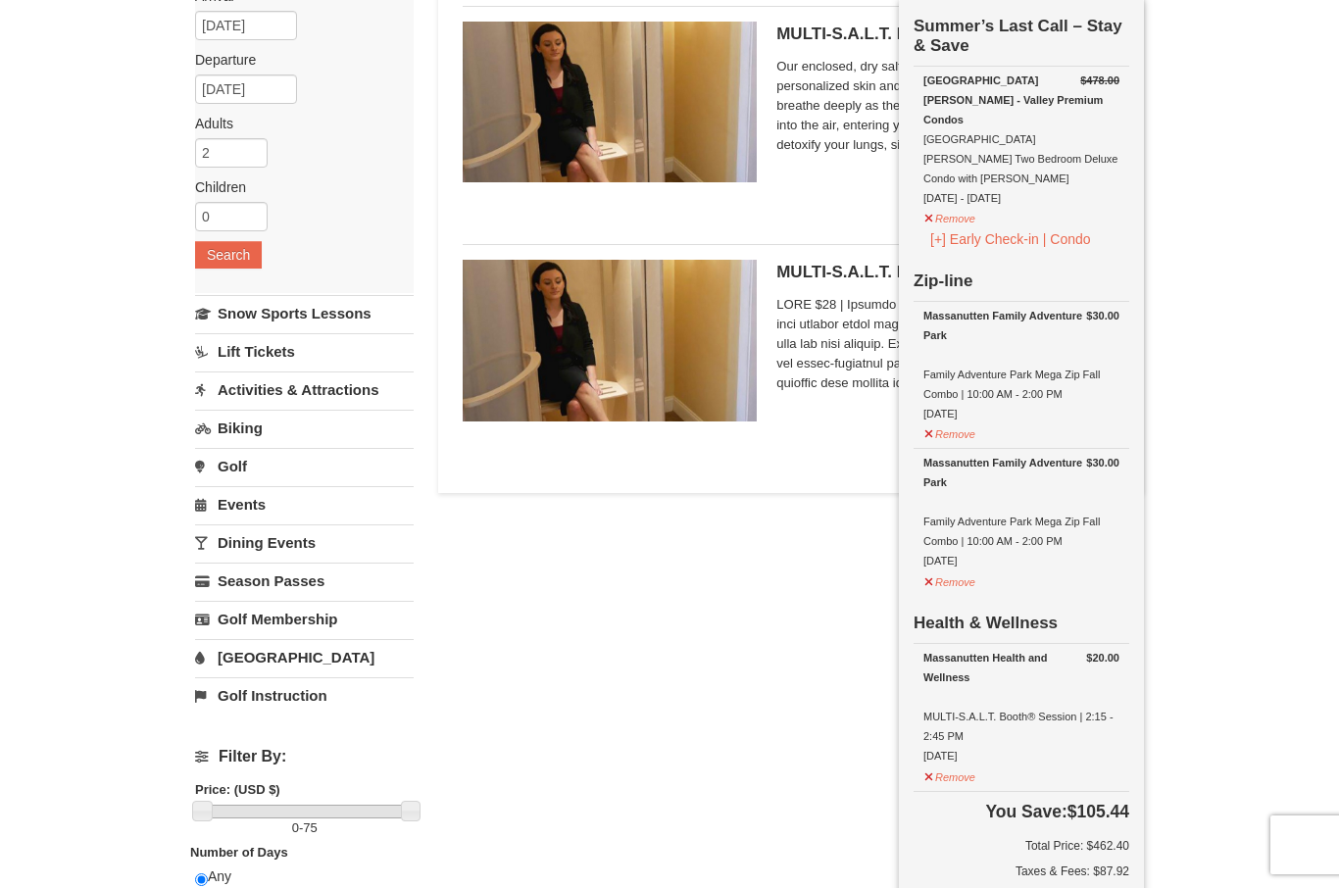
scroll to position [183, 0]
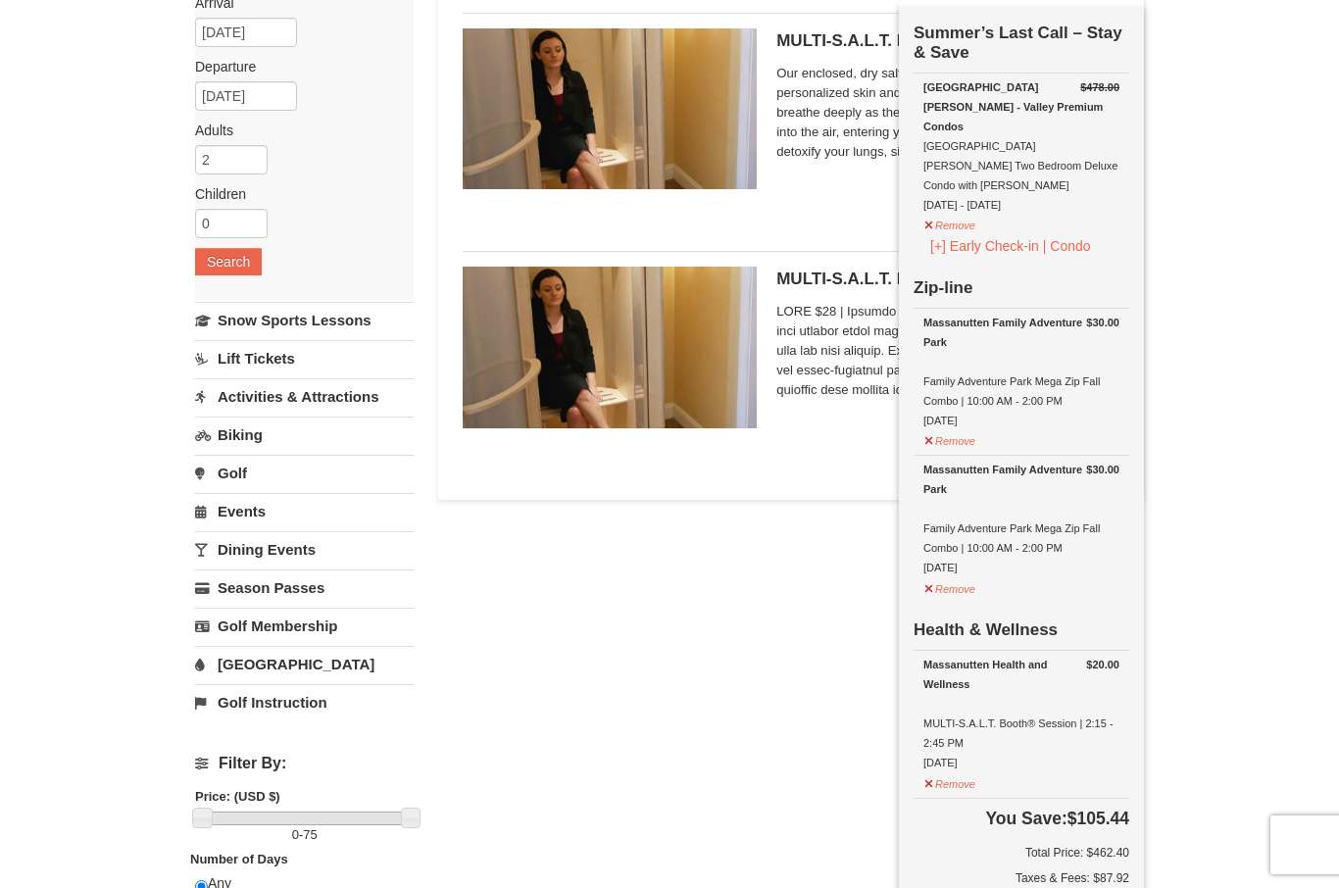
click at [755, 371] on img at bounding box center [610, 347] width 294 height 161
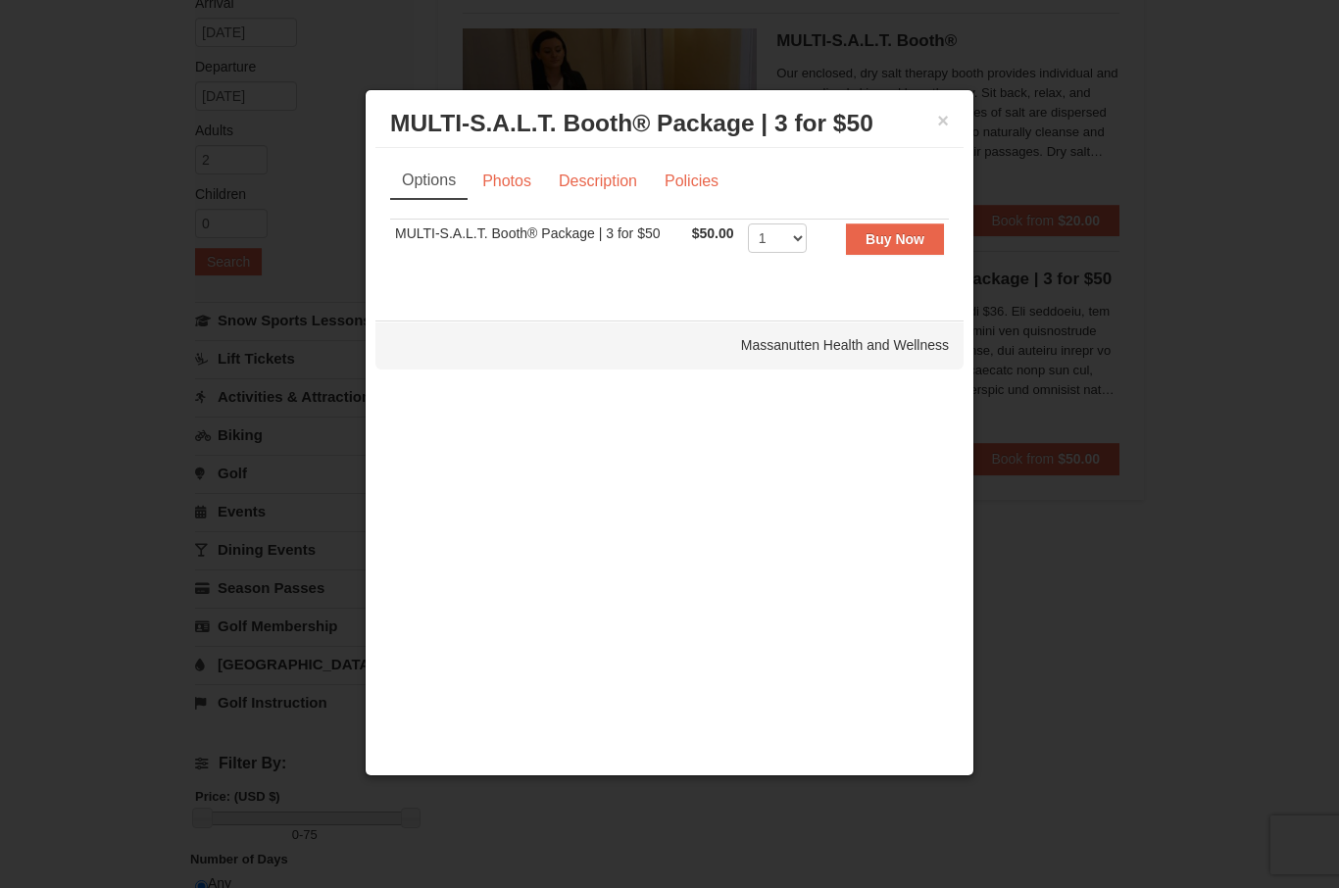
click at [906, 247] on strong "Buy Now" at bounding box center [894, 239] width 59 height 16
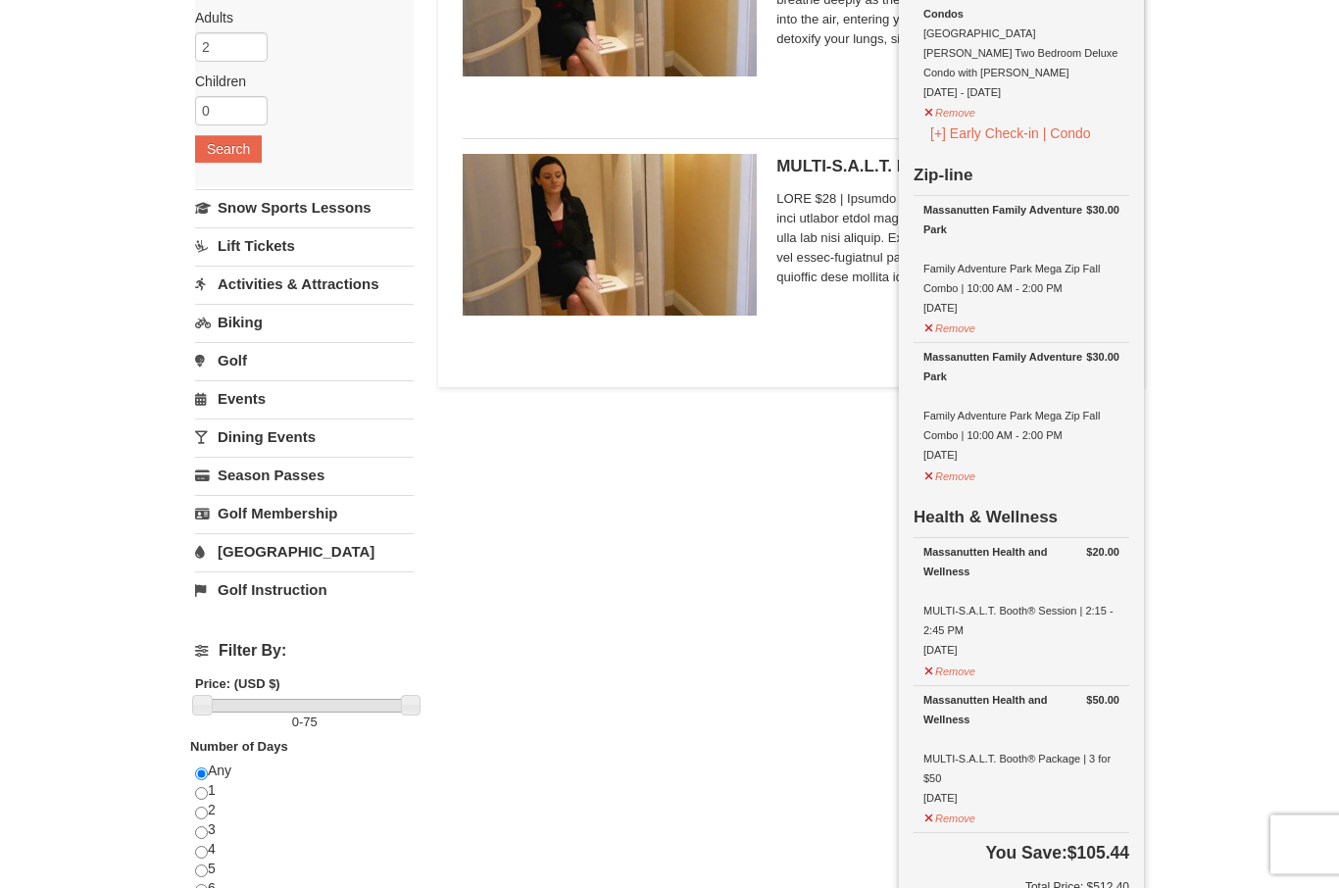
scroll to position [296, 0]
click at [959, 657] on button "Remove" at bounding box center [949, 669] width 53 height 25
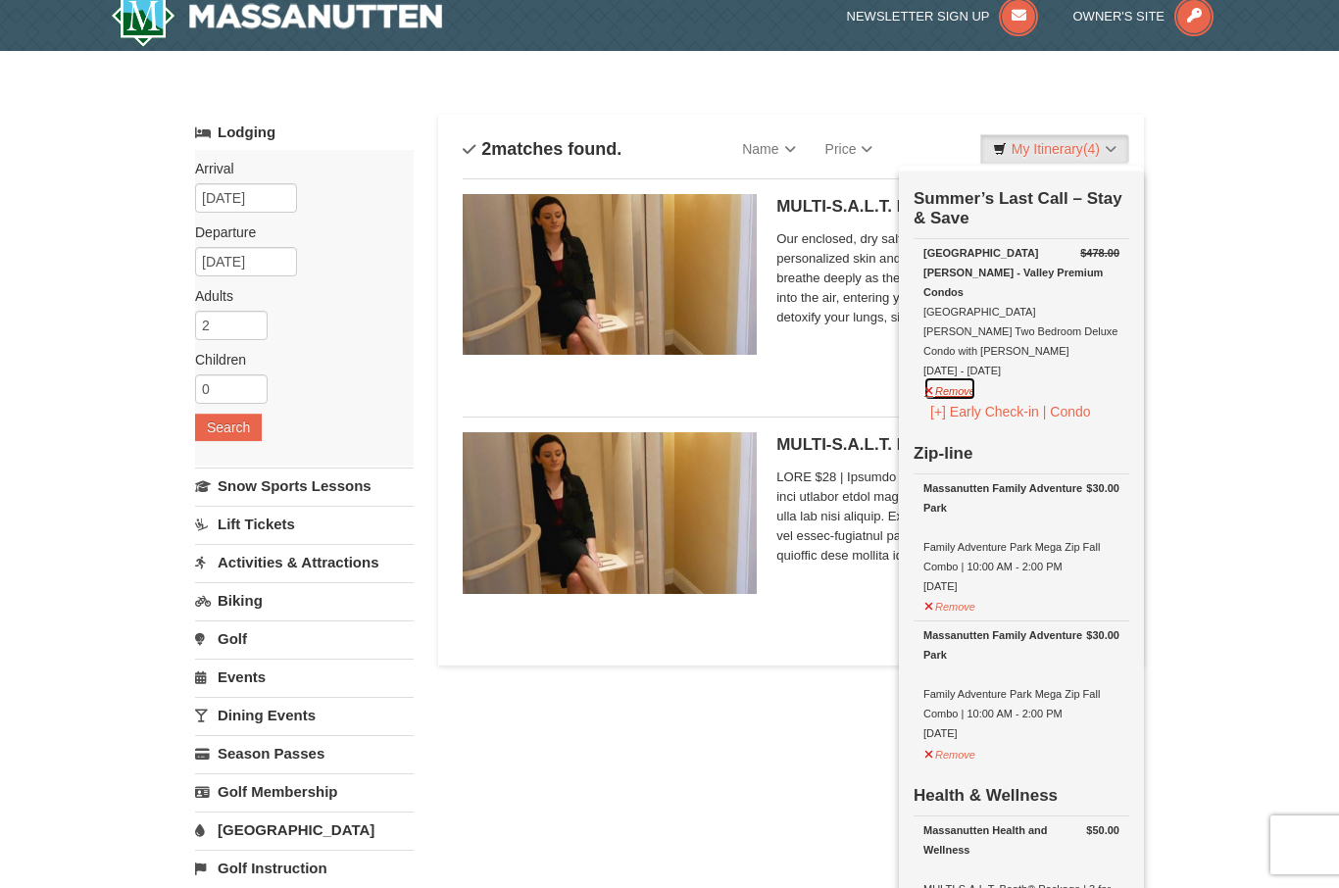
scroll to position [0, 0]
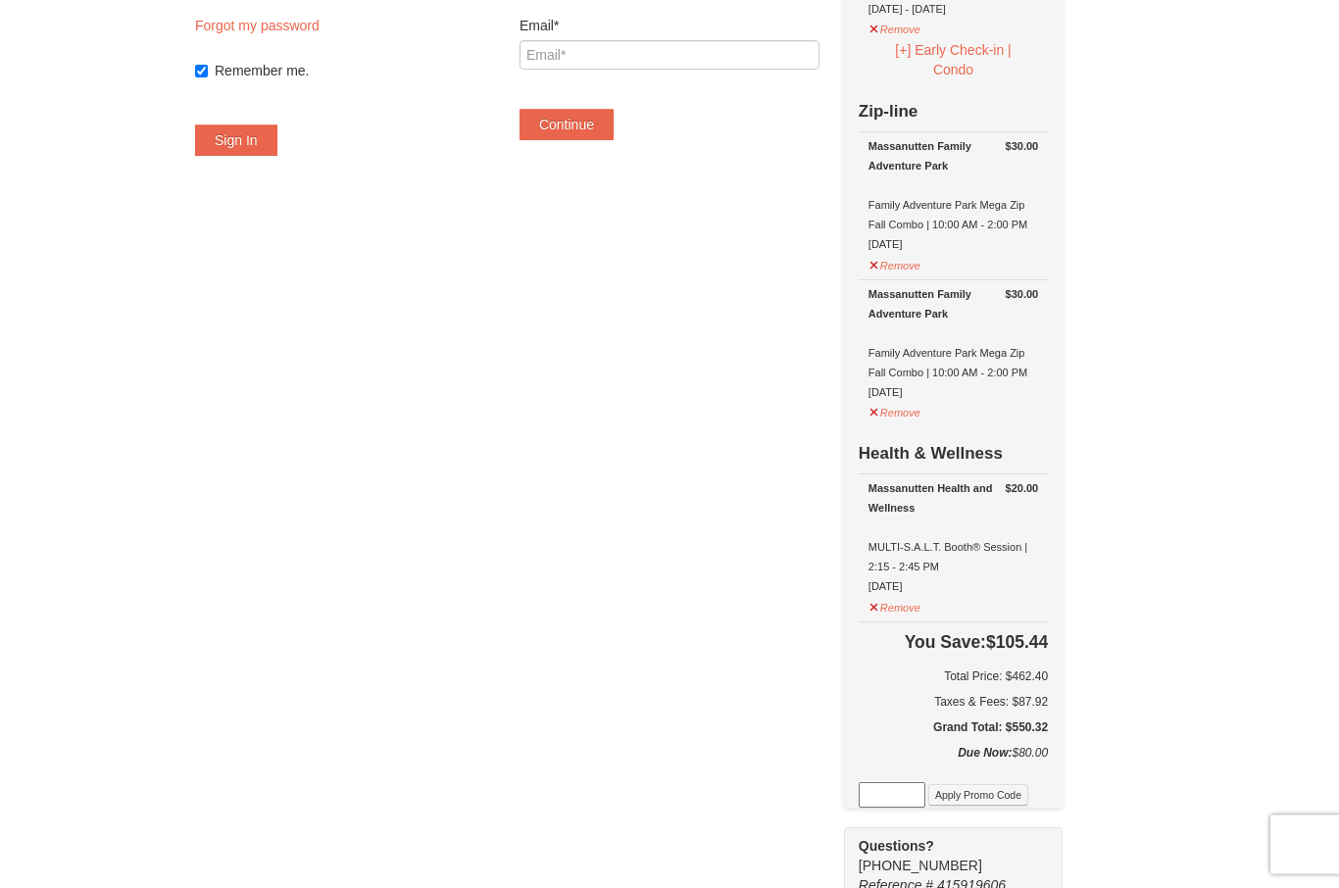
scroll to position [323, 0]
click at [945, 477] on div "Massanutten Health and Wellness" at bounding box center [953, 496] width 170 height 39
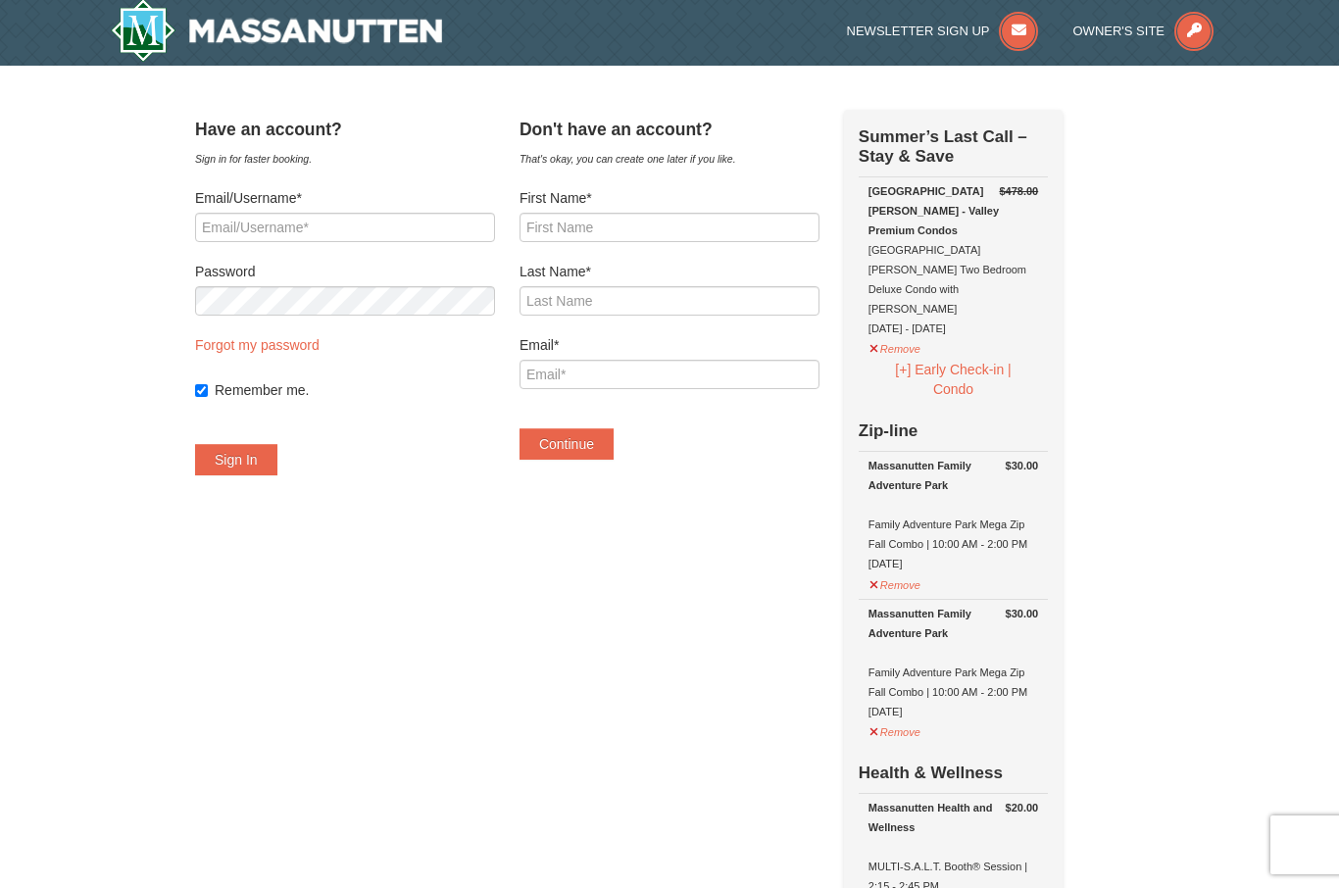
scroll to position [0, 0]
